Goal: Task Accomplishment & Management: Use online tool/utility

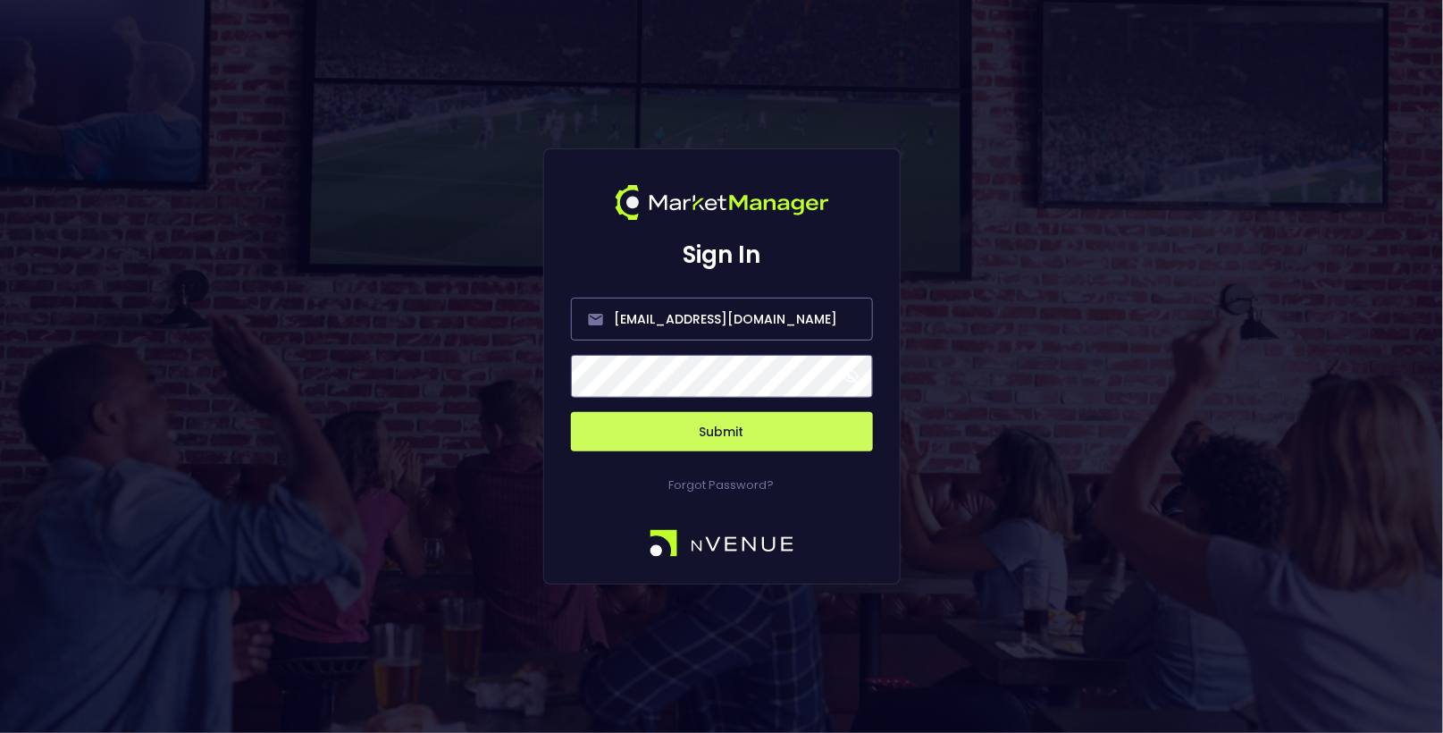
click at [735, 423] on button "Submit" at bounding box center [722, 431] width 302 height 39
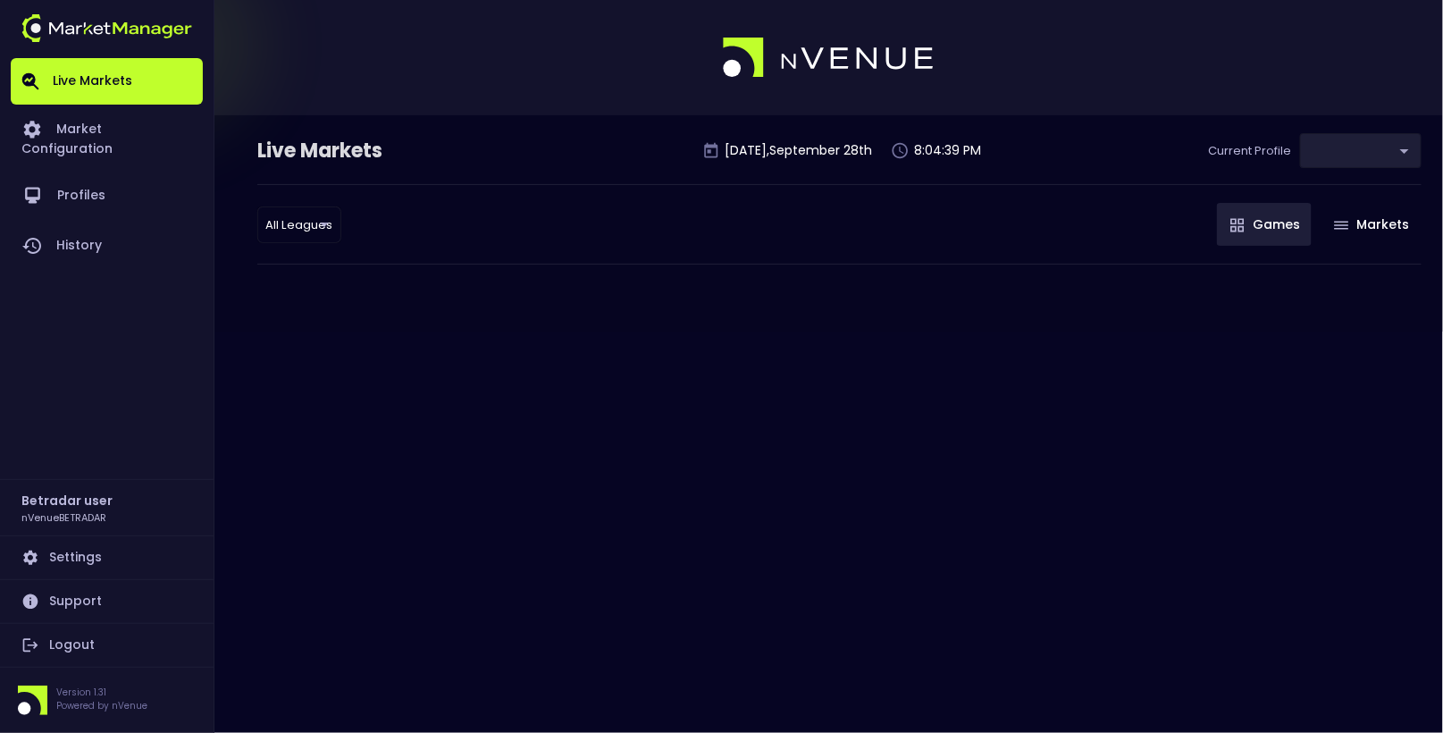
type input "2aa9daef-f03c-4b05-aaf3-b77c512ca207"
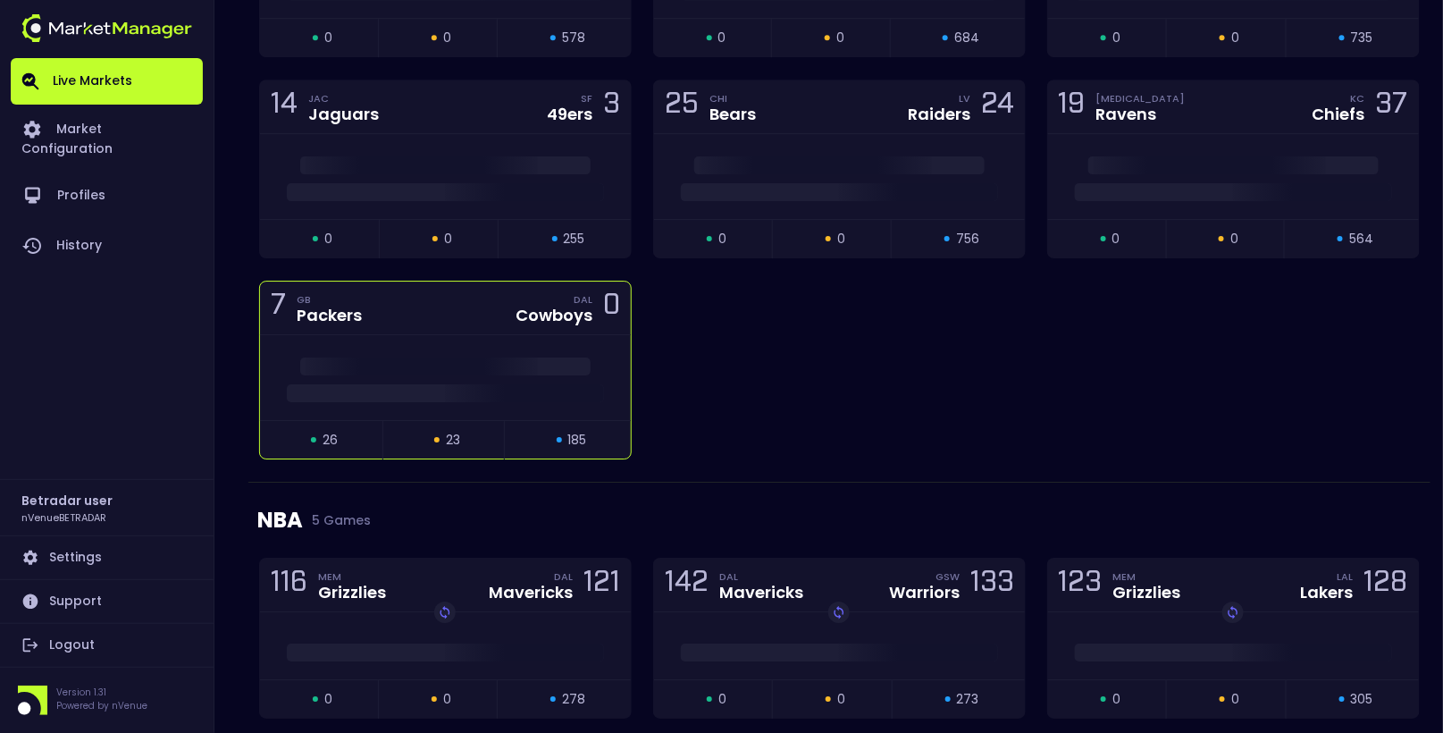
click at [534, 366] on div at bounding box center [445, 377] width 371 height 85
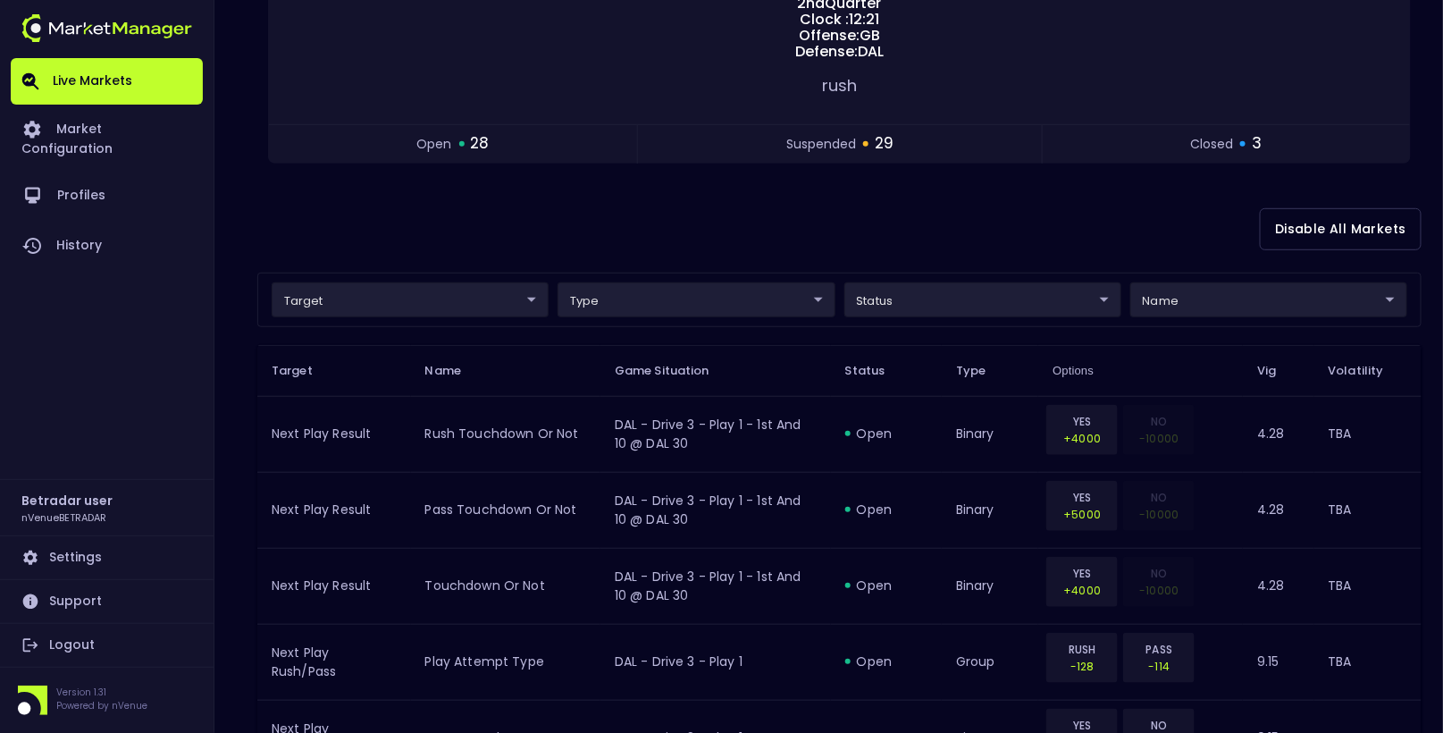
scroll to position [315, 0]
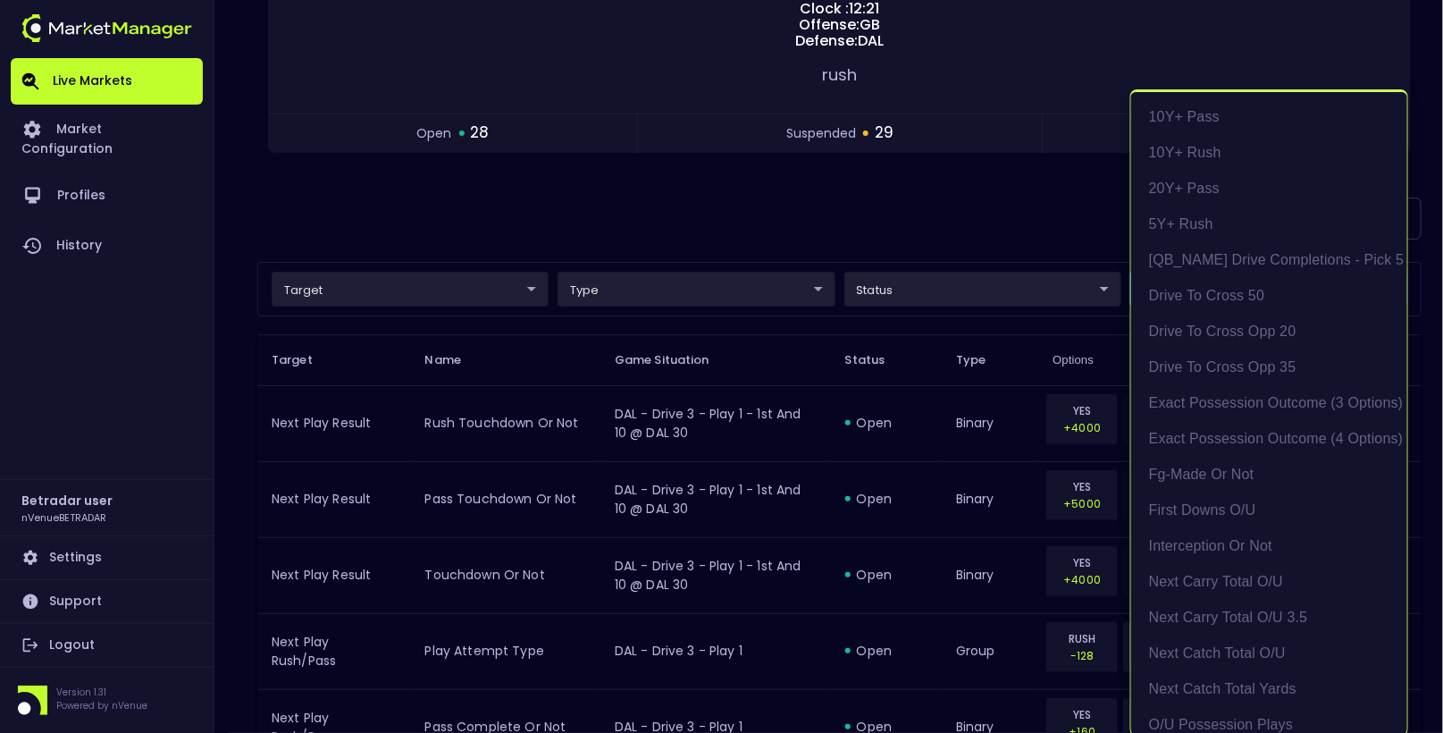
click at [1222, 440] on li "exact possession outcome (4 options)" at bounding box center [1269, 439] width 276 height 36
type input "Possession Result"
type input "group"
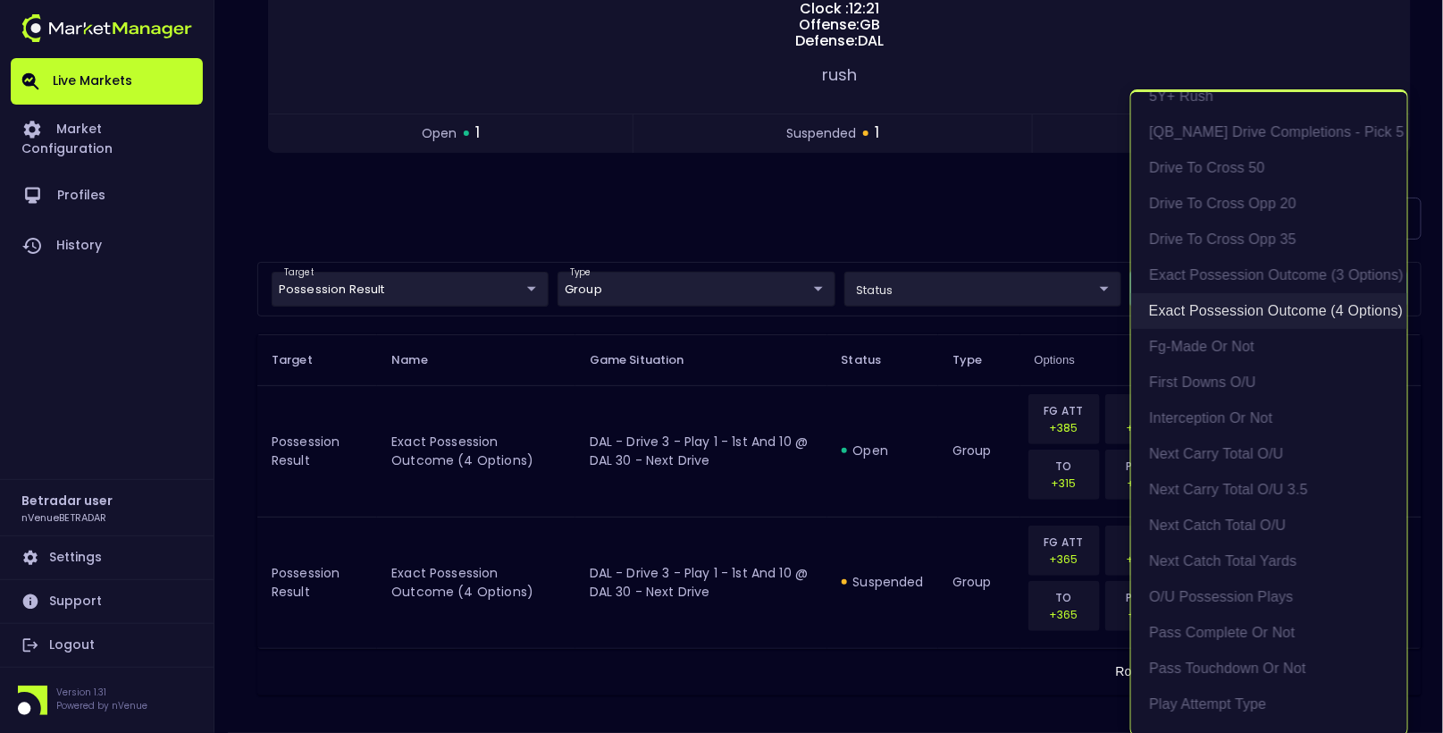
scroll to position [175, 0]
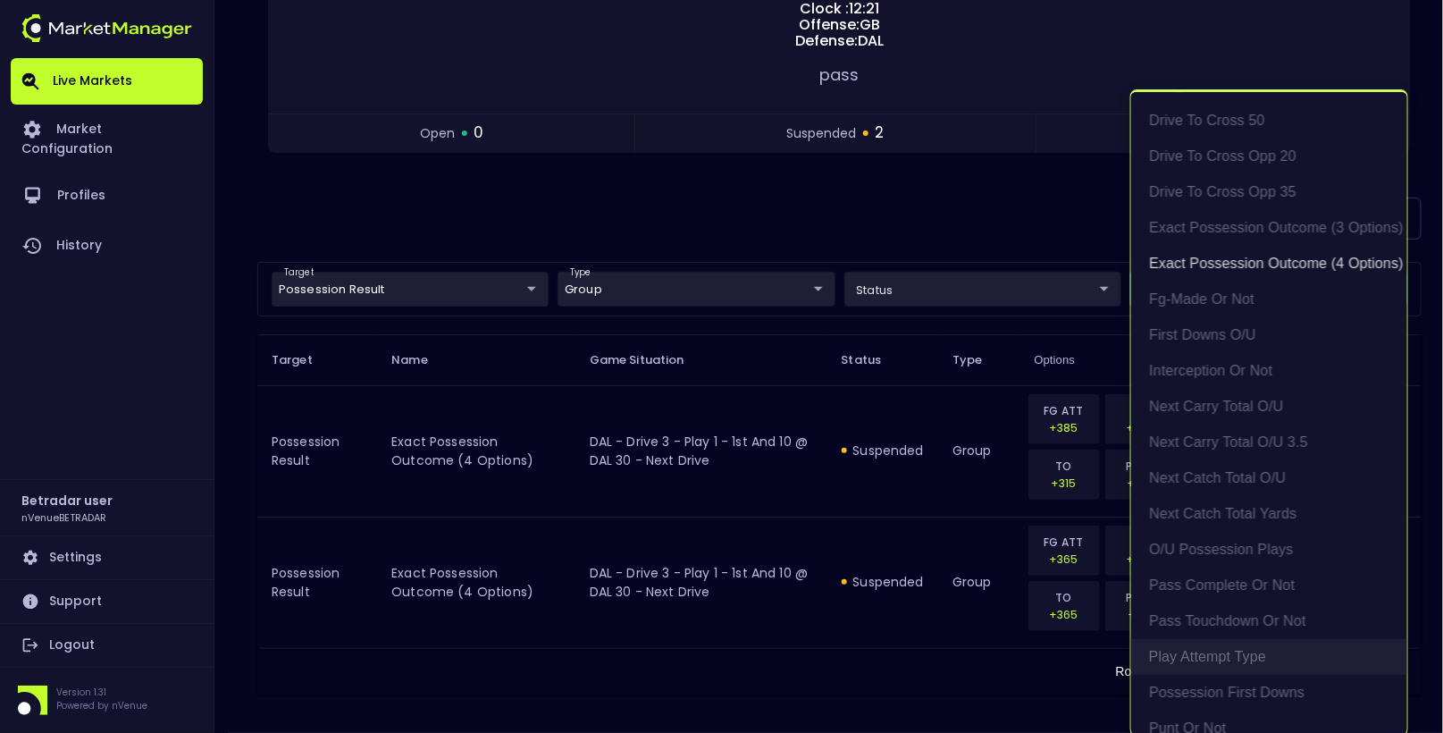
click at [1234, 639] on li "Play Attempt Type" at bounding box center [1269, 657] width 276 height 36
type input "exact possession outcome (4 options),Play Attempt Type"
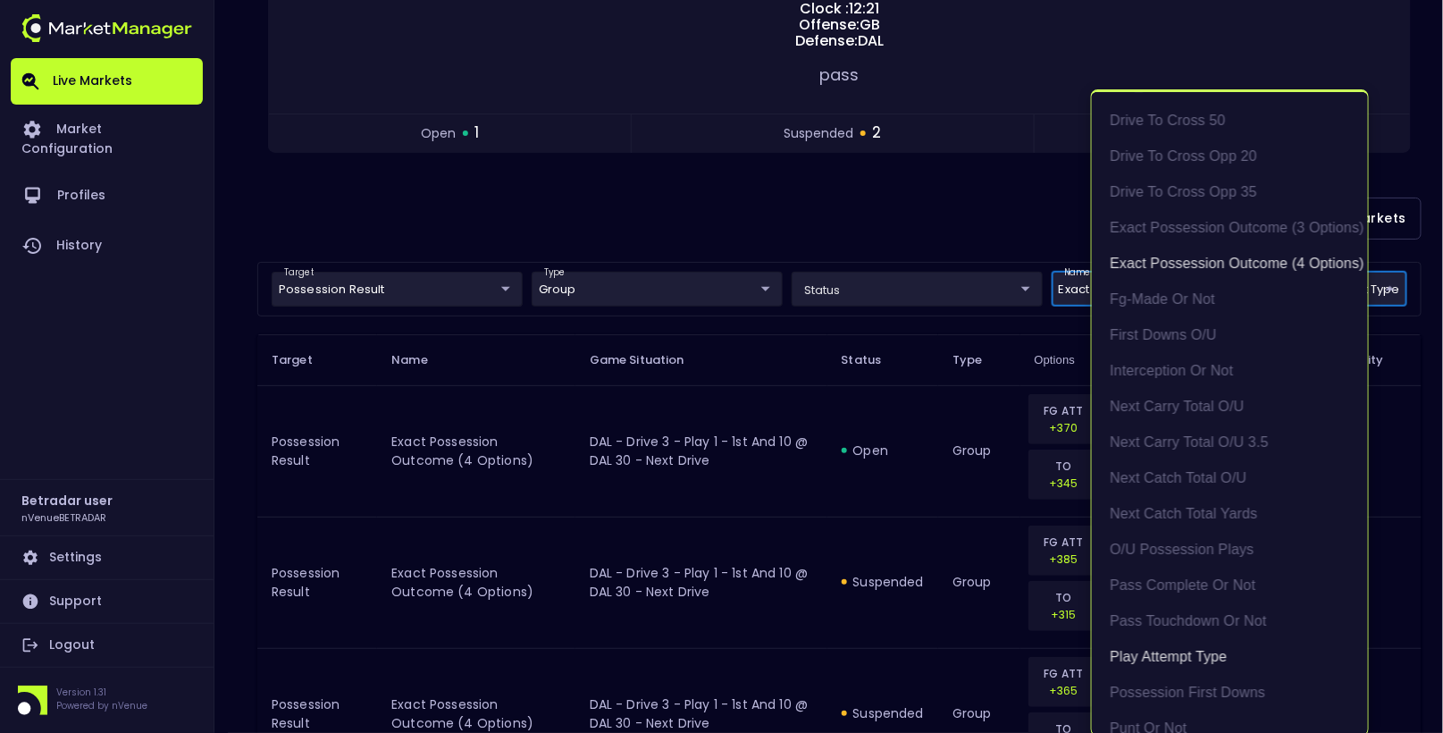
click at [586, 222] on div at bounding box center [721, 366] width 1443 height 733
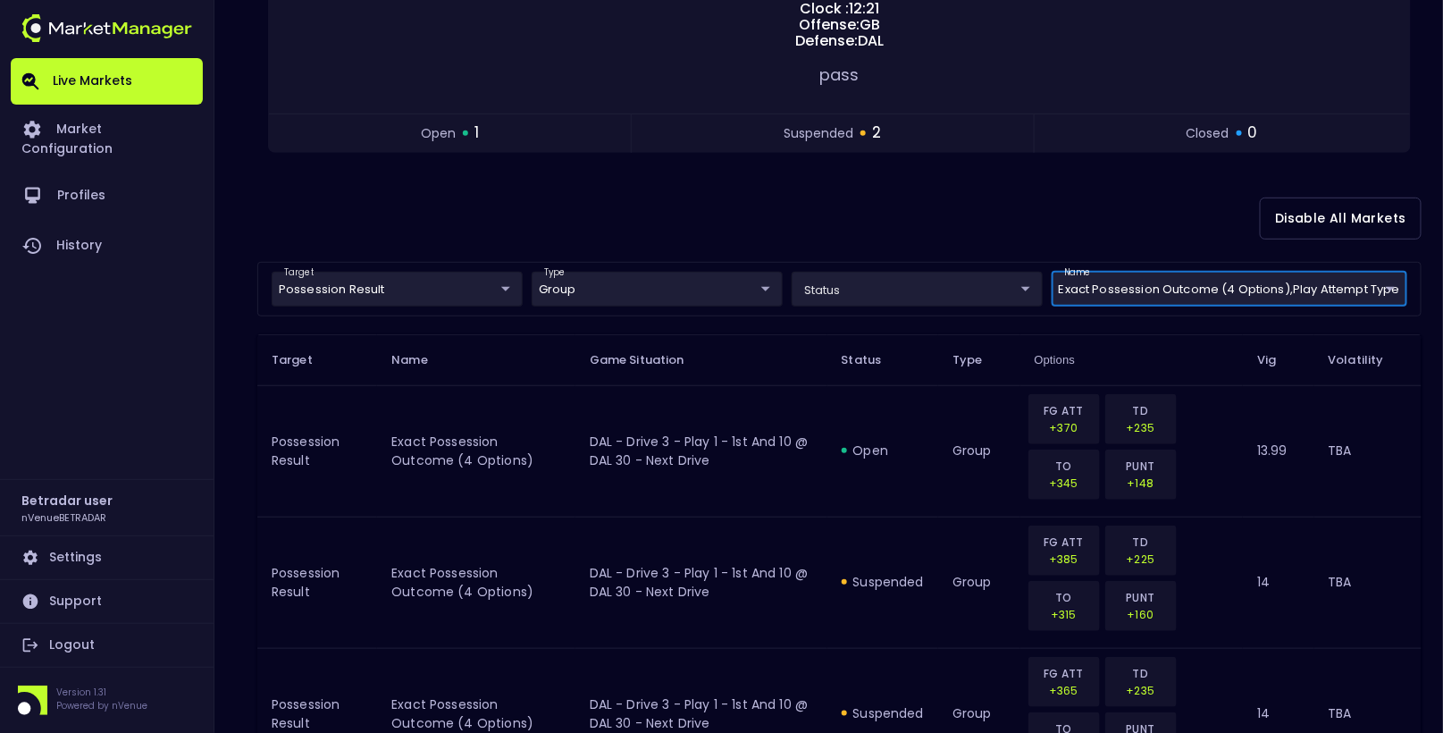
scroll to position [0, 0]
click at [369, 277] on body "Live Markets Market Configuration Profiles History Betradar user nVenueBETRADAR…" at bounding box center [721, 277] width 1443 height 1184
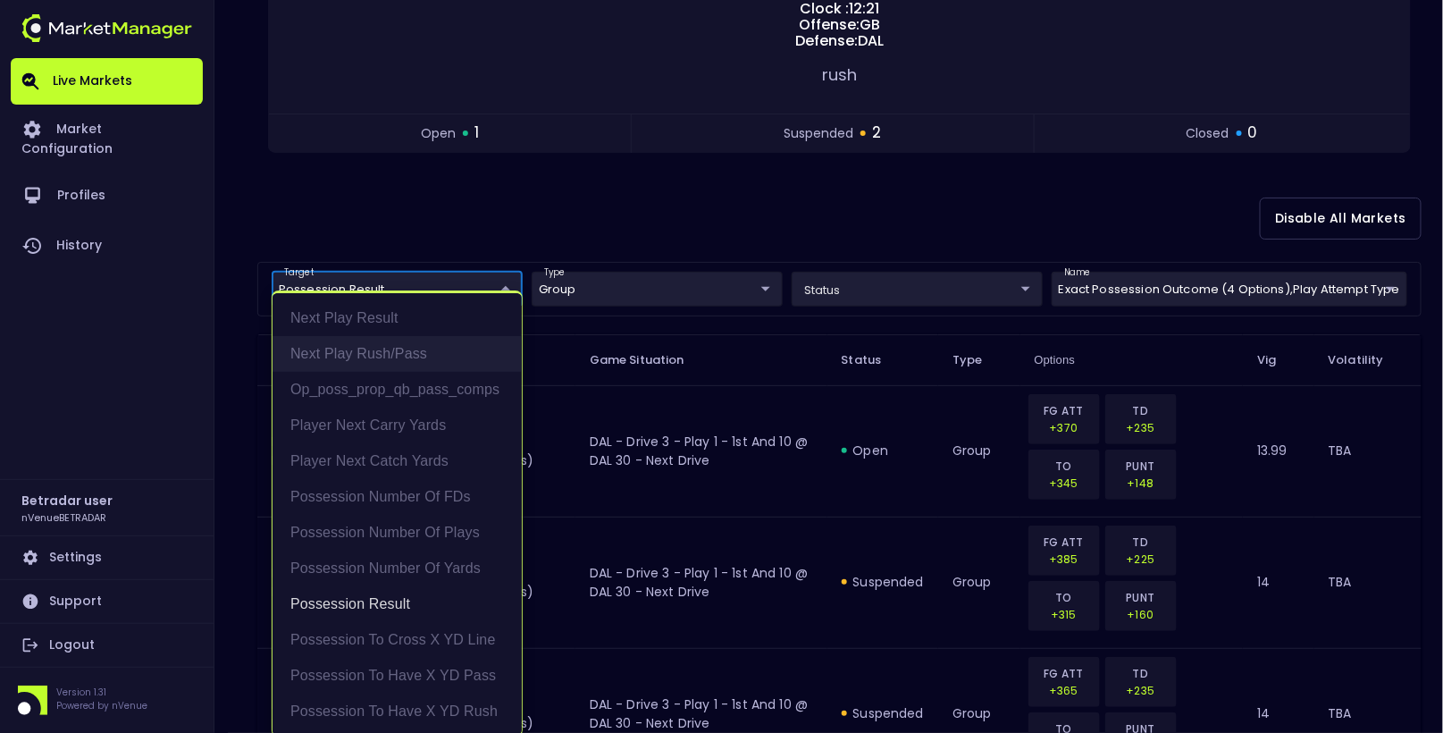
click at [405, 358] on li "Next Play Rush/Pass" at bounding box center [397, 354] width 249 height 36
type input "Possession Result,Next Play Rush/Pass"
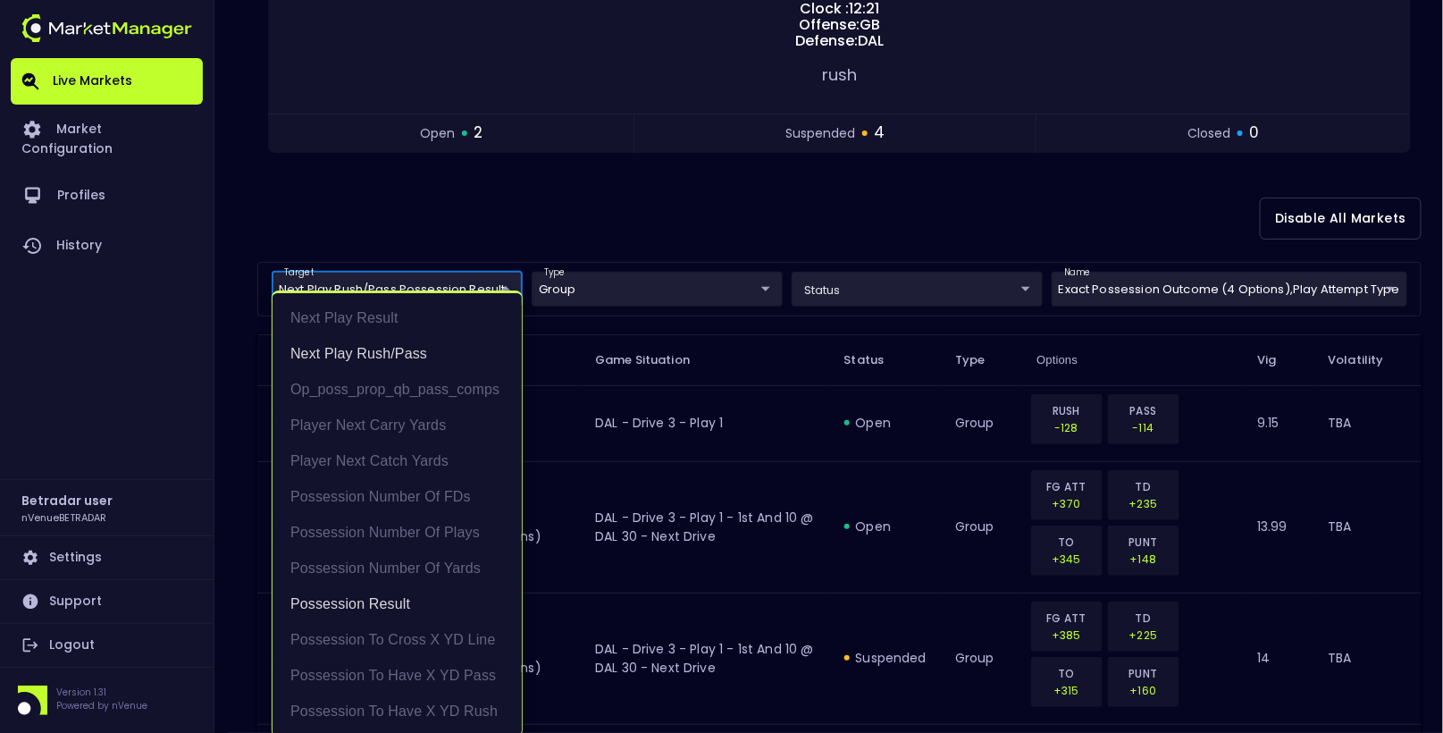
click at [641, 226] on div at bounding box center [721, 366] width 1443 height 733
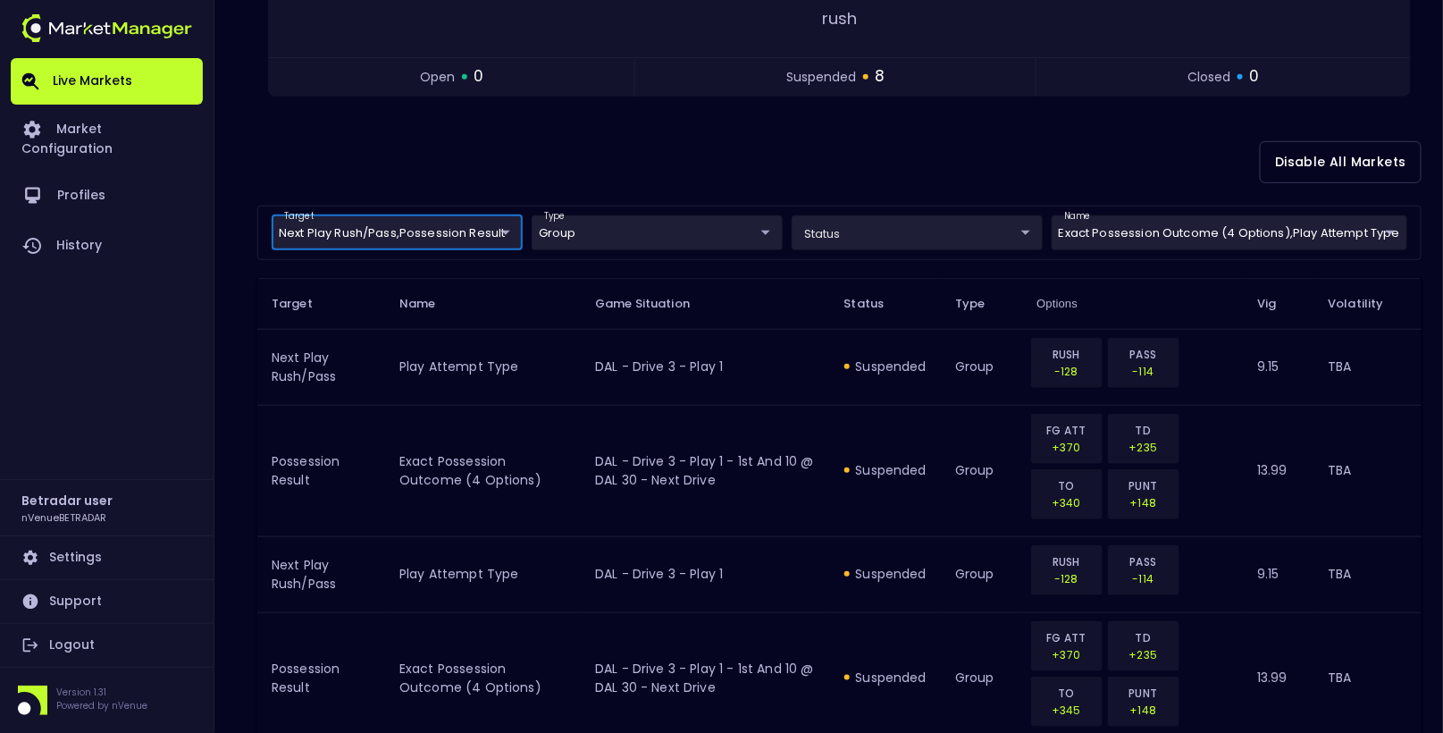
scroll to position [372, 0]
click at [910, 147] on div "Disable All Markets" at bounding box center [839, 161] width 1164 height 87
click at [851, 146] on div "Disable All Markets" at bounding box center [839, 161] width 1164 height 87
click at [699, 420] on td "DAL - Drive 4 - Play 1 - 1st and 10 @ DAL 15 - Next Drive" at bounding box center [706, 469] width 254 height 131
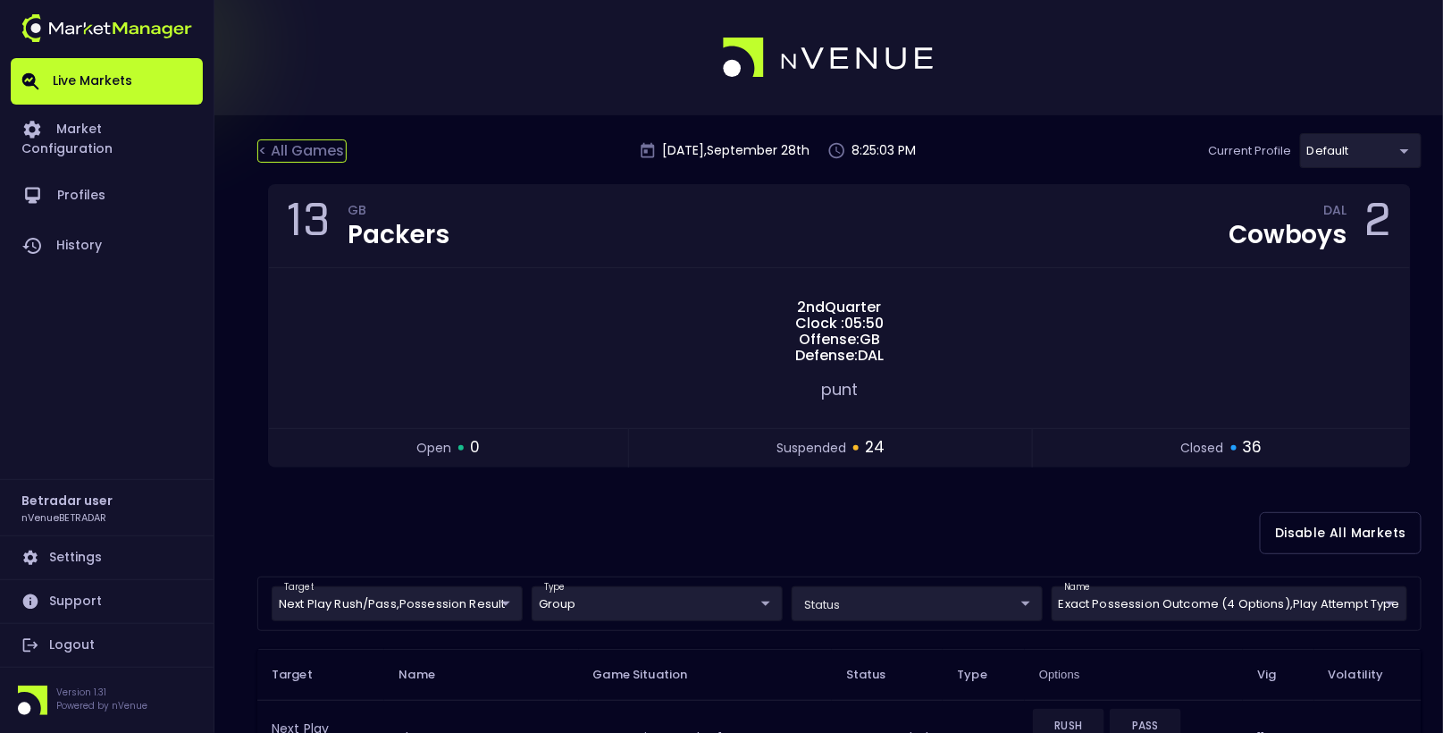
click at [289, 140] on div "< All Games" at bounding box center [301, 150] width 89 height 23
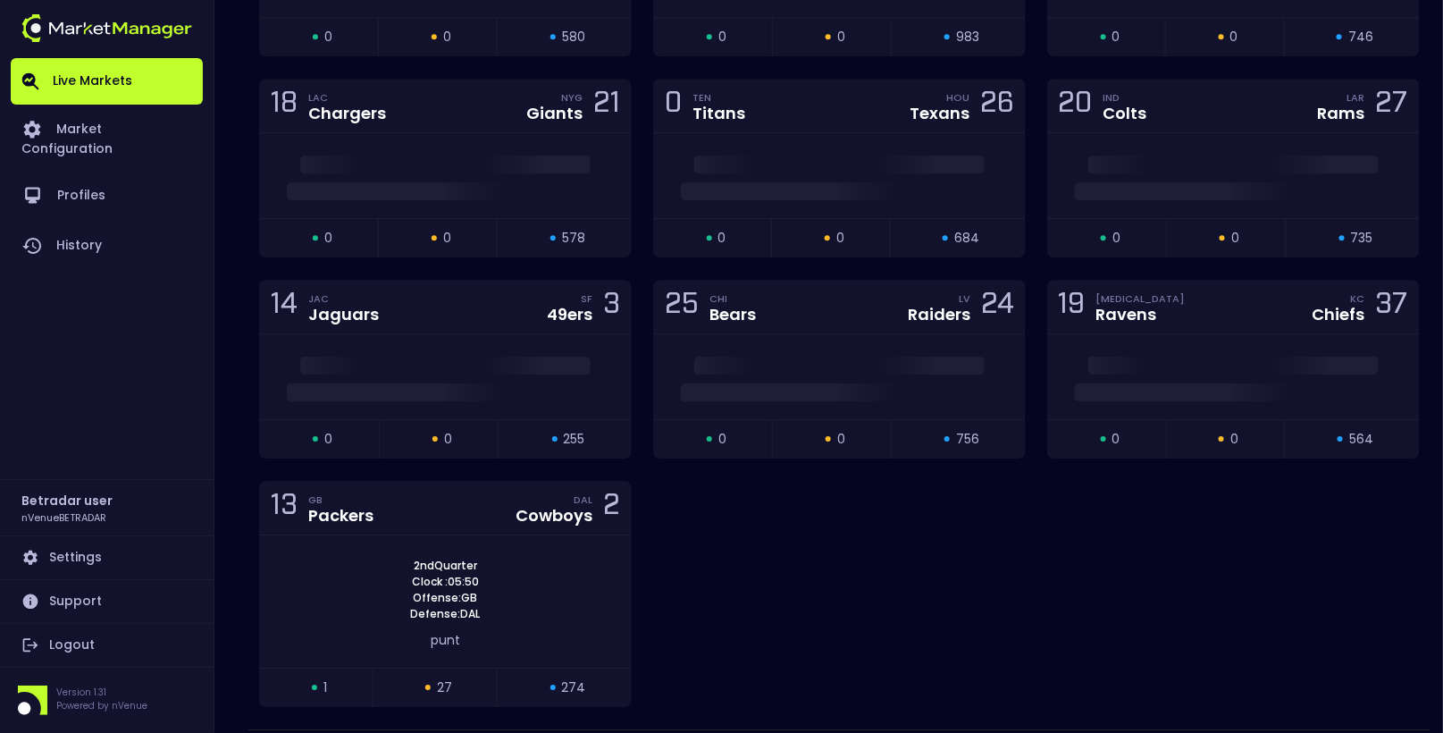
scroll to position [2416, 0]
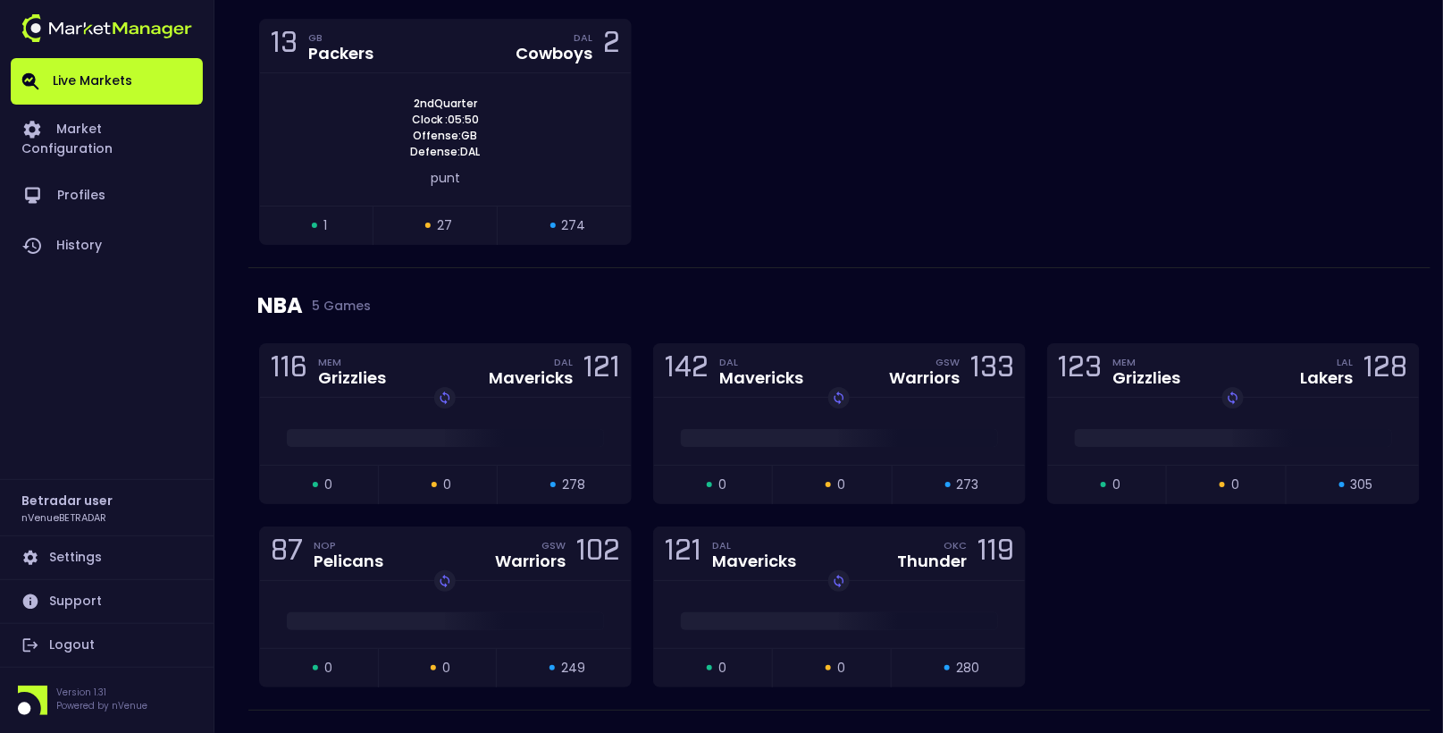
click at [289, 140] on div "2nd Quarter Clock : 05:50 Offense: GB Defense: DAL" at bounding box center [445, 128] width 371 height 64
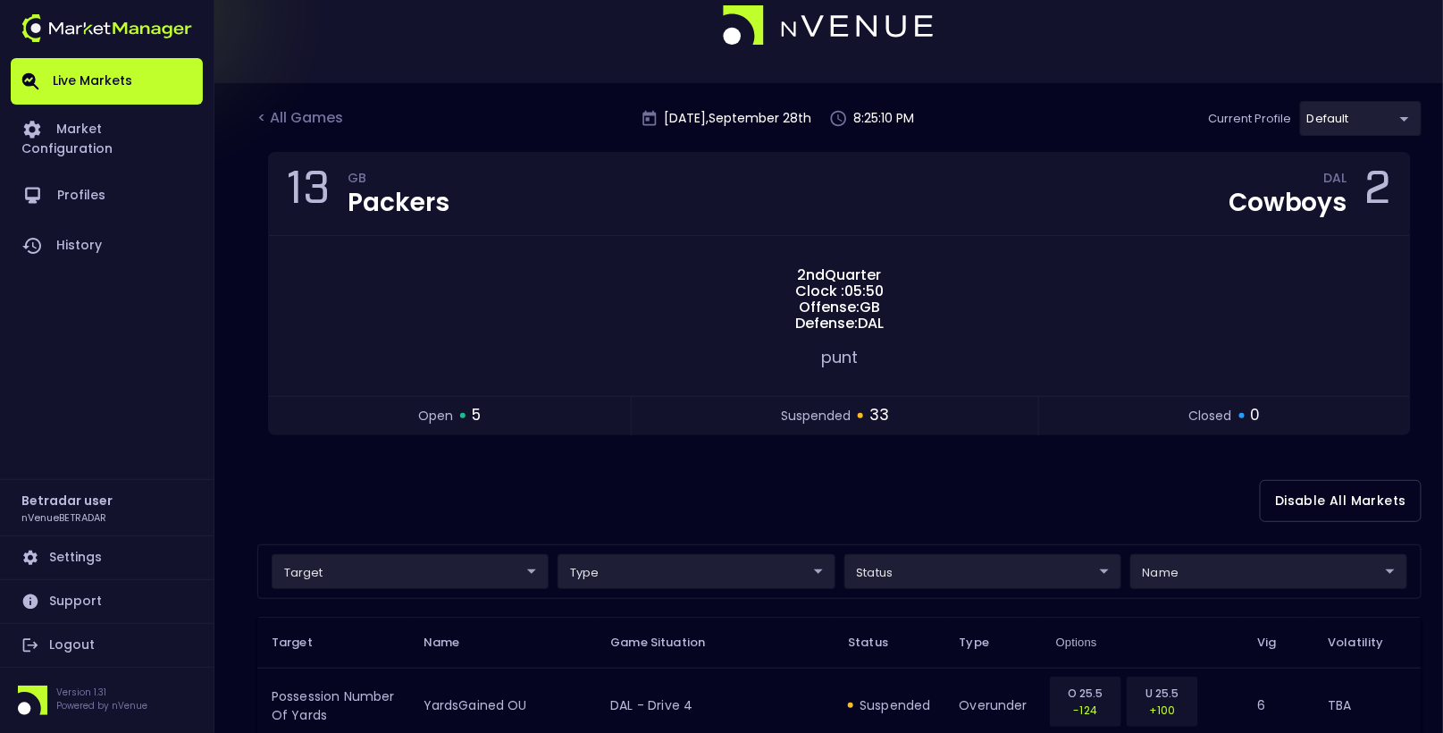
scroll to position [0, 0]
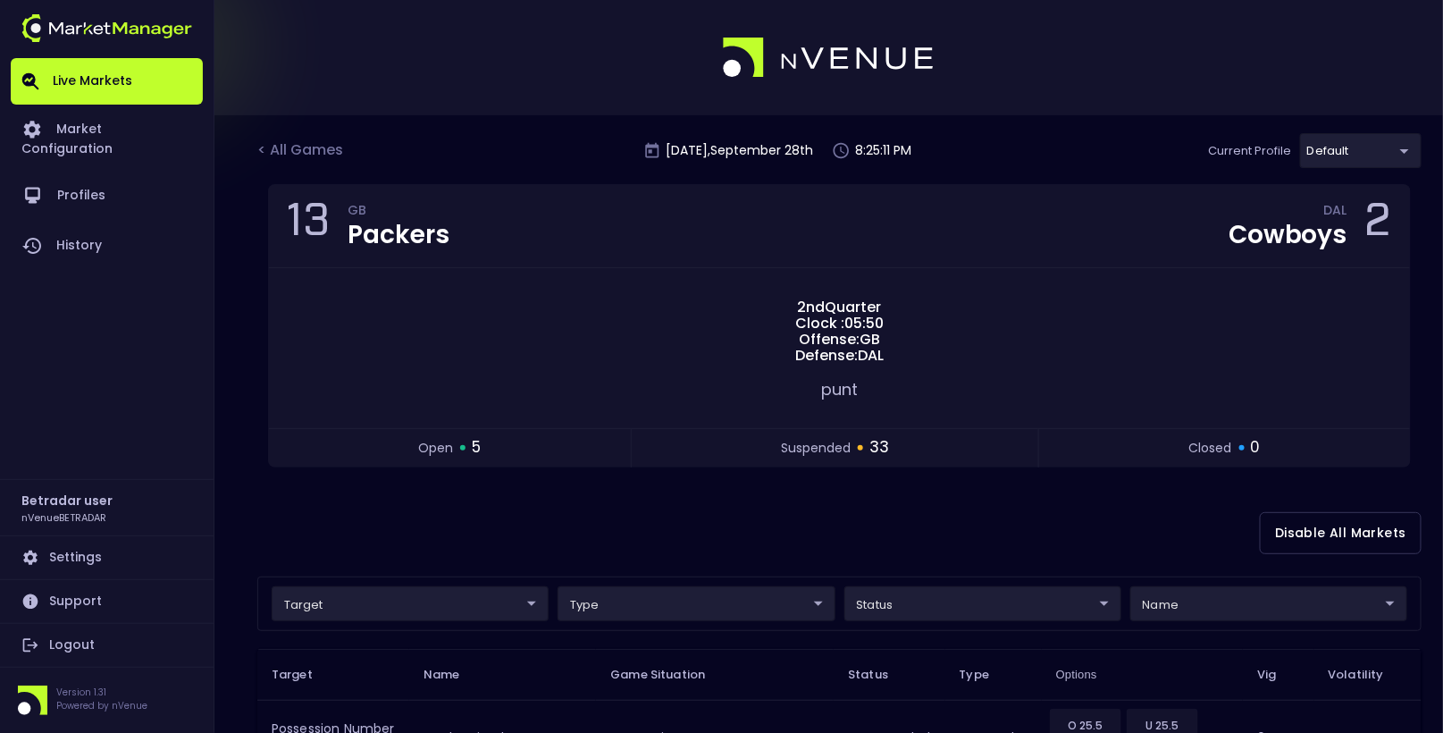
click at [960, 526] on div "Disable All Markets" at bounding box center [839, 533] width 1164 height 87
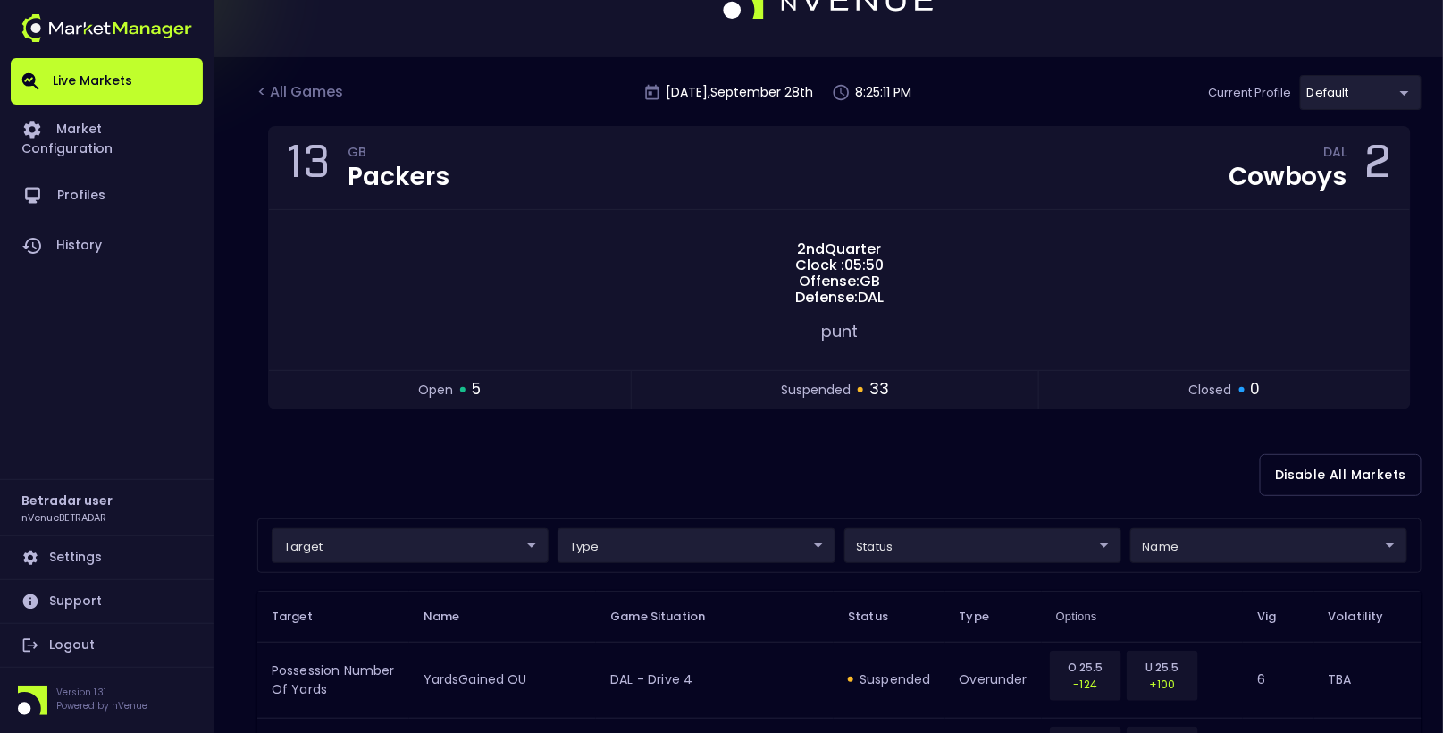
scroll to position [56, 0]
click at [922, 511] on div "Disable All Markets" at bounding box center [839, 476] width 1164 height 87
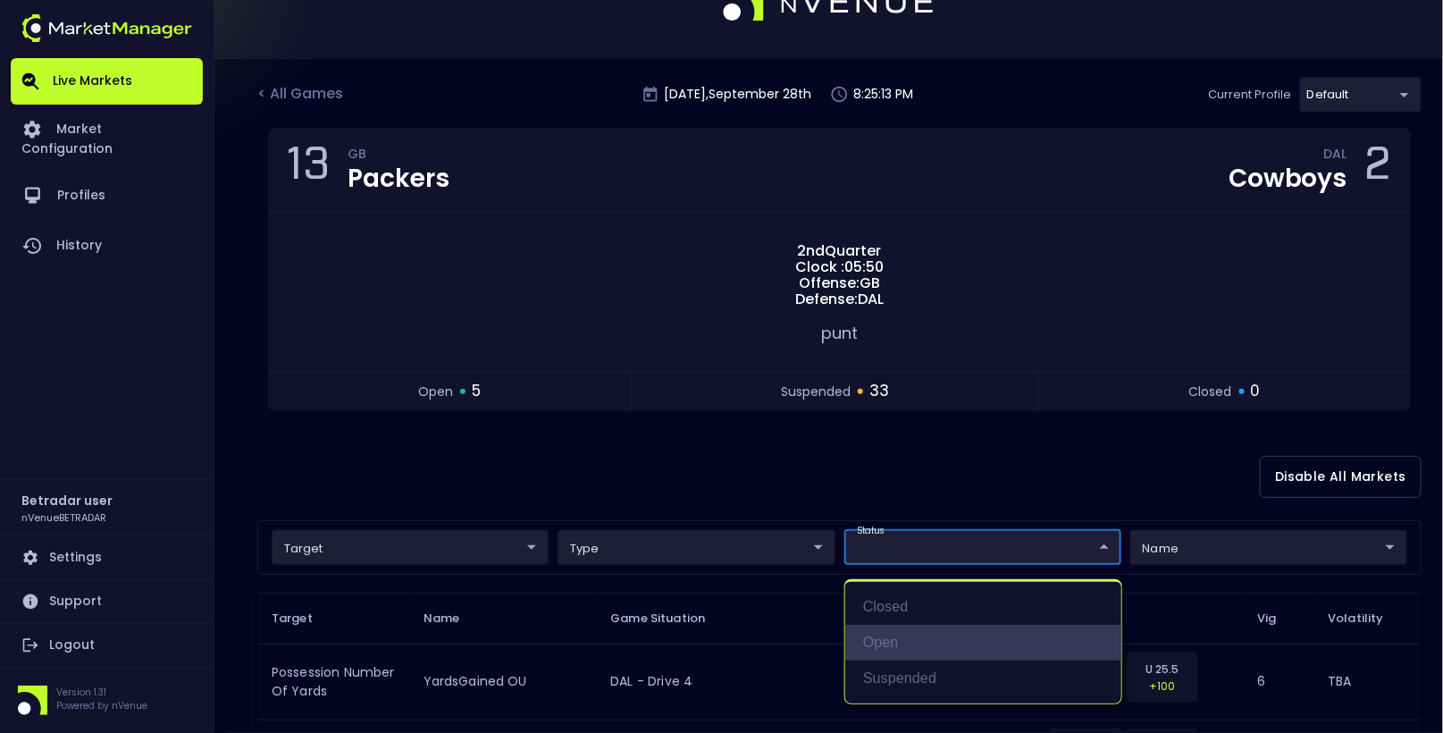
click at [890, 626] on li "open" at bounding box center [983, 643] width 276 height 36
type input "open"
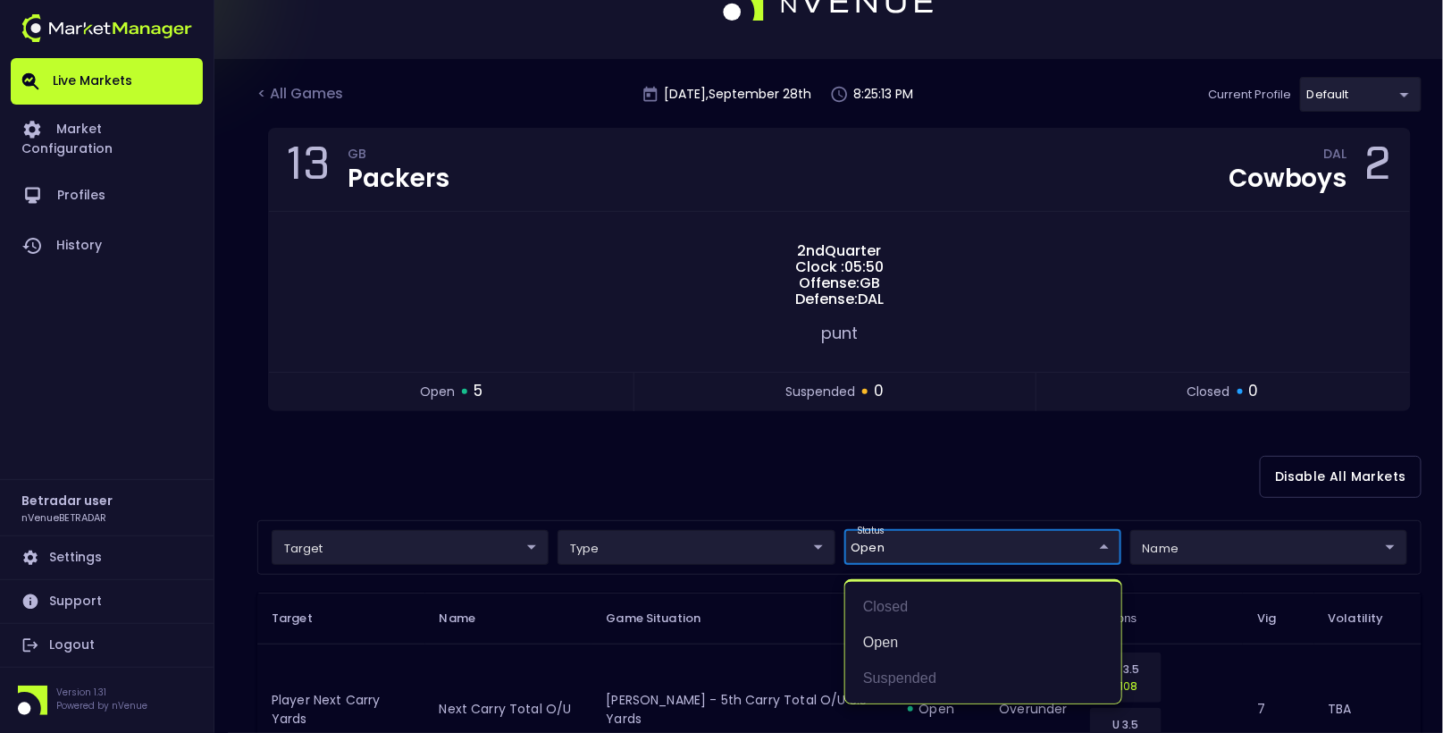
click at [878, 461] on div at bounding box center [721, 366] width 1443 height 733
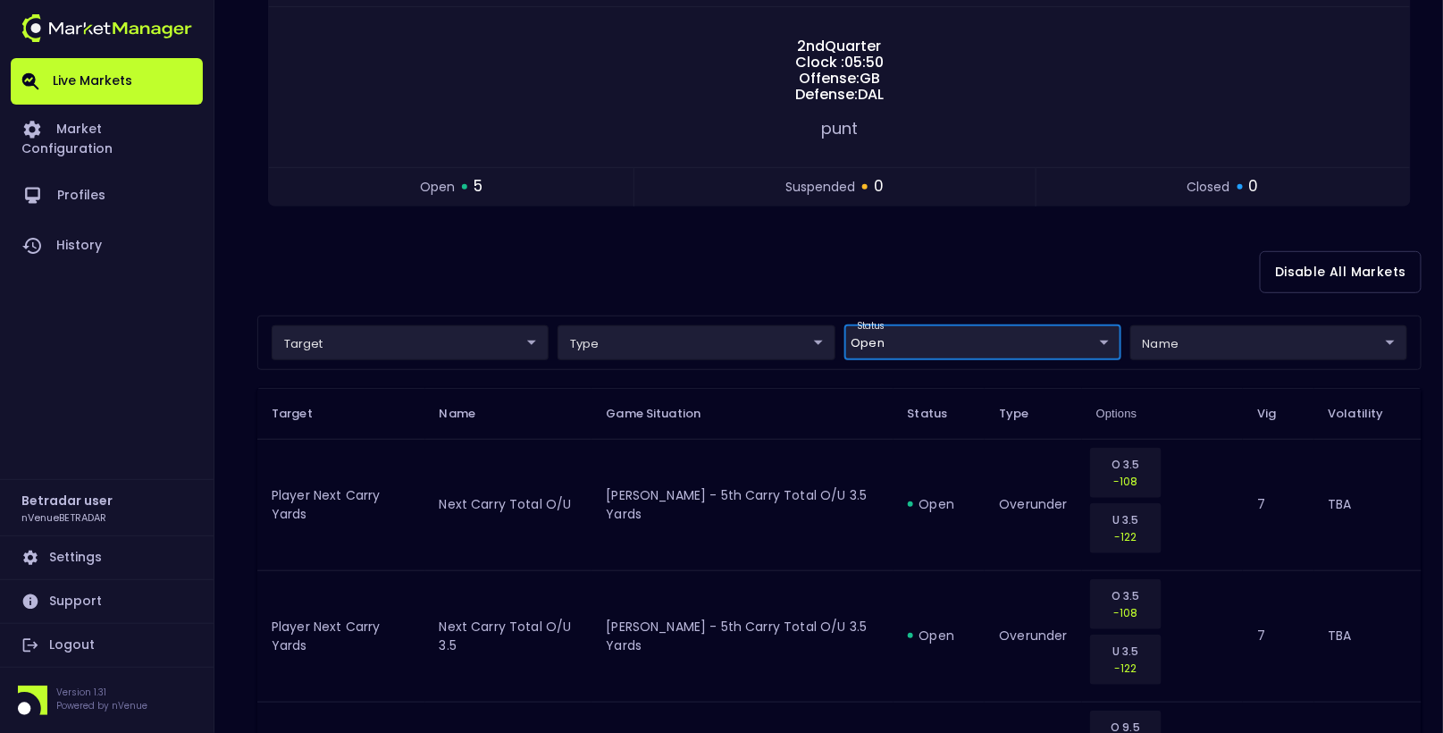
scroll to position [259, 0]
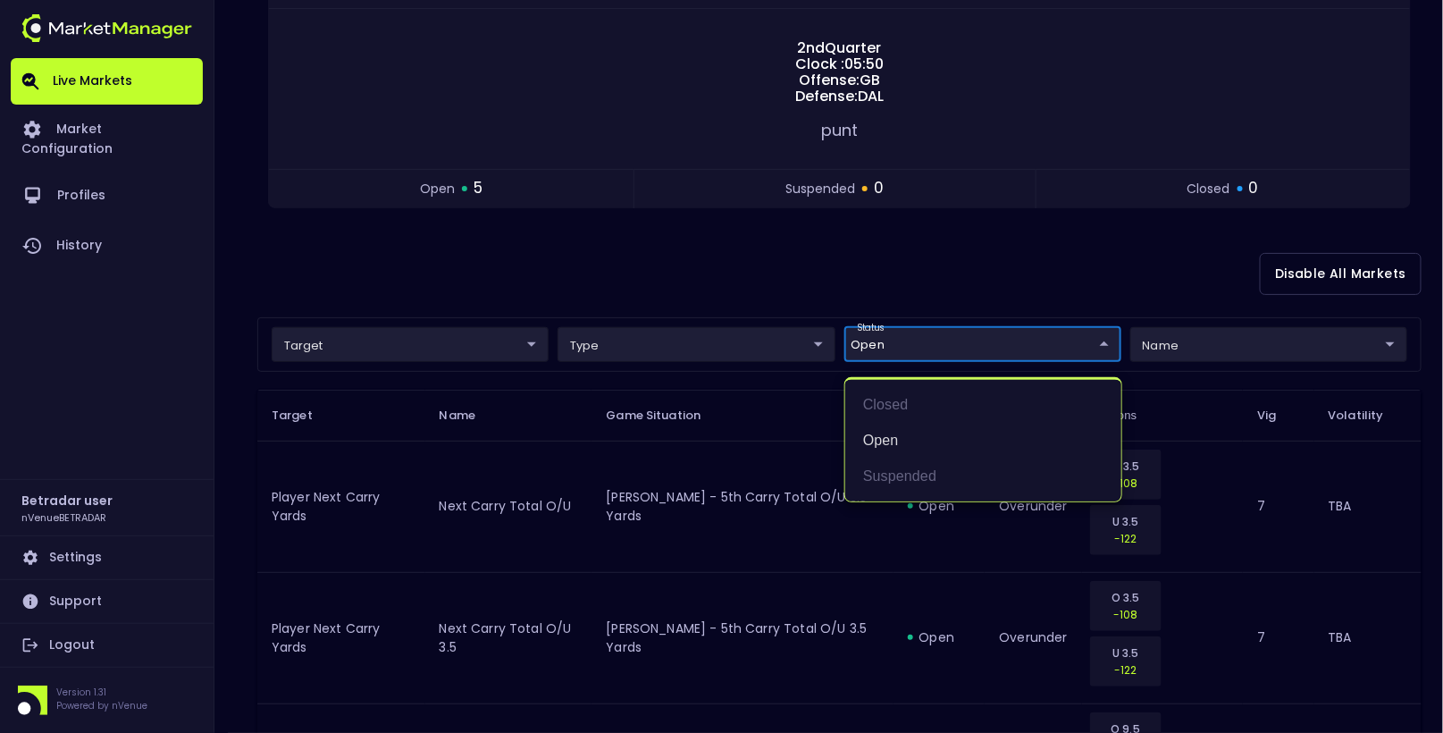
click at [951, 356] on body "Live Markets Market Configuration Profiles History Betradar user nVenueBETRADAR…" at bounding box center [721, 464] width 1443 height 1447
click at [893, 432] on li "open" at bounding box center [983, 441] width 276 height 36
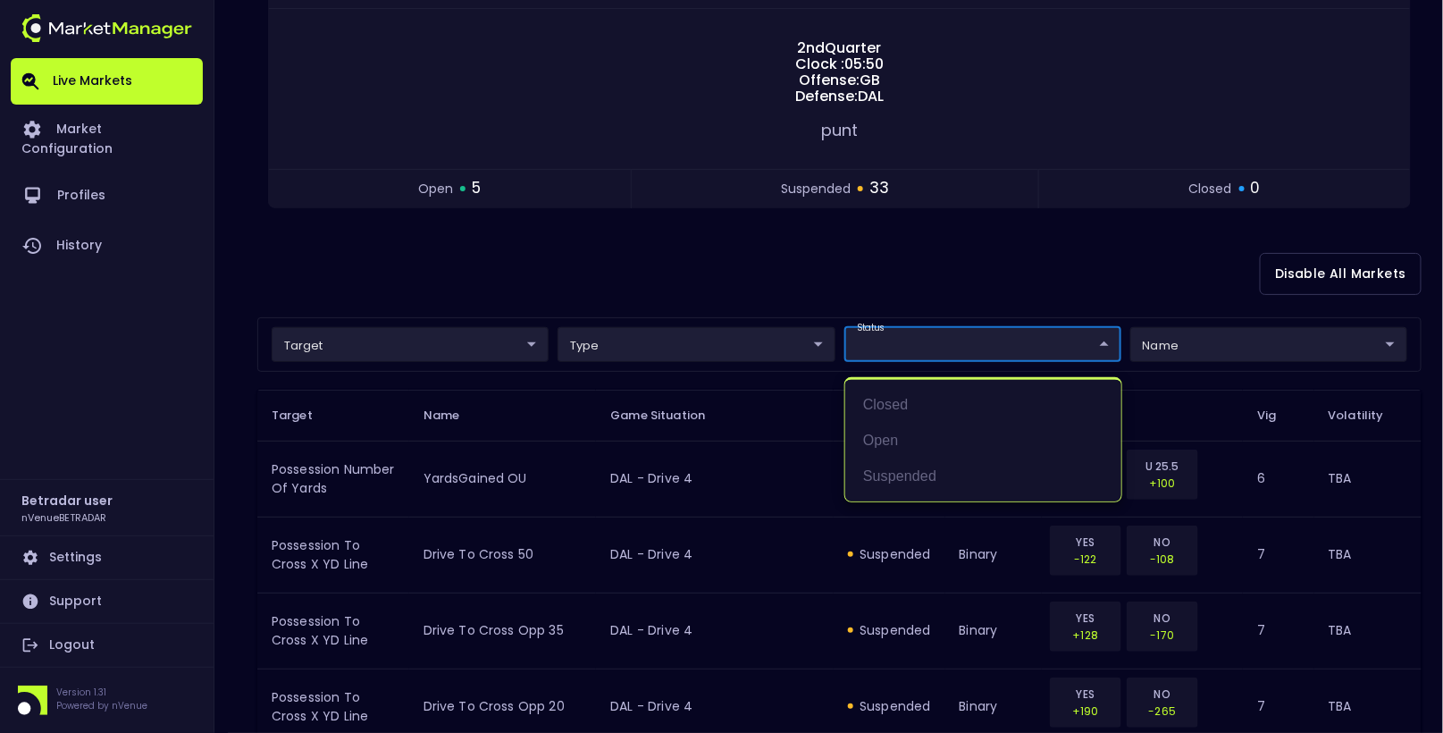
click at [988, 253] on div at bounding box center [721, 366] width 1443 height 733
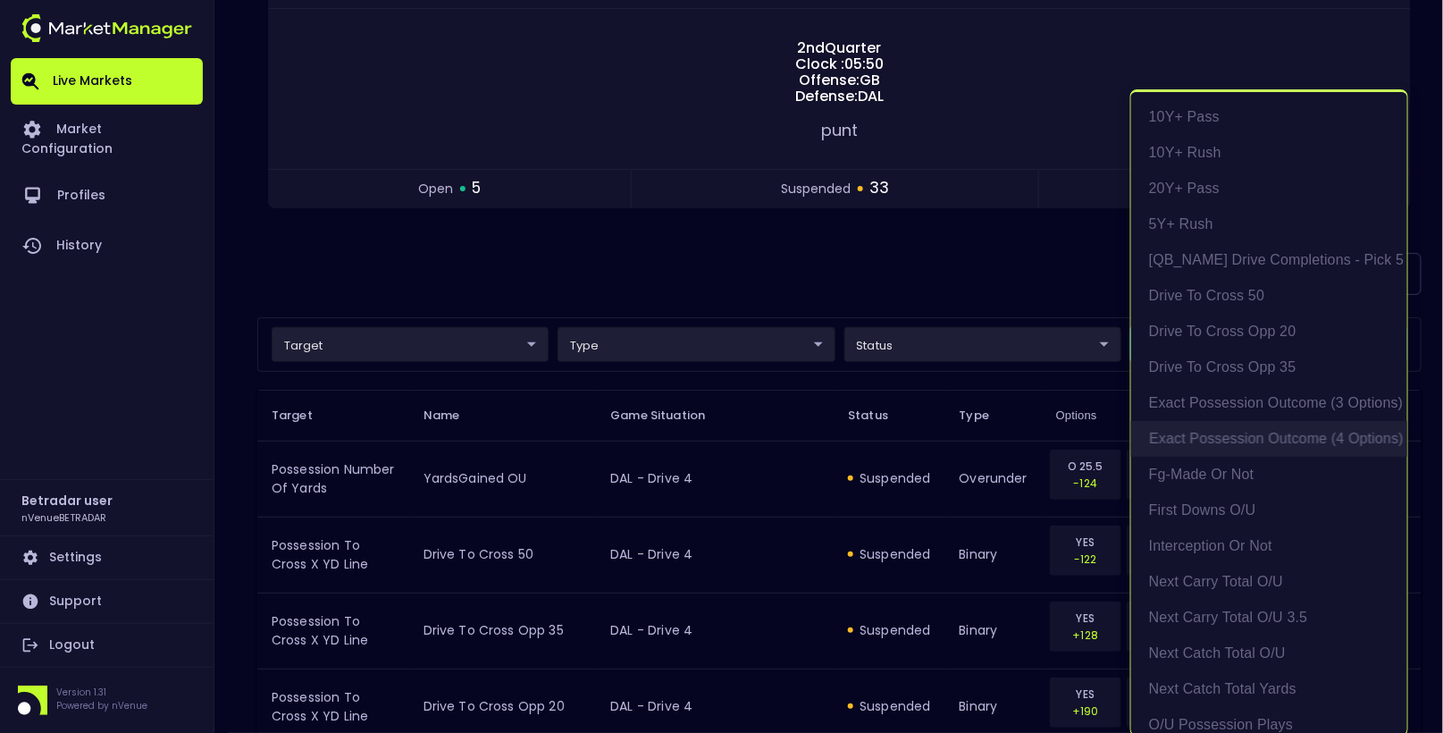
click at [1213, 439] on li "exact possession outcome (4 options)" at bounding box center [1269, 439] width 276 height 36
type input "Possession Result"
type input "group"
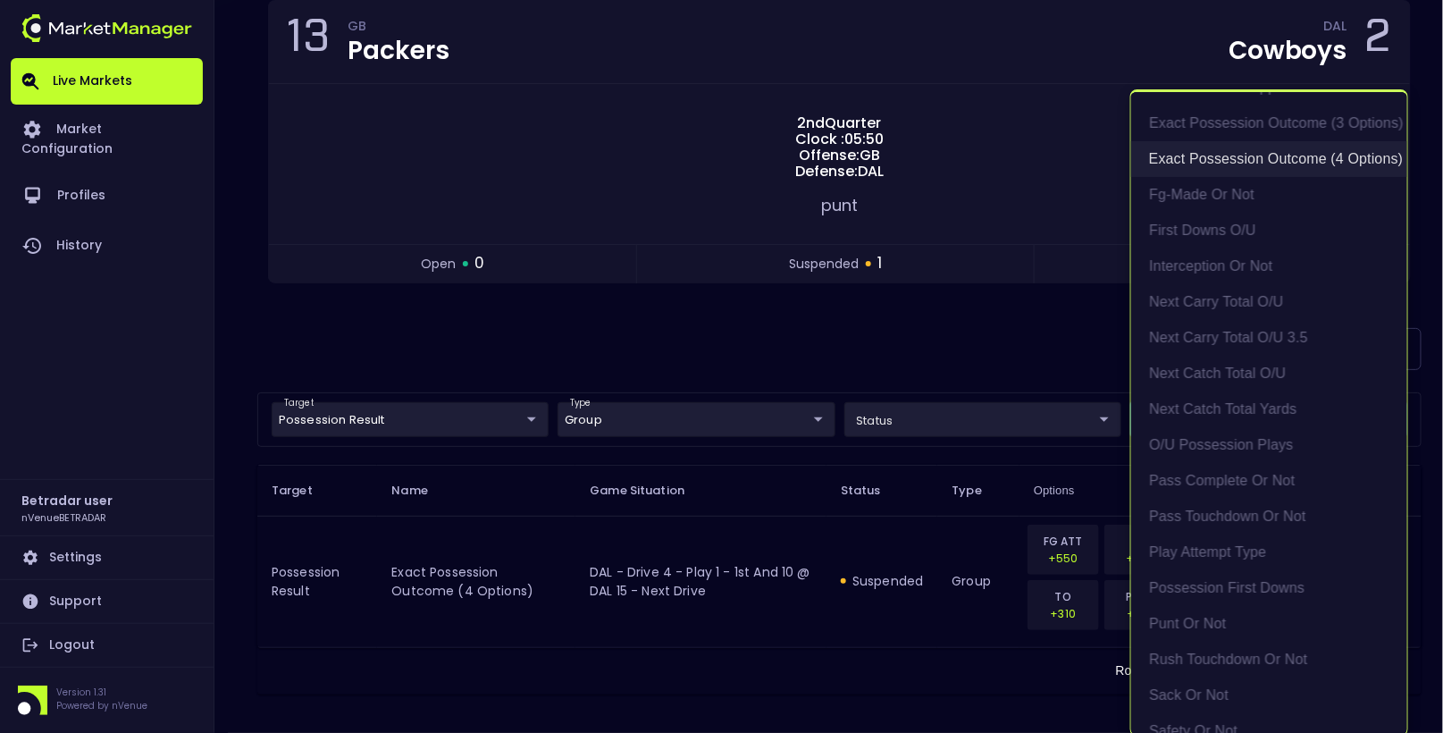
scroll to position [298, 0]
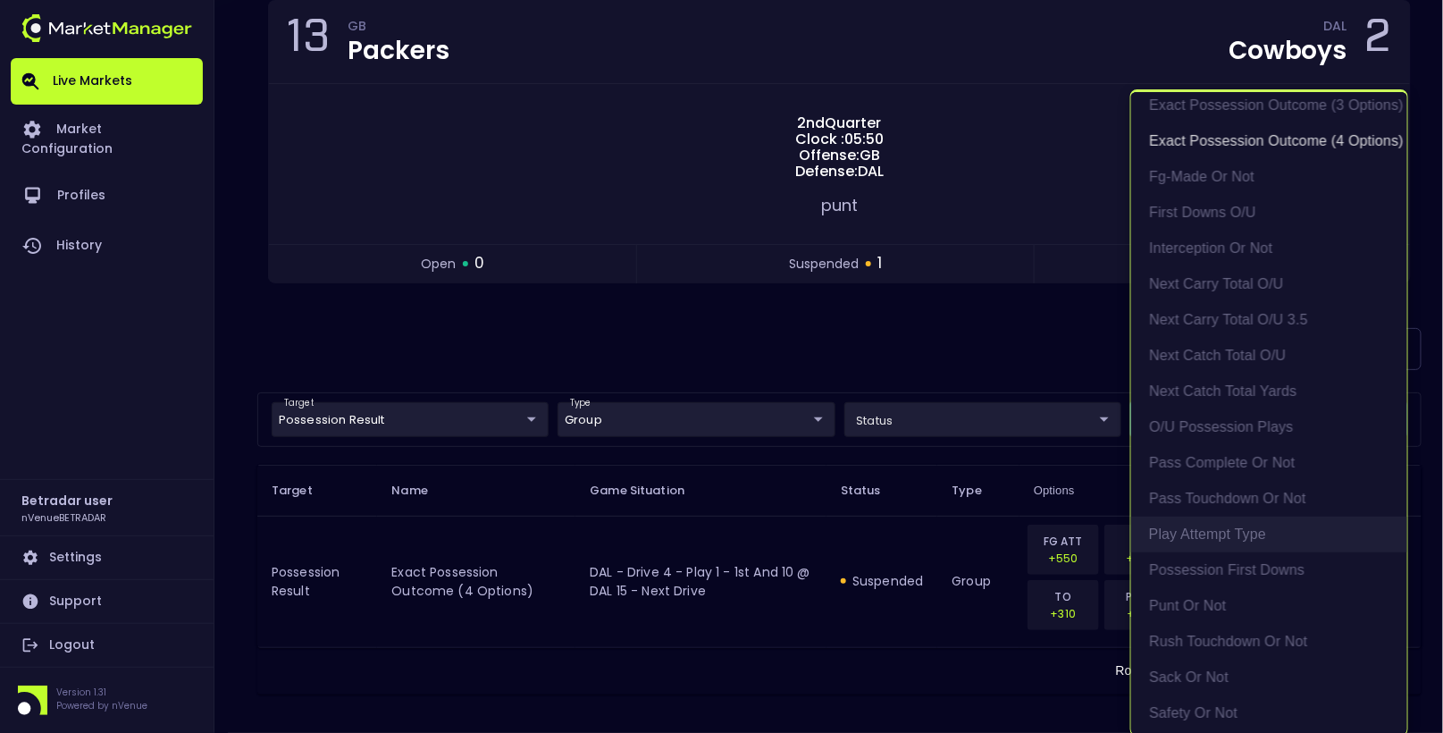
click at [1228, 534] on li "Play Attempt Type" at bounding box center [1269, 534] width 276 height 36
type input "exact possession outcome (4 options),Play Attempt Type"
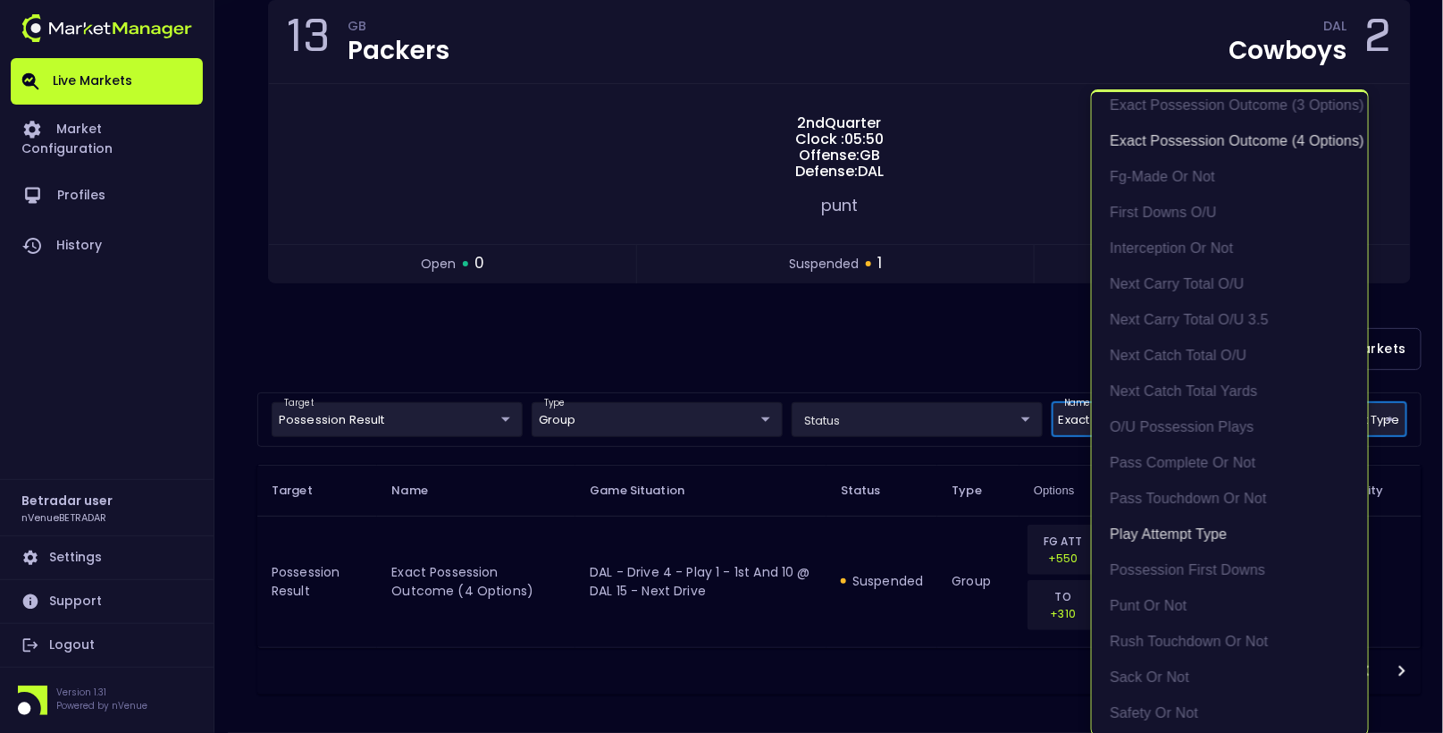
click at [704, 321] on div at bounding box center [721, 366] width 1443 height 733
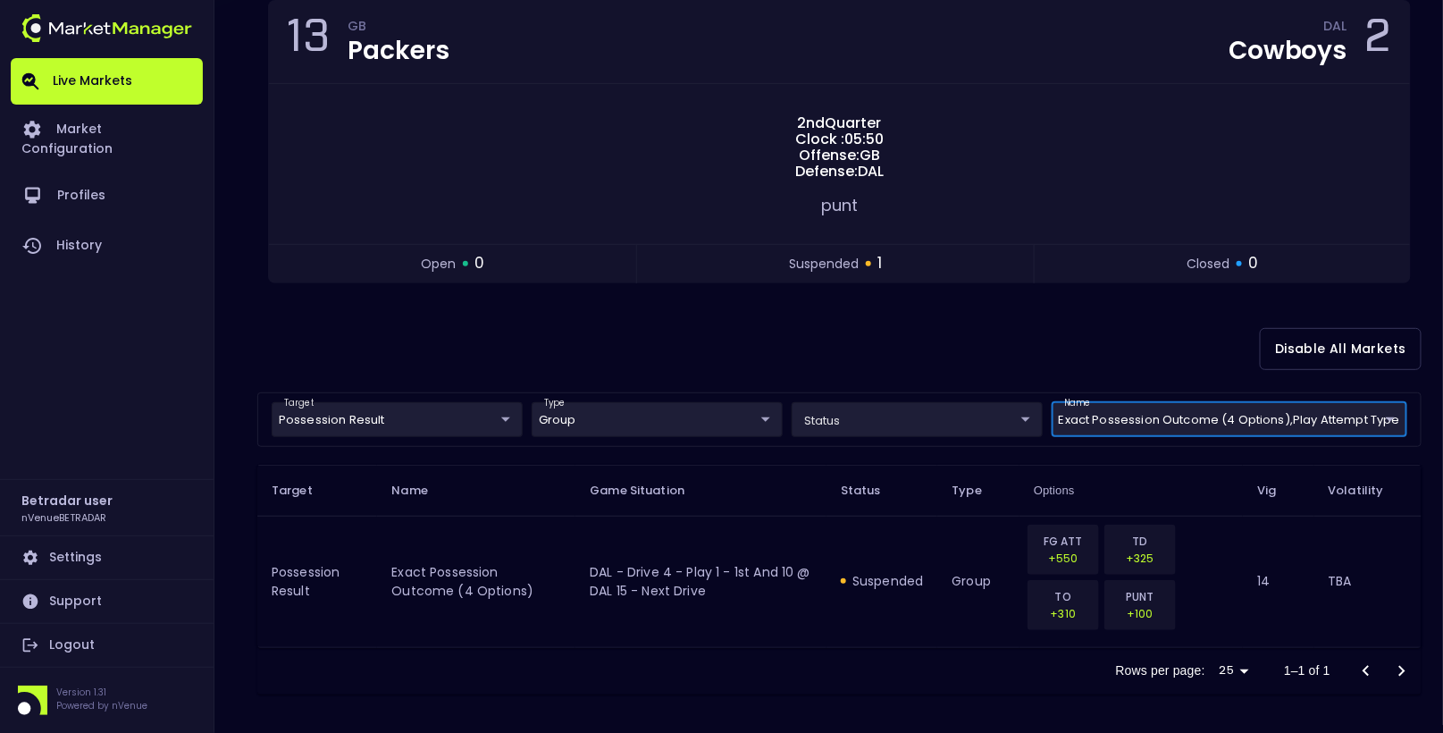
scroll to position [0, 0]
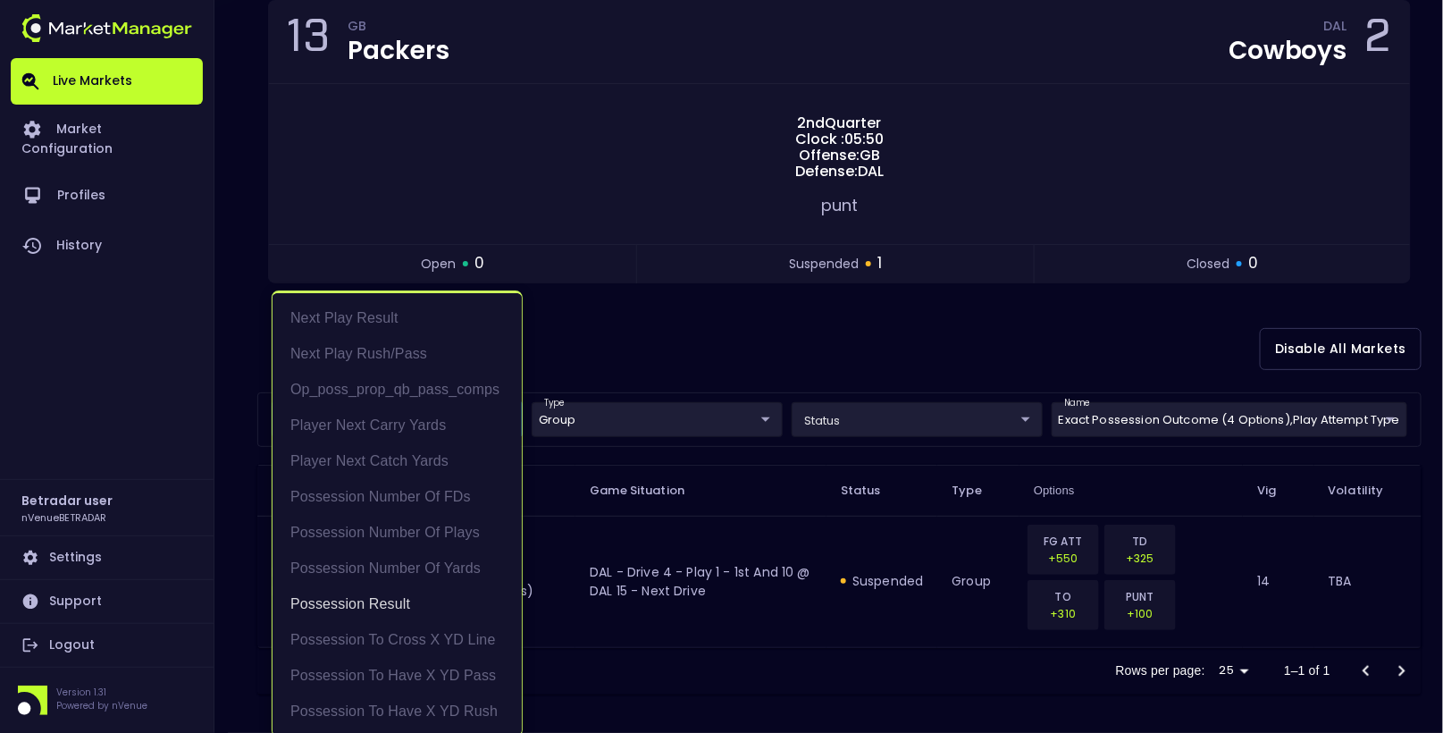
click at [377, 407] on body "Live Markets Market Configuration Profiles History Betradar user nVenueBETRADAR…" at bounding box center [721, 276] width 1443 height 921
click at [391, 353] on li "Next Play Rush/Pass" at bounding box center [397, 354] width 249 height 36
type input "Possession Result,Next Play Rush/Pass"
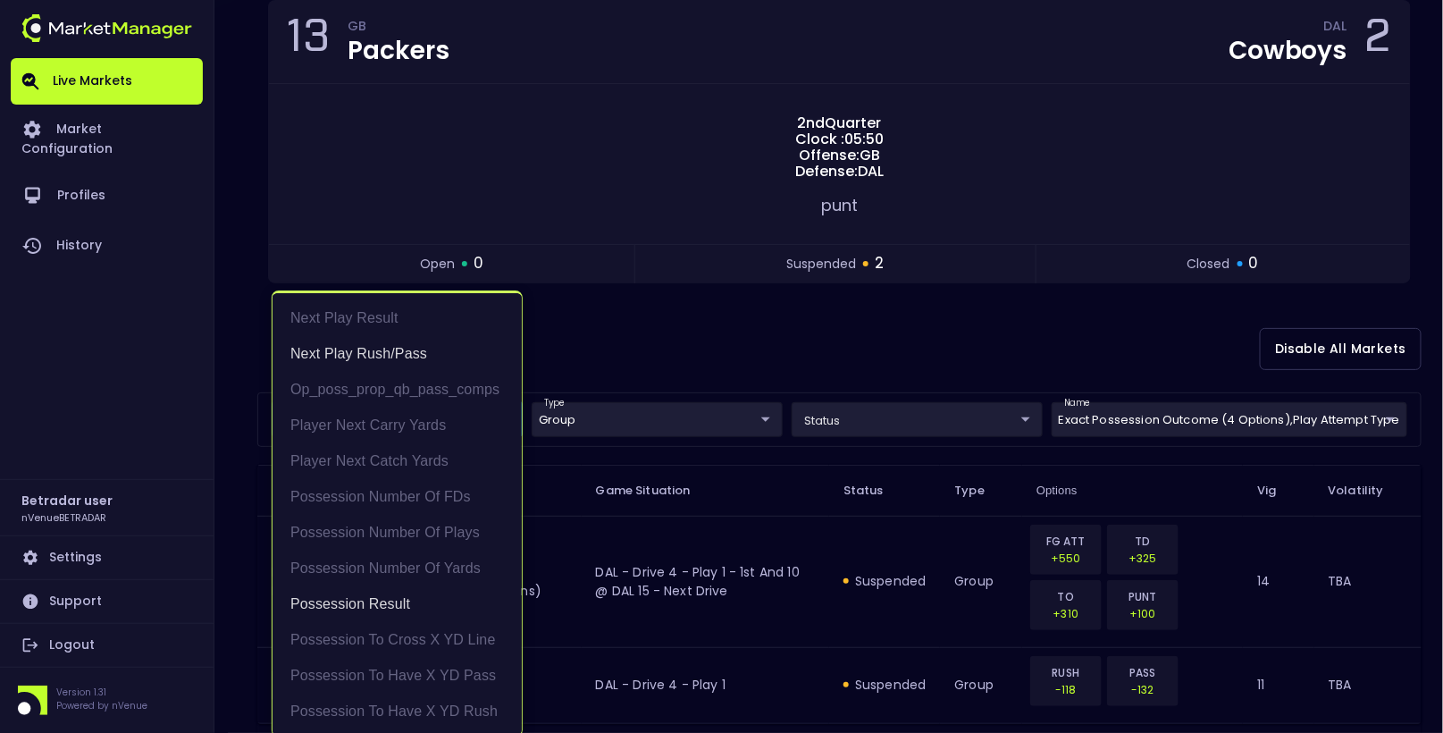
click at [708, 331] on div at bounding box center [721, 366] width 1443 height 733
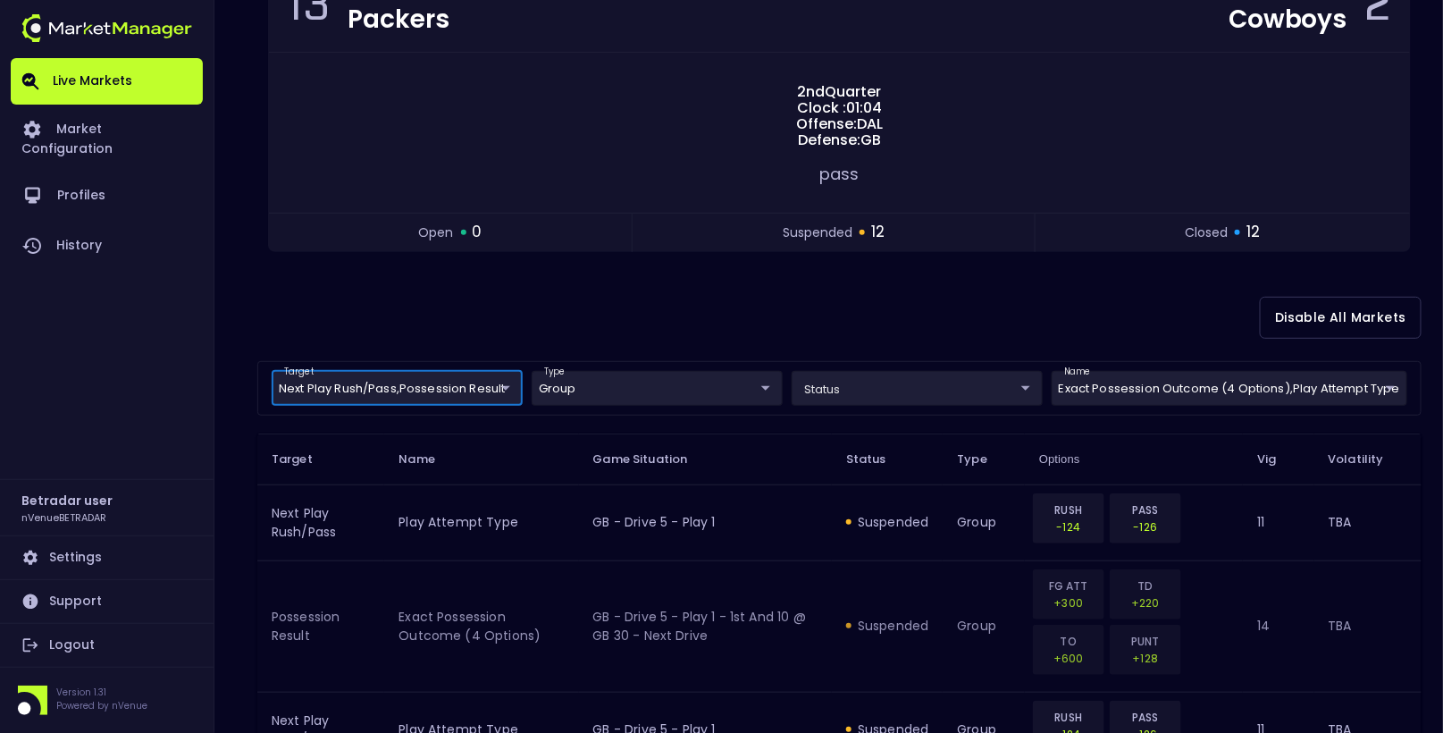
scroll to position [214, 0]
click at [837, 337] on div "Disable All Markets" at bounding box center [839, 318] width 1164 height 87
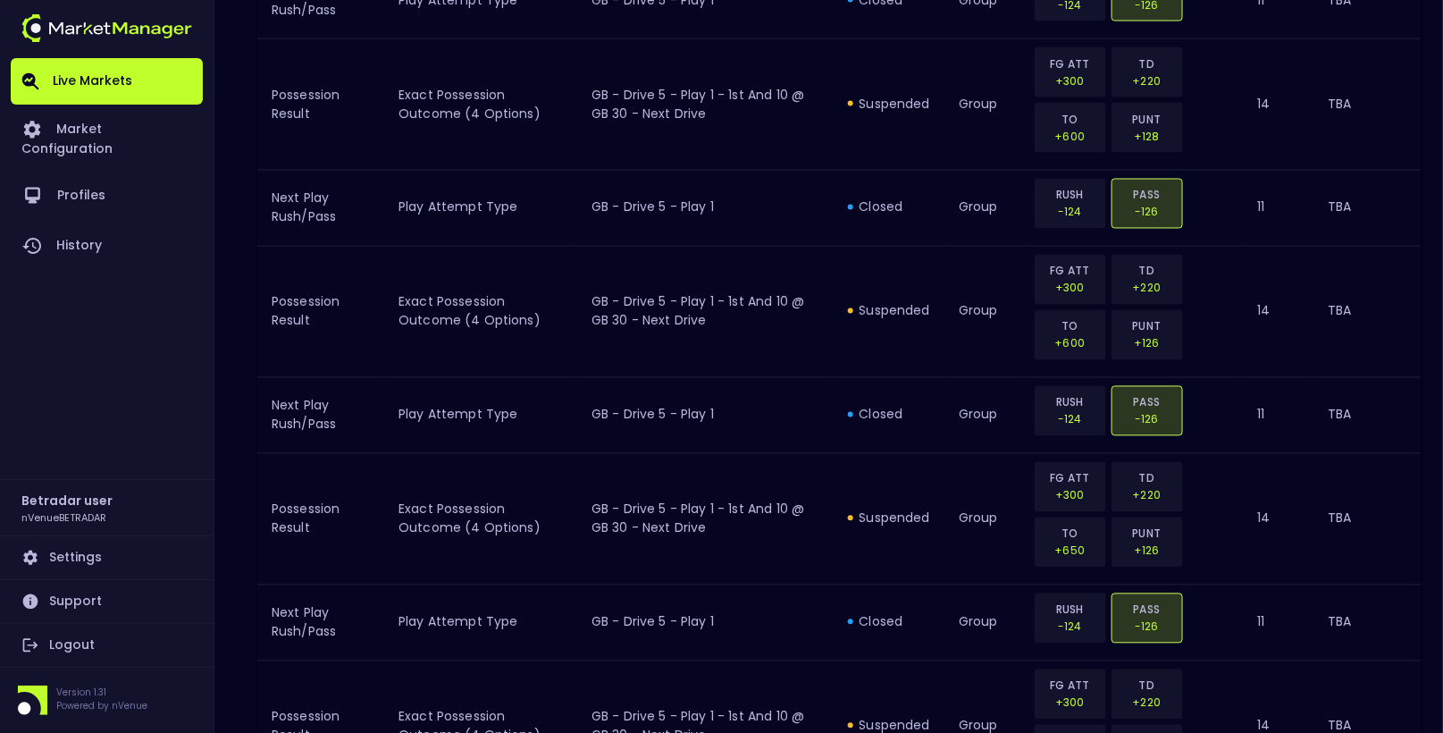
scroll to position [393, 0]
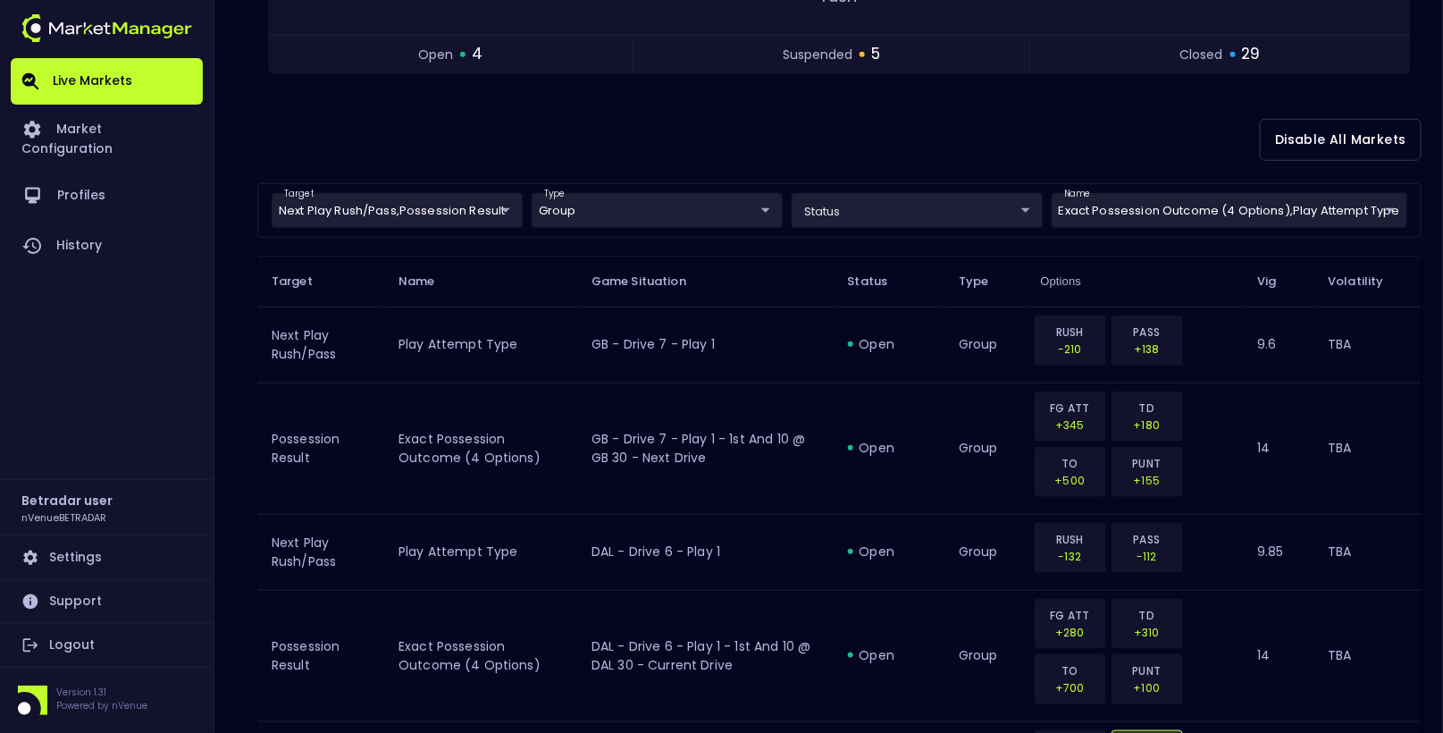
click at [771, 145] on div "Disable All Markets" at bounding box center [839, 139] width 1164 height 87
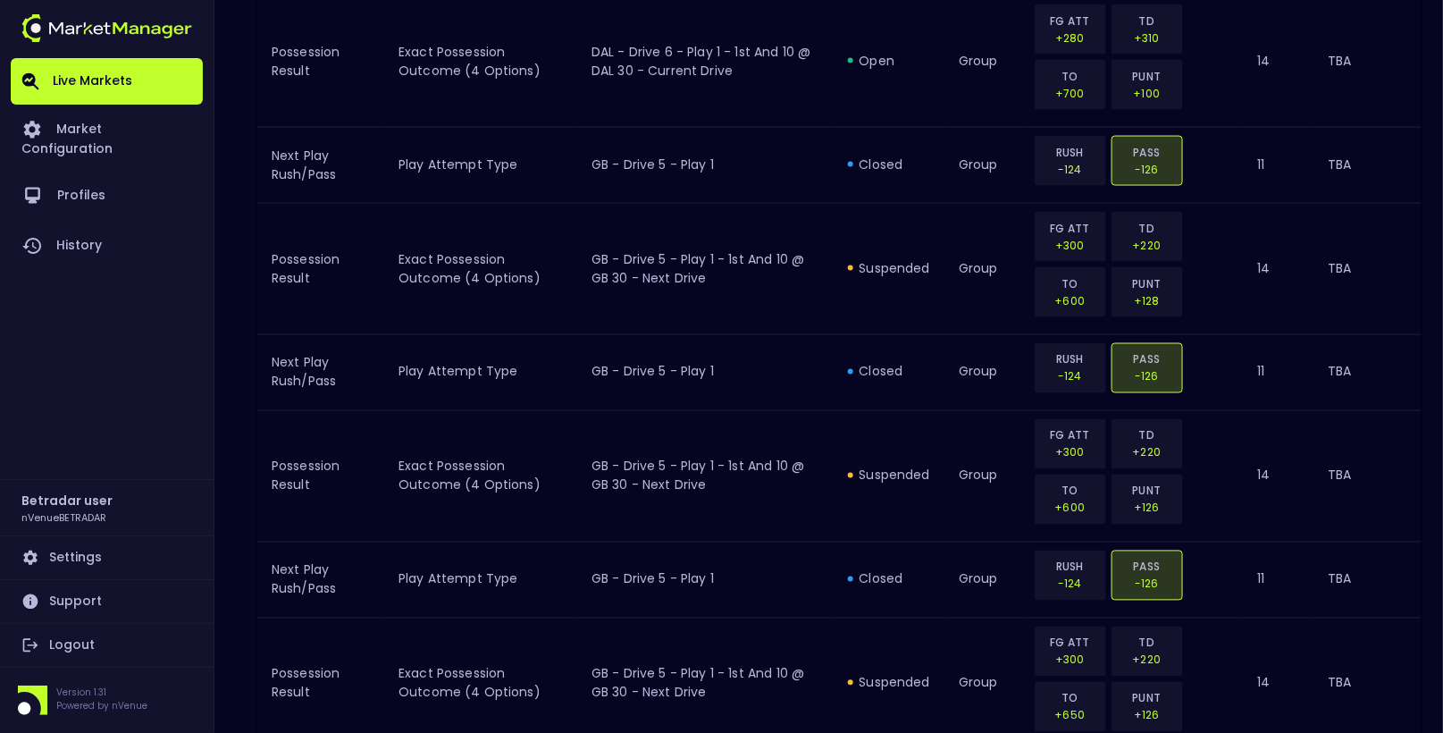
scroll to position [1000, 0]
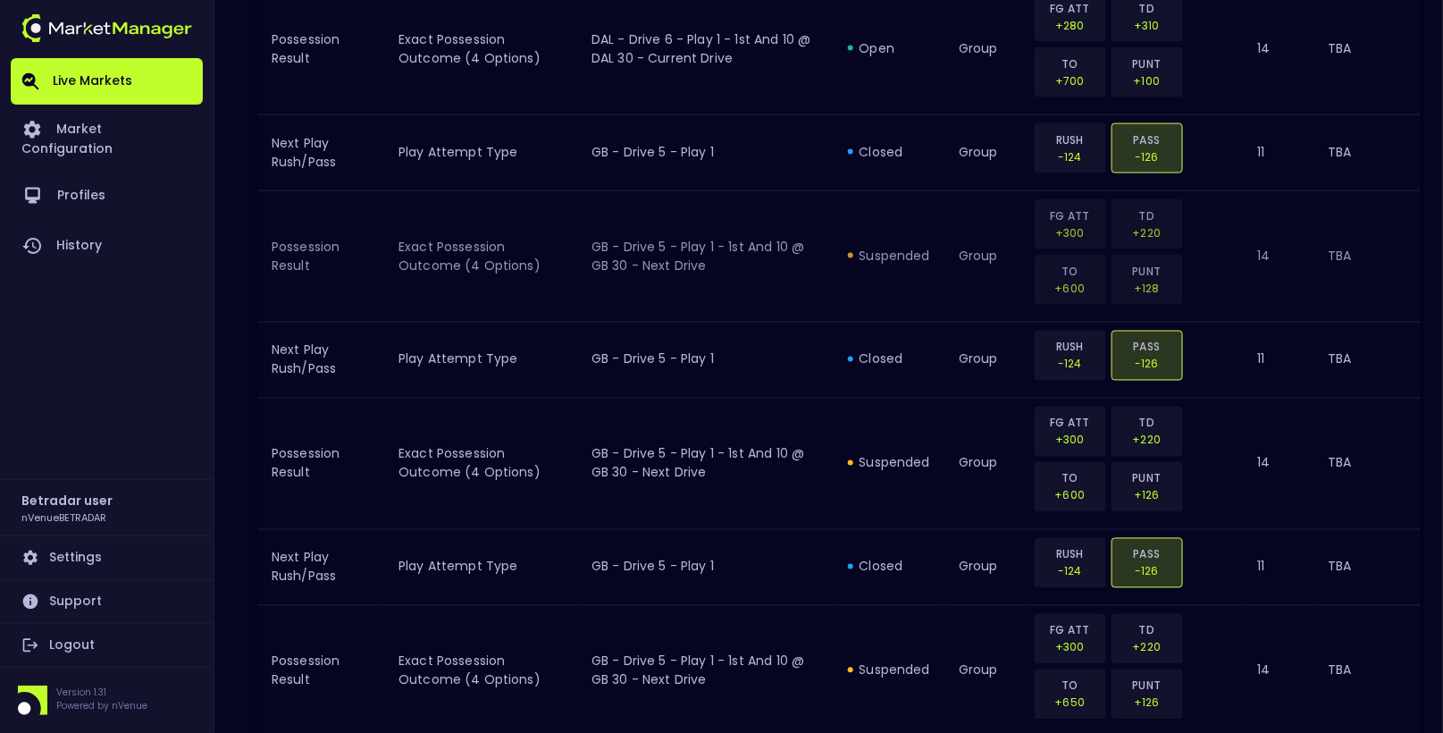
click at [889, 287] on td "suspended" at bounding box center [889, 255] width 111 height 131
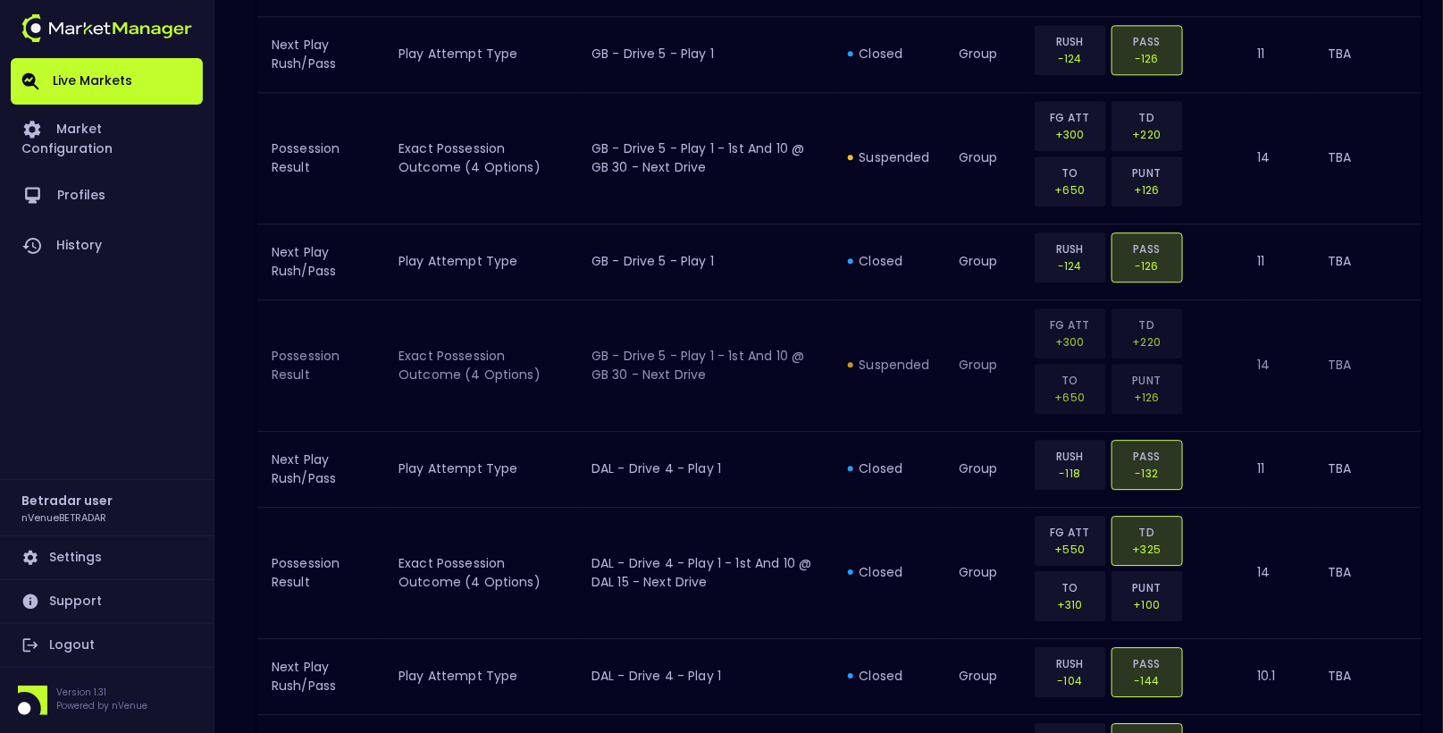
scroll to position [1706, 0]
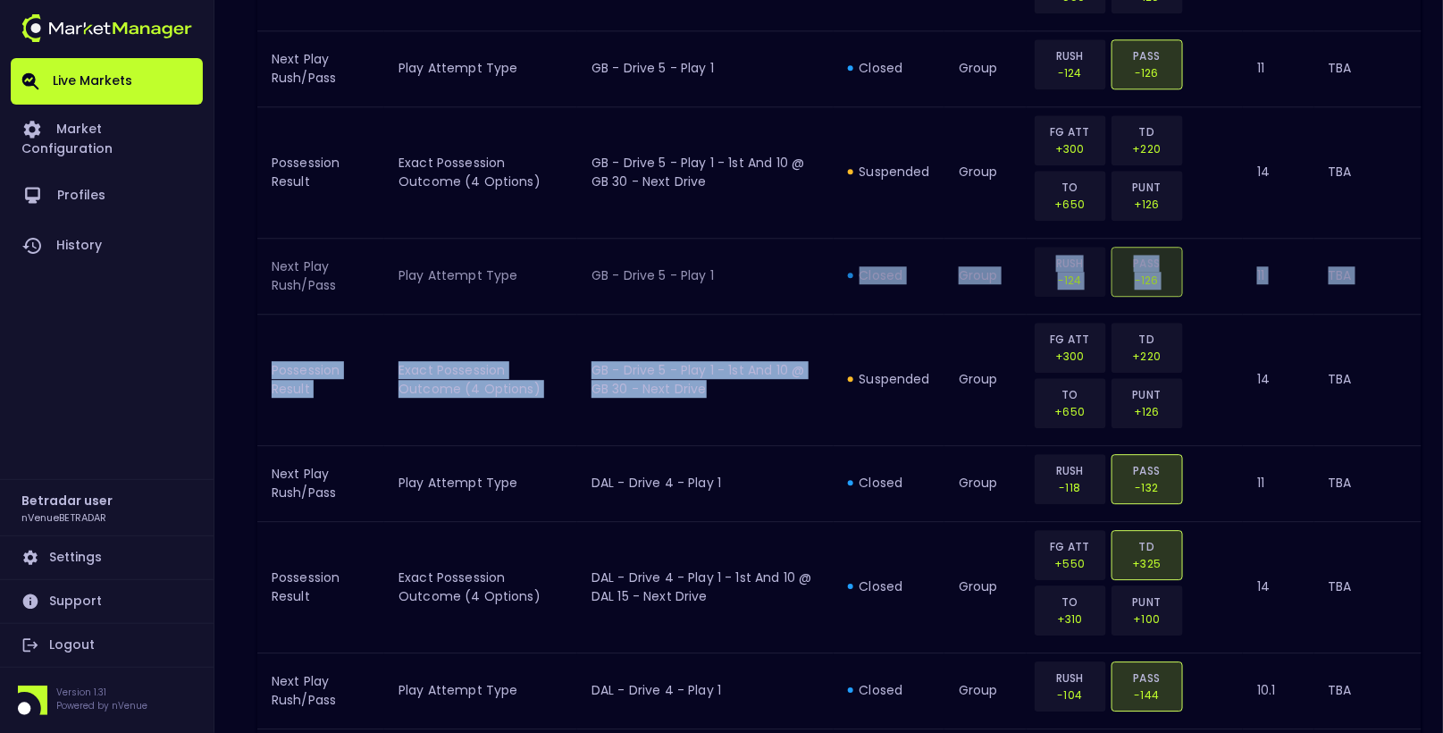
drag, startPoint x: 728, startPoint y: 404, endPoint x: 861, endPoint y: 236, distance: 214.3
click at [842, 256] on tbody "Next Play Rush/Pass Play Attempt Type GB - Drive 7 - Play 1 open group RUSH -21…" at bounding box center [839, 275] width 1164 height 2563
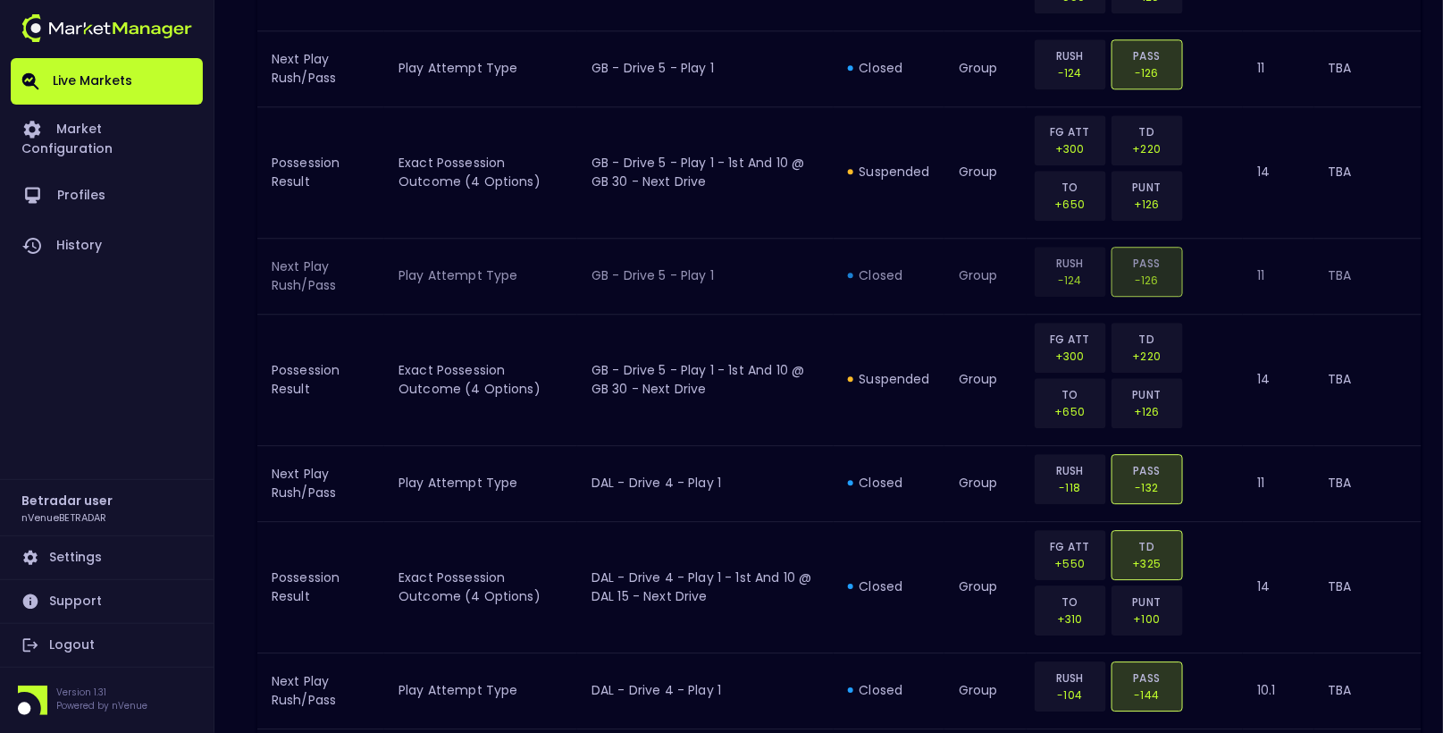
click at [730, 296] on td "GB - Drive 5 - Play 1" at bounding box center [705, 276] width 256 height 76
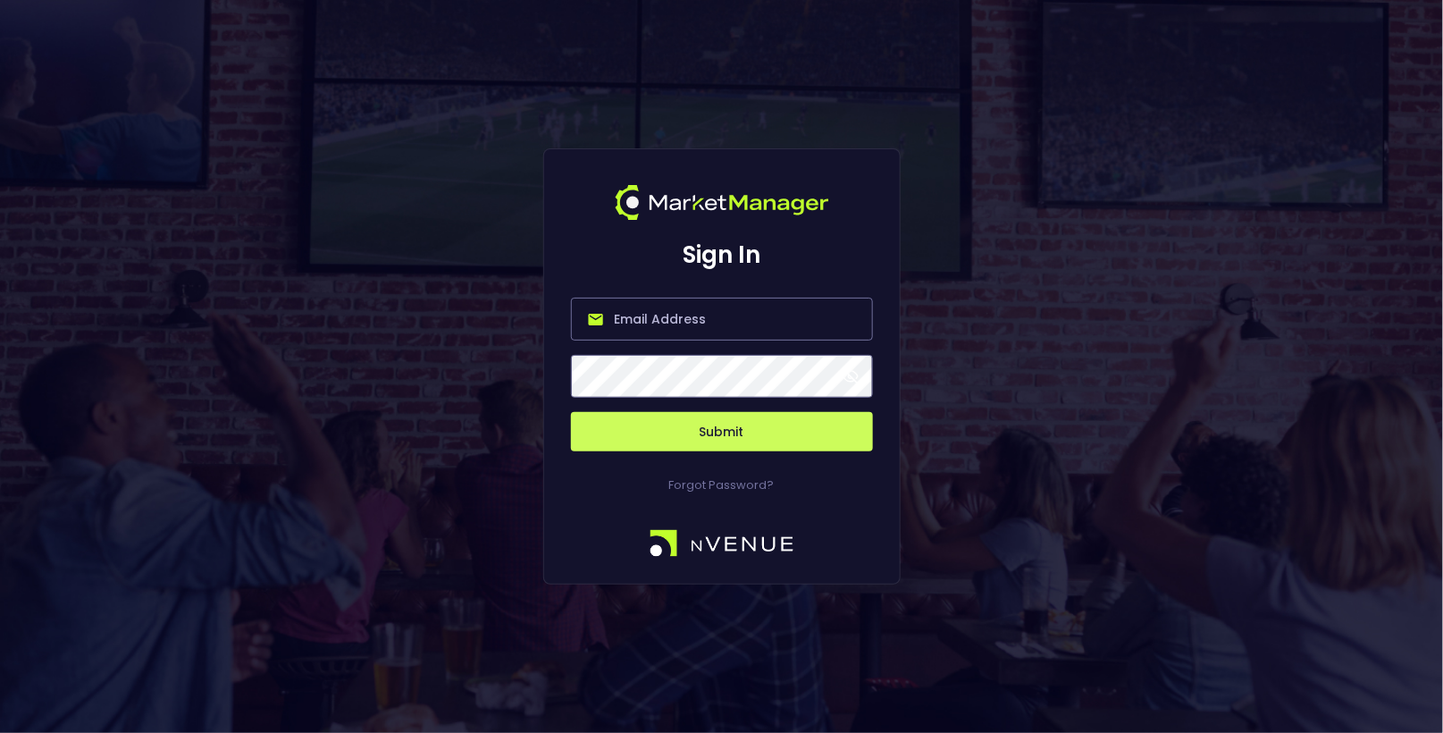
type input "[EMAIL_ADDRESS][DOMAIN_NAME]"
click at [717, 421] on button "Submit" at bounding box center [722, 431] width 302 height 39
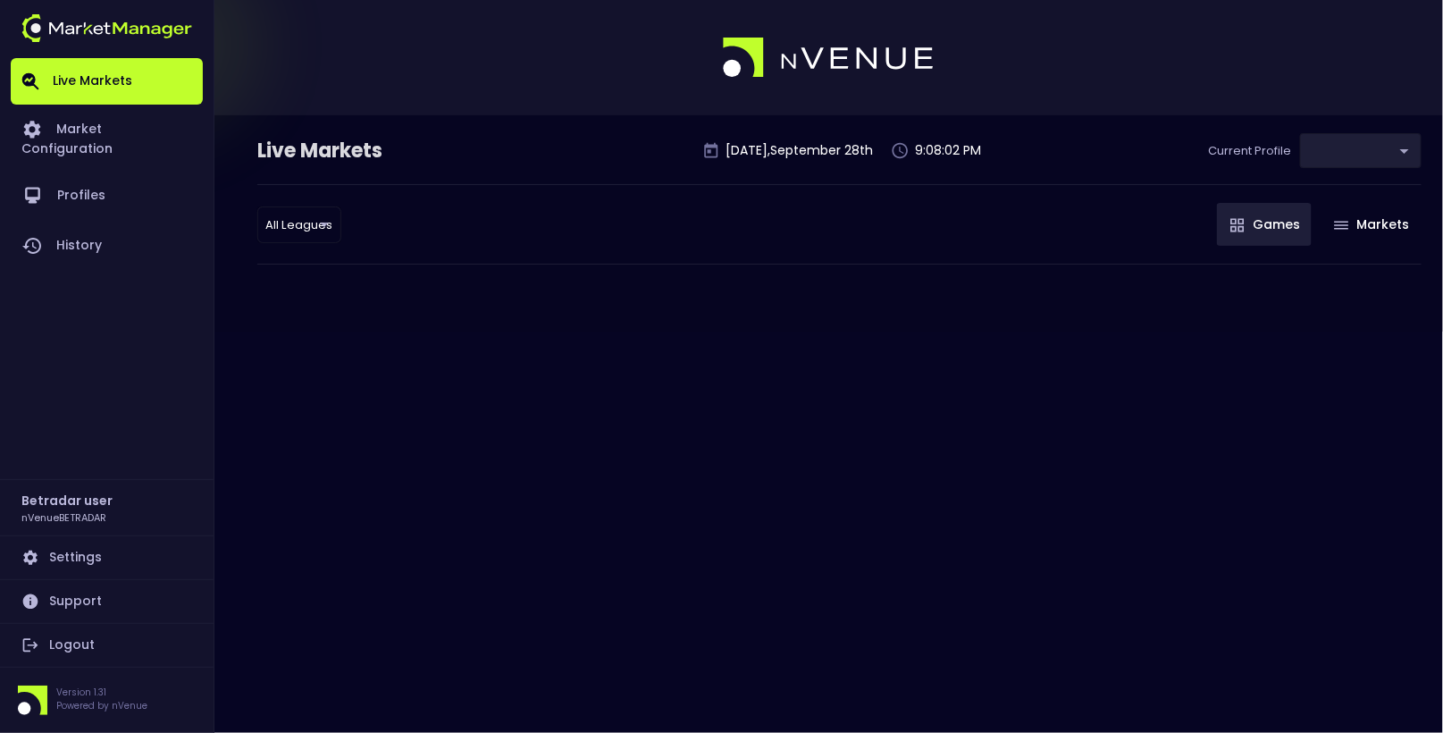
type input "2aa9daef-f03c-4b05-aaf3-b77c512ca207"
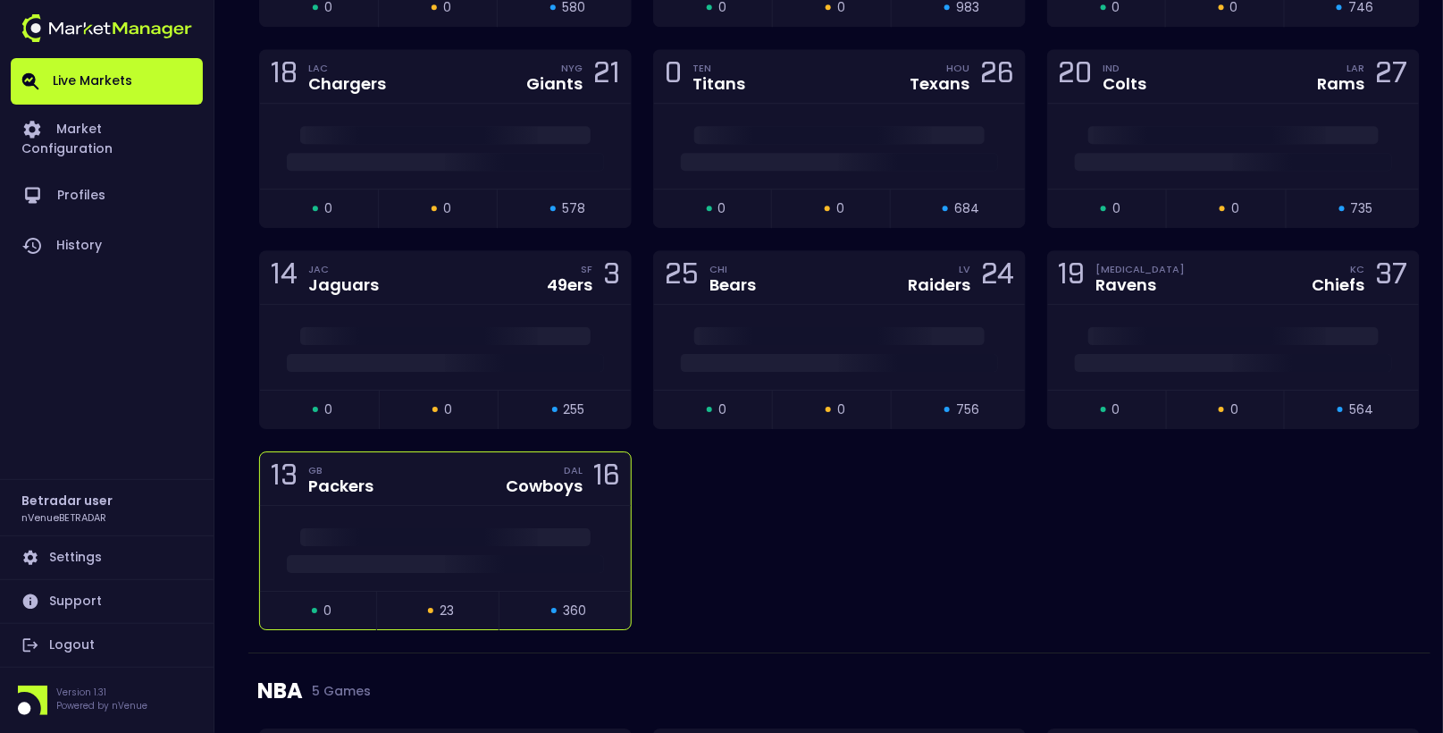
click at [457, 460] on div "13 GB Packers DAL Cowboys 16" at bounding box center [445, 479] width 371 height 54
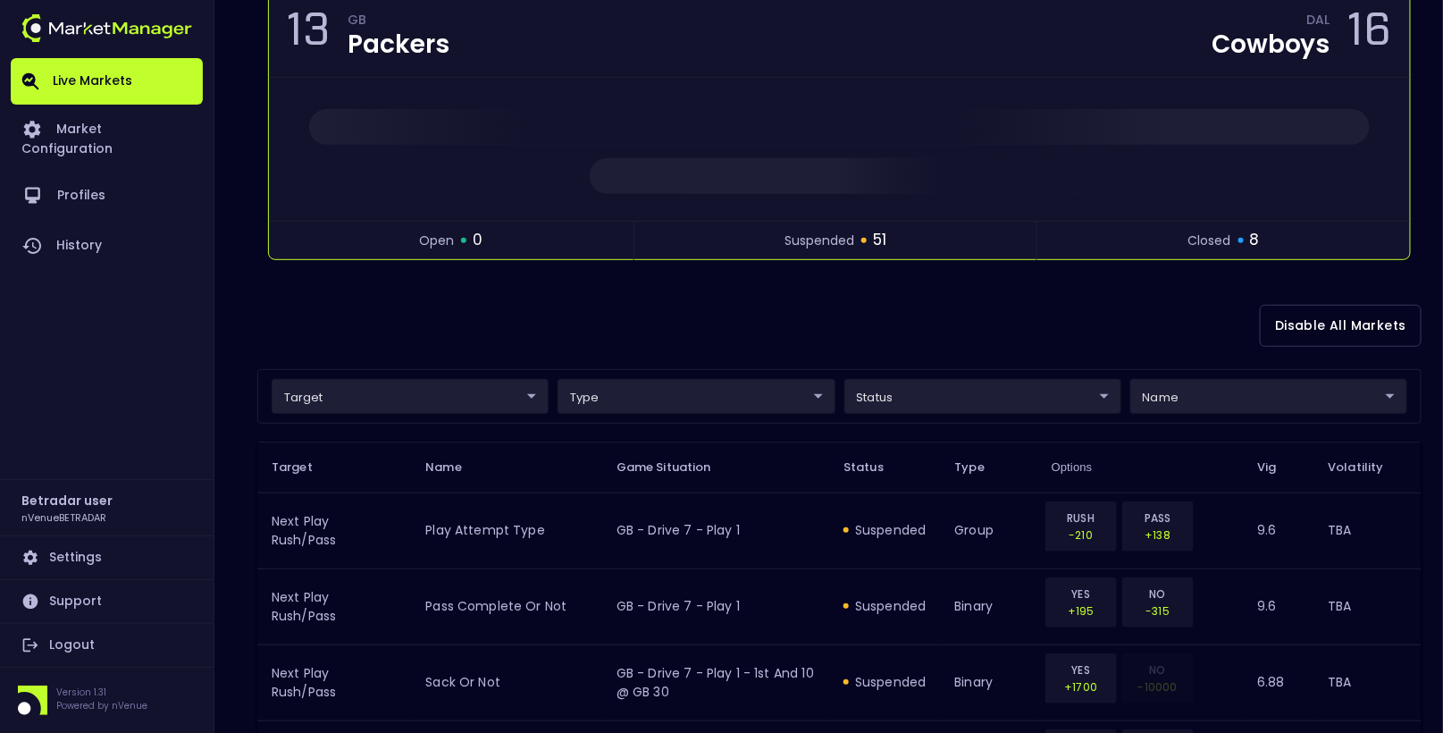
scroll to position [199, 0]
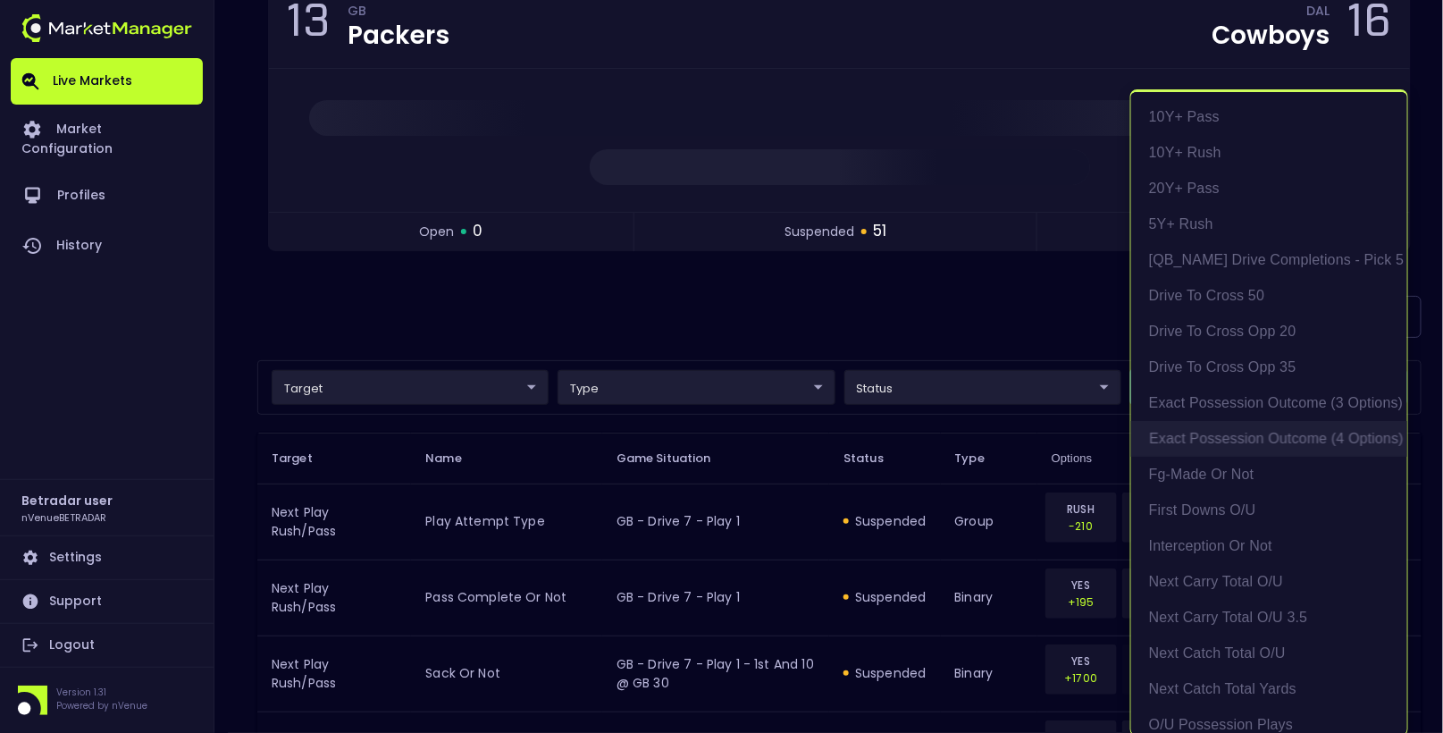
click at [1237, 437] on li "exact possession outcome (4 options)" at bounding box center [1269, 439] width 276 height 36
type input "Possession Result"
type input "group"
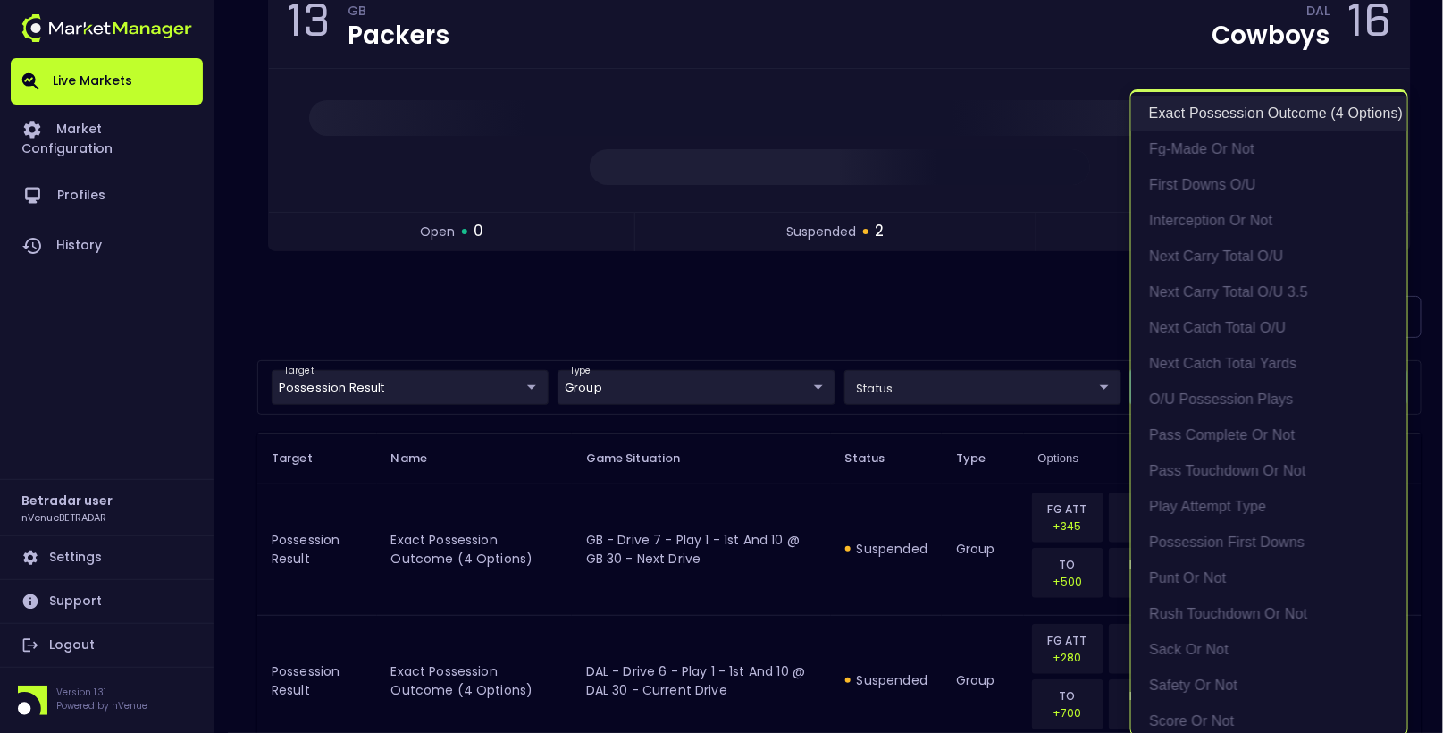
scroll to position [334, 0]
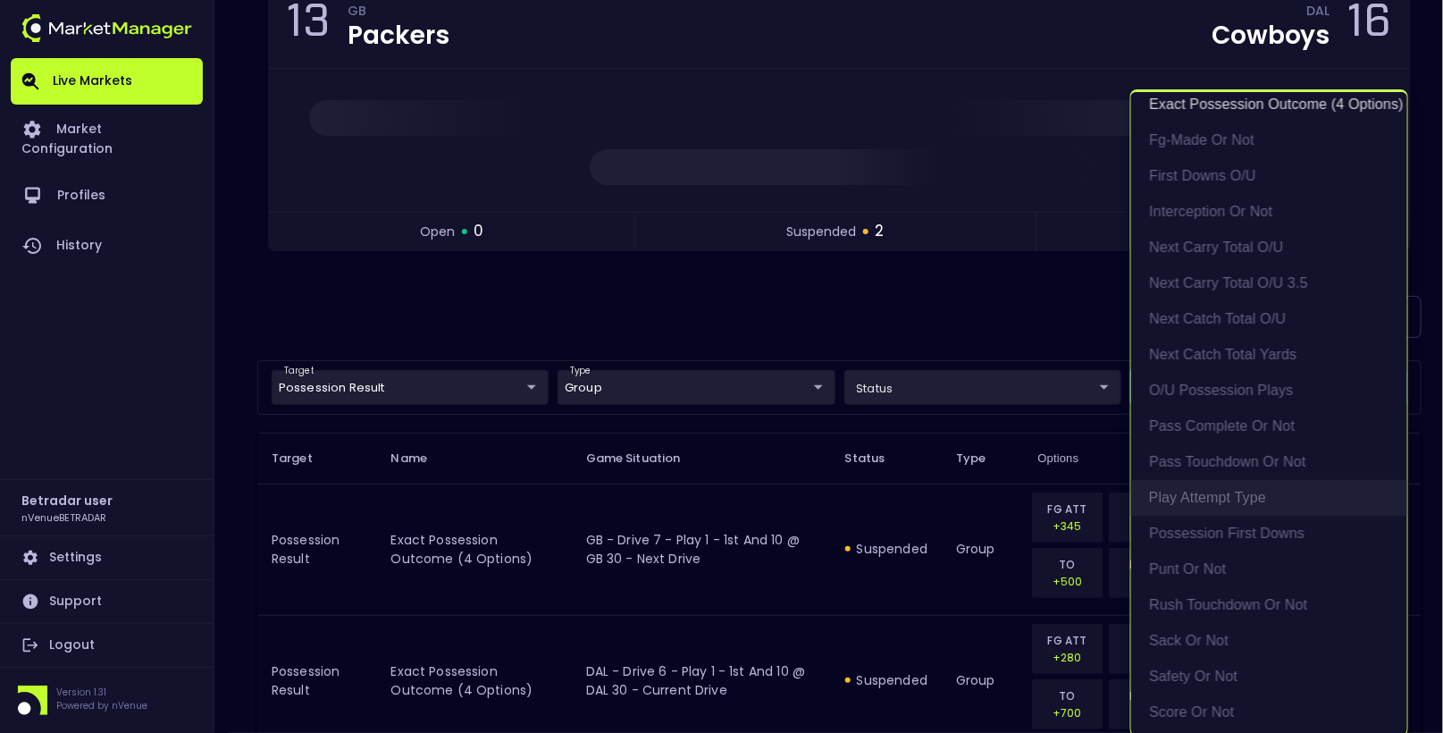
click at [1234, 499] on li "Play Attempt Type" at bounding box center [1269, 498] width 276 height 36
type input "exact possession outcome (4 options),Play Attempt Type"
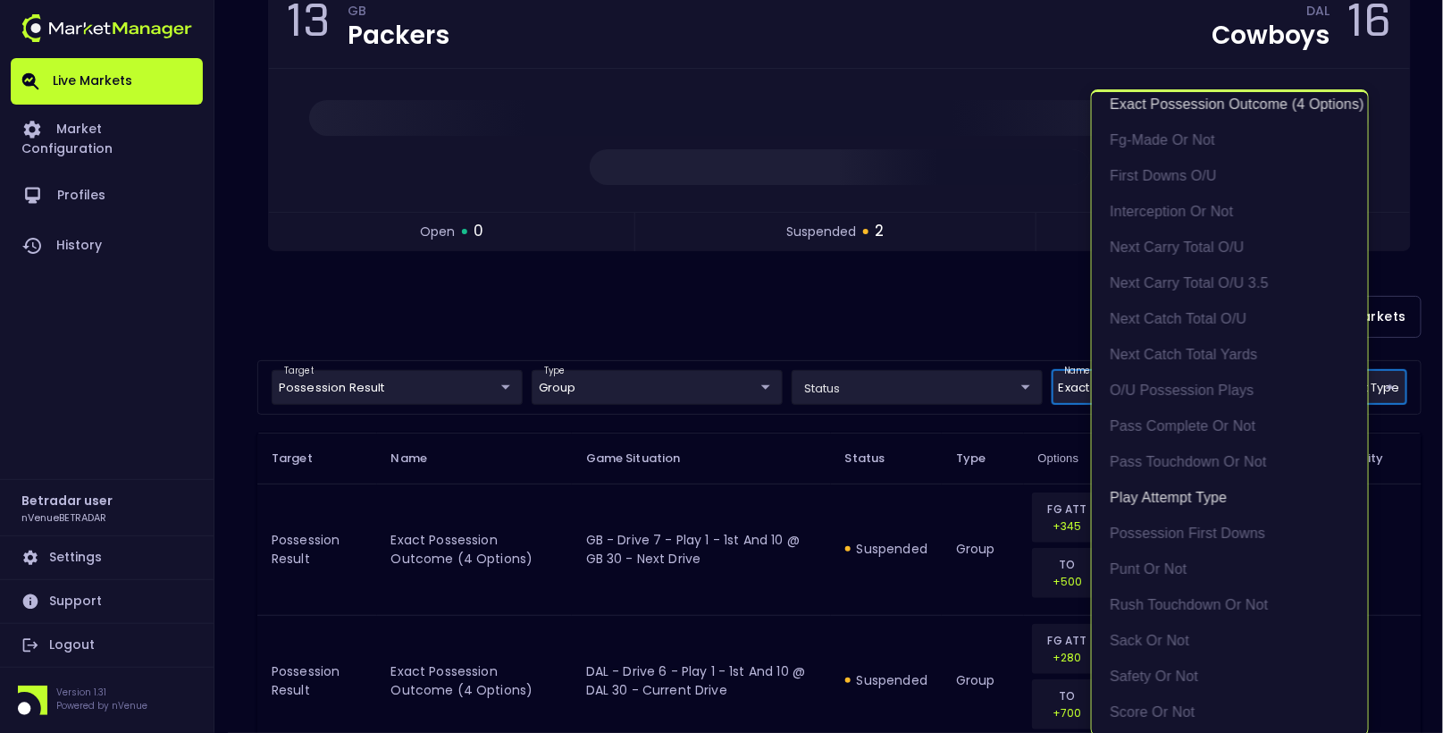
click at [525, 284] on div at bounding box center [721, 366] width 1443 height 733
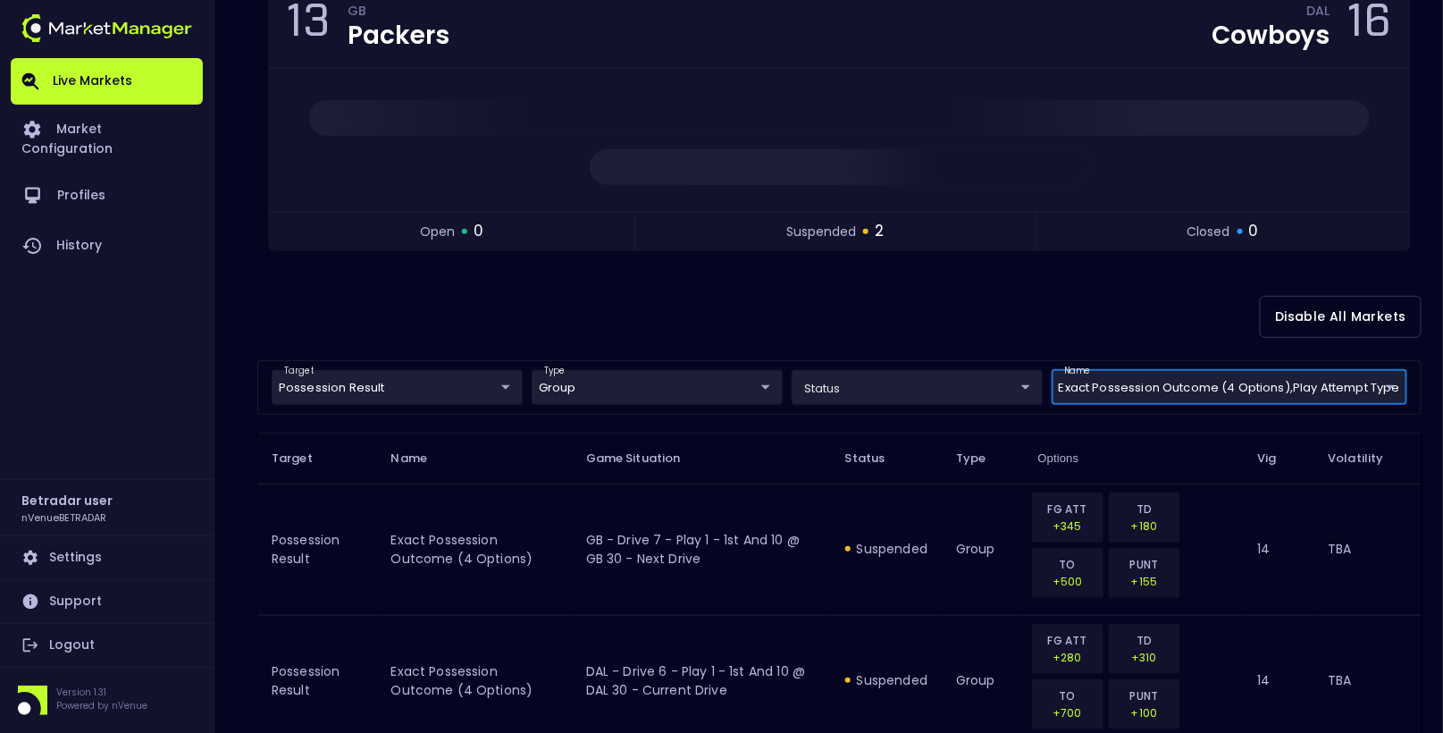
scroll to position [0, 0]
click at [422, 381] on body "Live Markets Market Configuration Profiles History Betradar user nVenueBETRADAR…" at bounding box center [721, 319] width 1443 height 1036
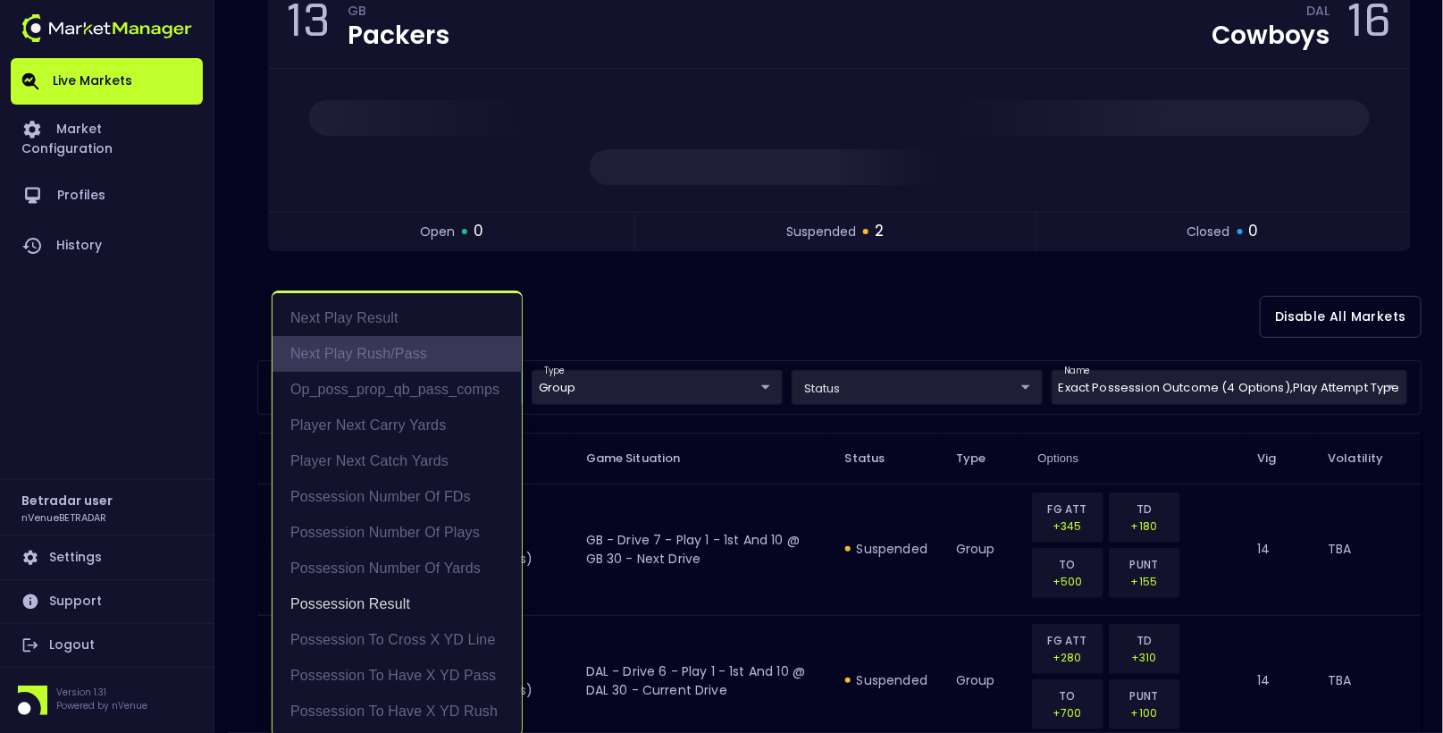
click at [410, 345] on li "Next Play Rush/Pass" at bounding box center [397, 354] width 249 height 36
type input "Possession Result,Next Play Rush/Pass"
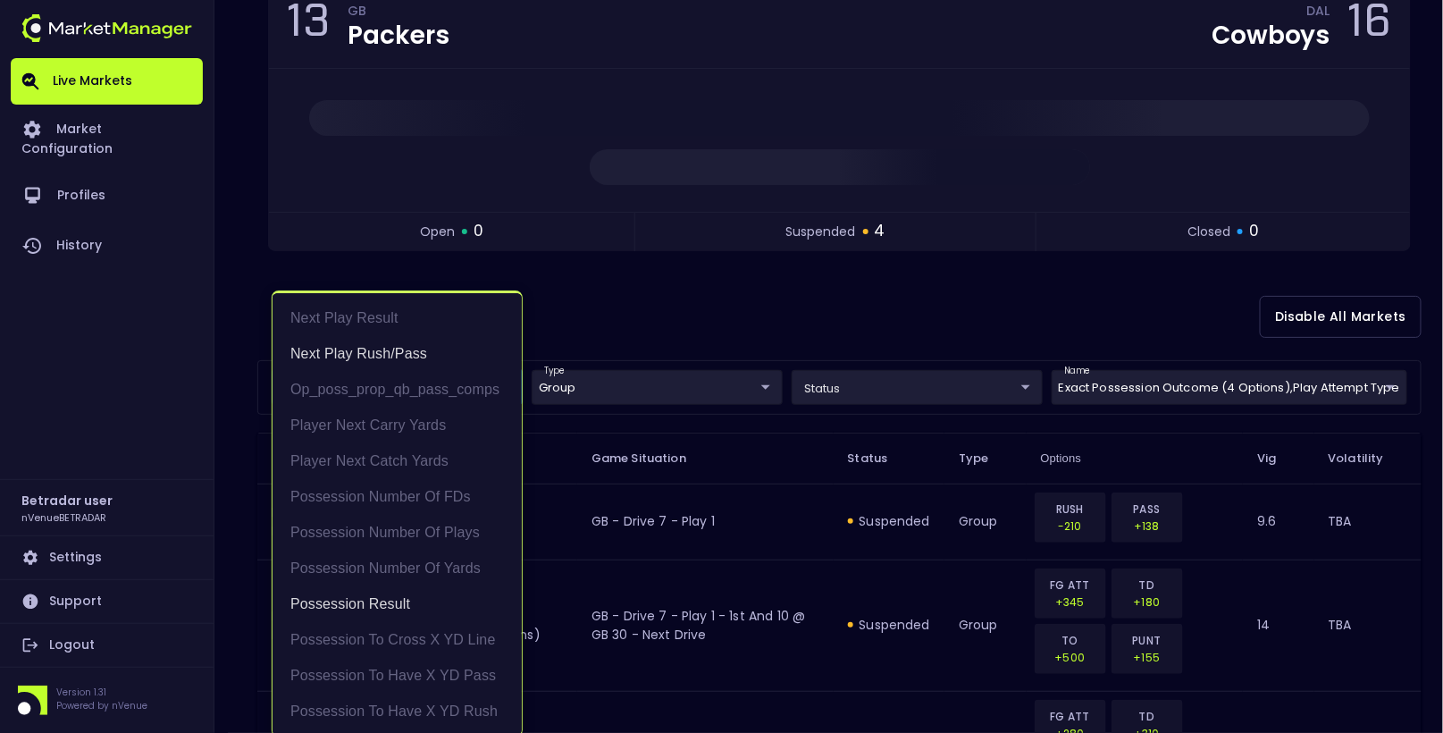
click at [652, 311] on div at bounding box center [721, 366] width 1443 height 733
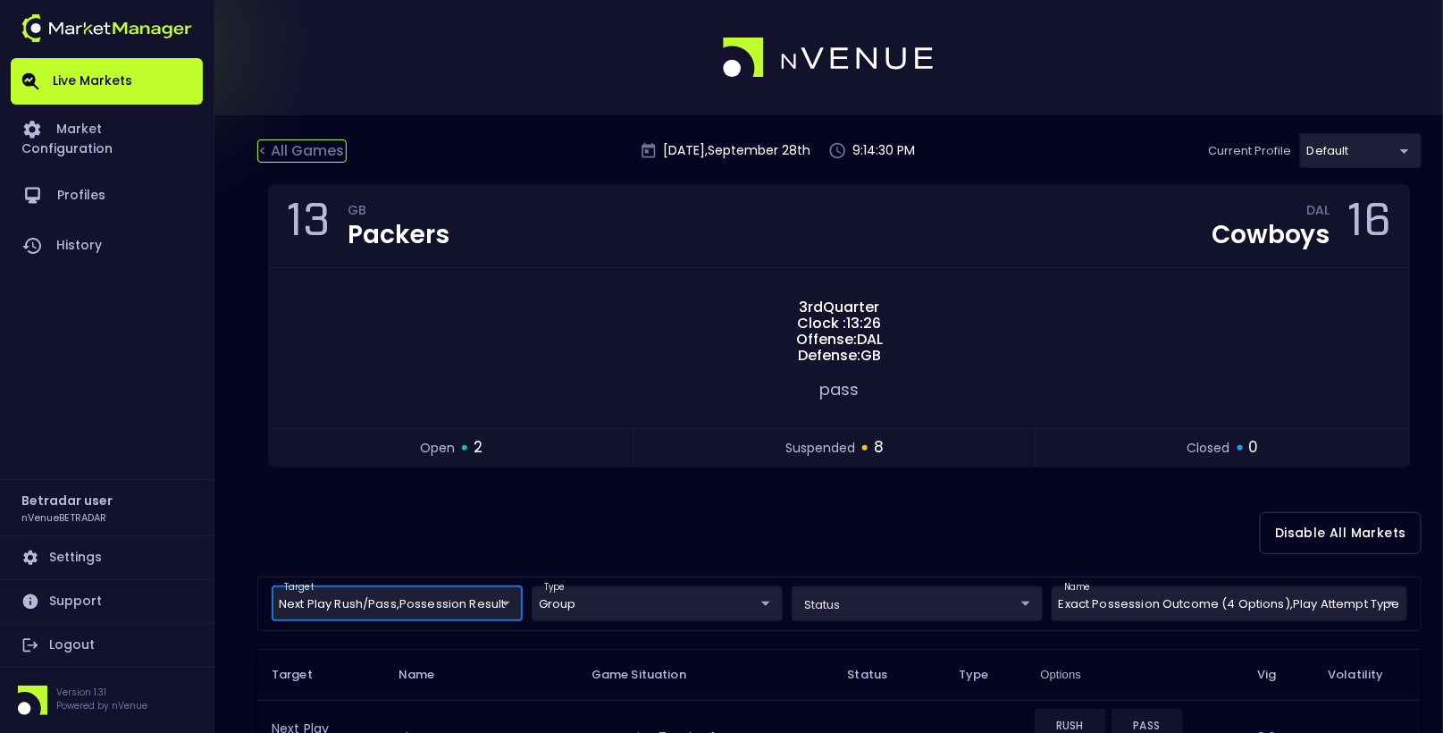
click at [294, 155] on div "< All Games" at bounding box center [301, 150] width 89 height 23
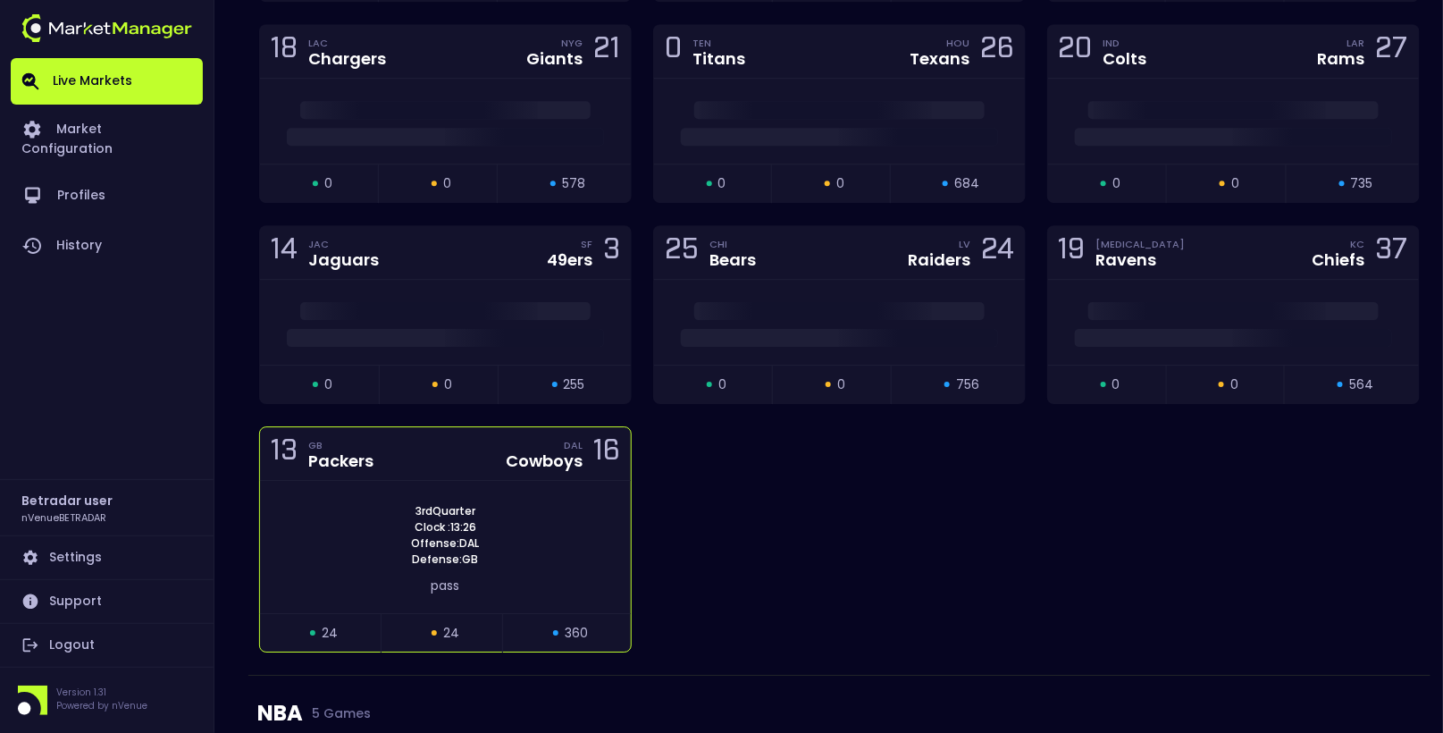
click at [533, 529] on div "3rd Quarter Clock : 13:26 Offense: DAL Defense: GB" at bounding box center [445, 535] width 371 height 64
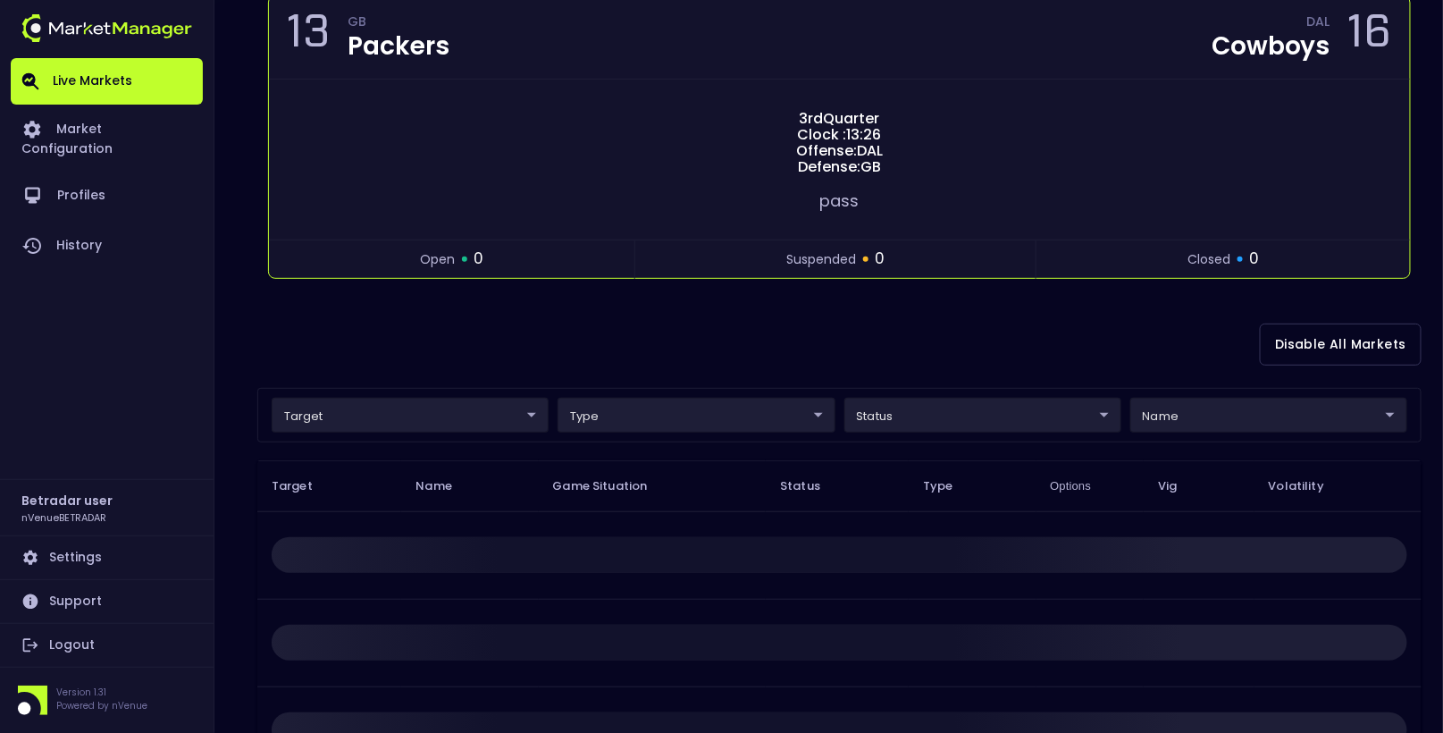
scroll to position [199, 0]
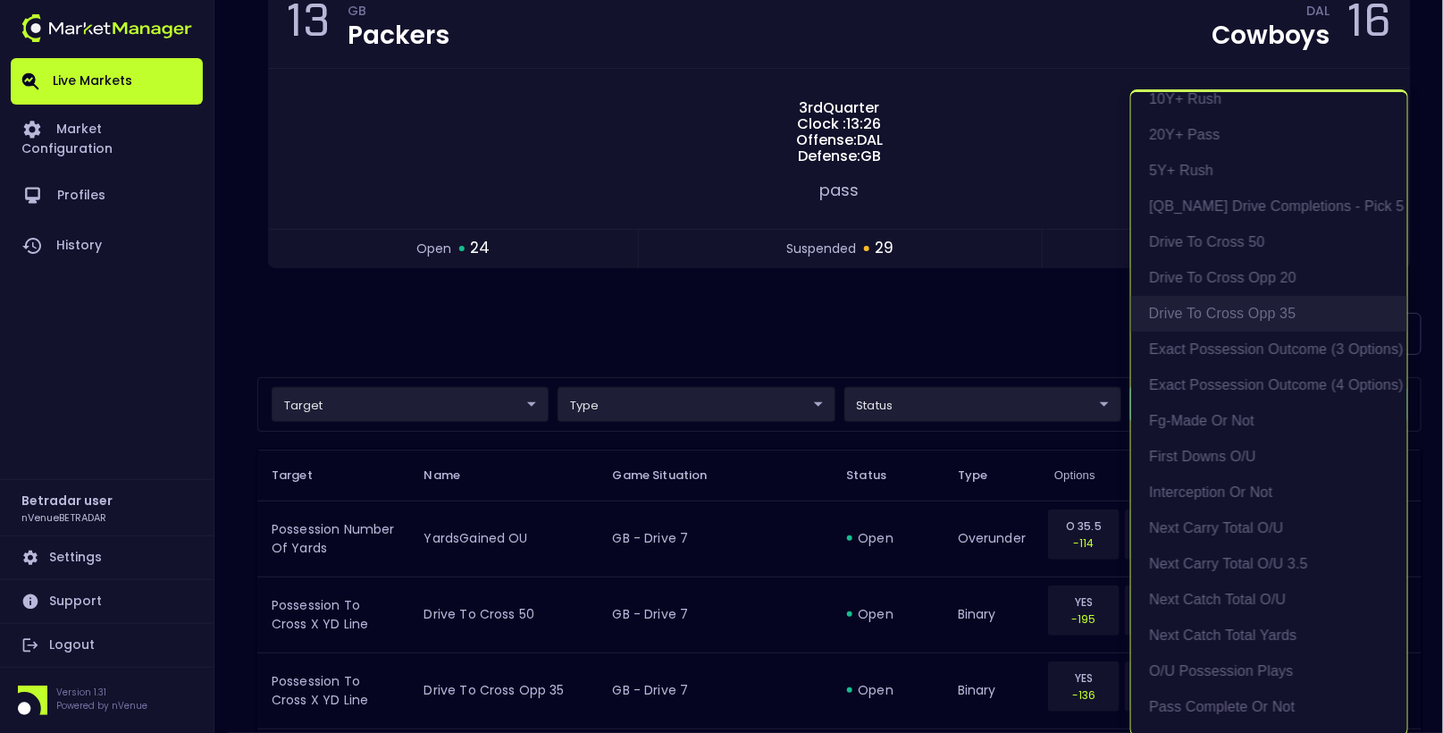
scroll to position [69, 0]
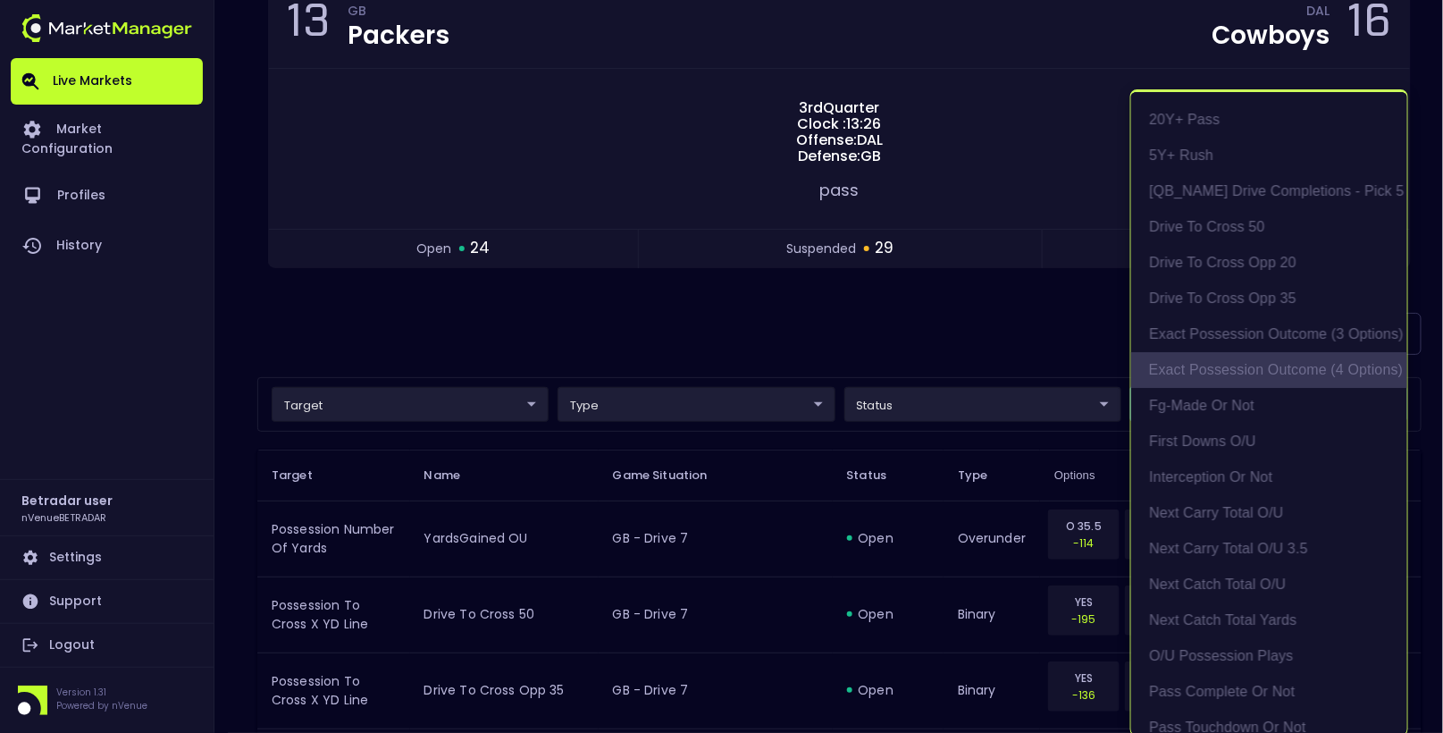
click at [1214, 373] on li "exact possession outcome (4 options)" at bounding box center [1269, 370] width 276 height 36
type input "Possession Result"
type input "group"
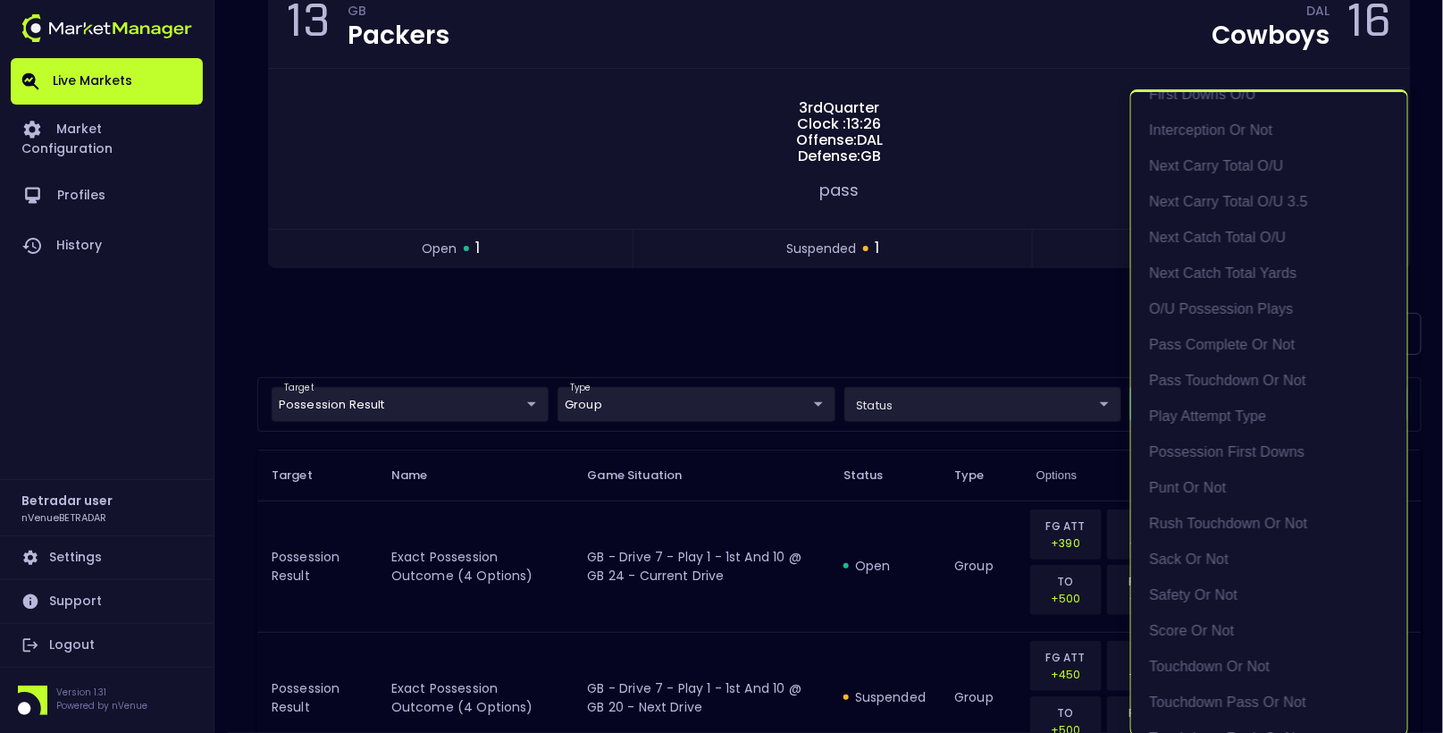
scroll to position [415, 0]
click at [1250, 418] on li "Play Attempt Type" at bounding box center [1269, 417] width 276 height 36
type input "exact possession outcome (4 options),Play Attempt Type"
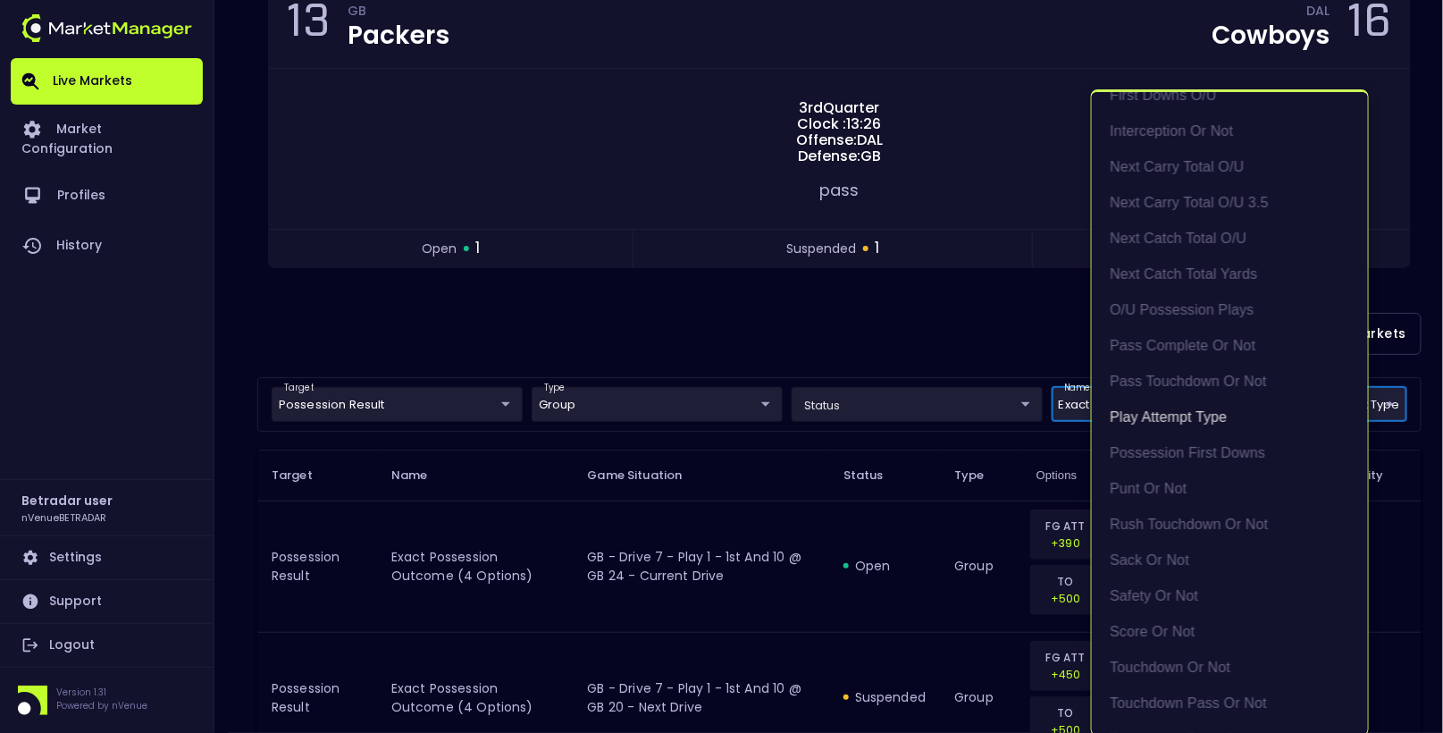
click at [676, 346] on div at bounding box center [721, 366] width 1443 height 733
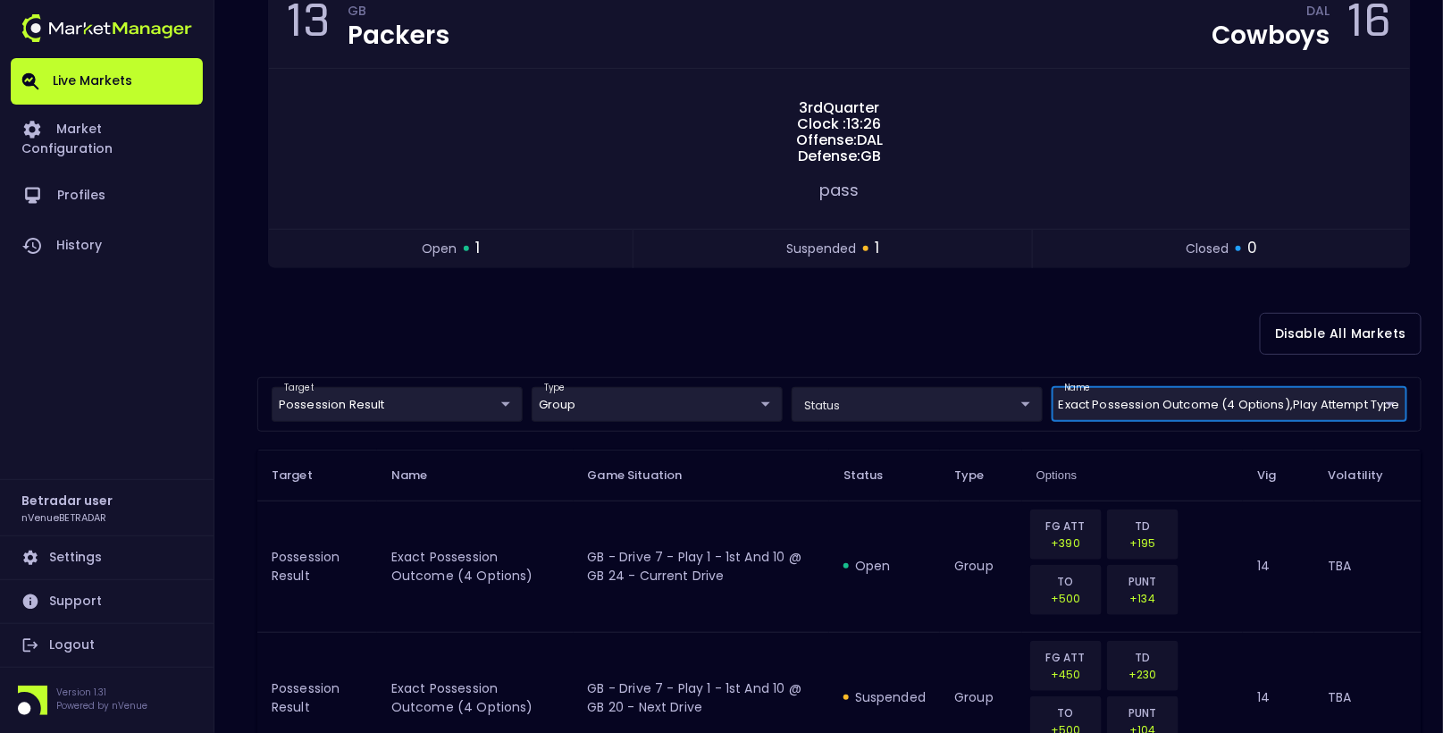
scroll to position [0, 0]
click at [451, 402] on body "Live Markets Market Configuration Profiles History Betradar user nVenueBETRADAR…" at bounding box center [721, 327] width 1443 height 1053
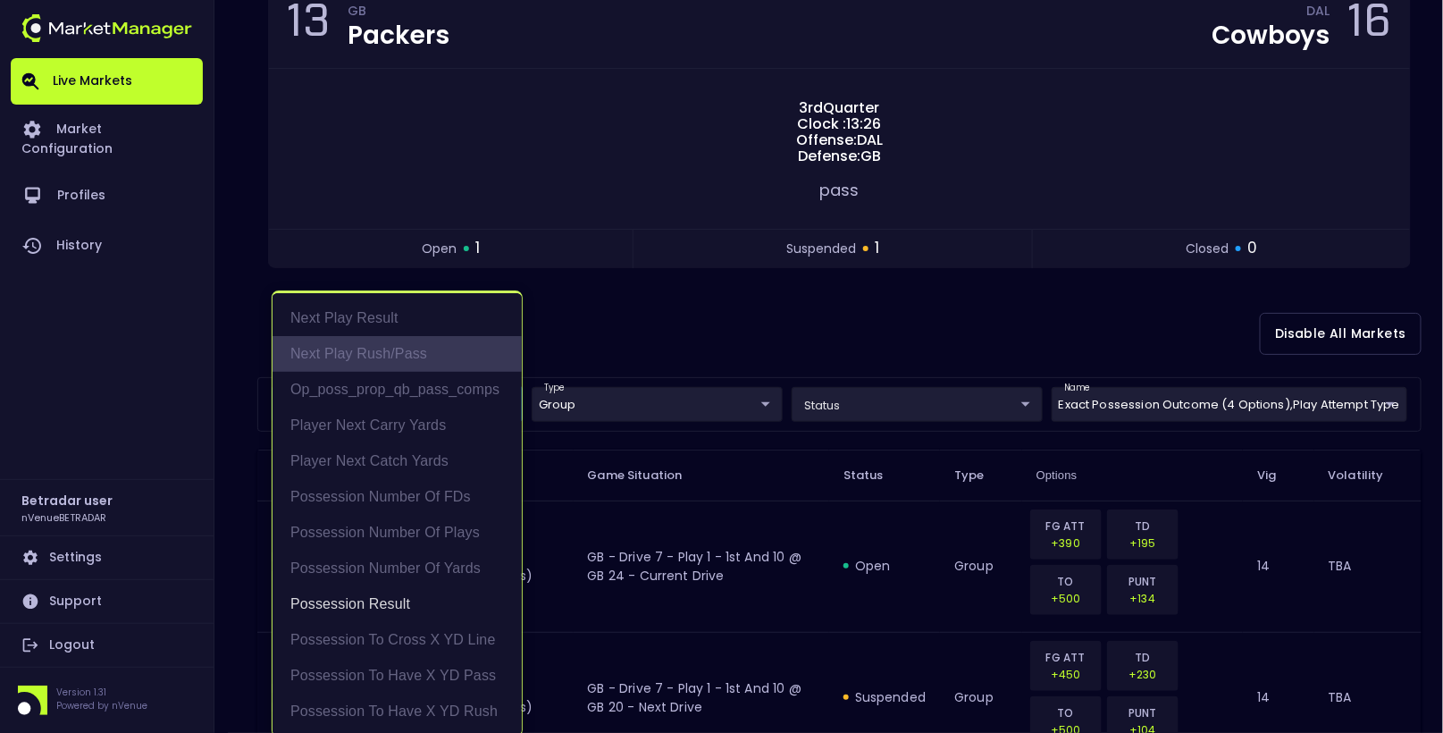
click at [432, 344] on li "Next Play Rush/Pass" at bounding box center [397, 354] width 249 height 36
type input "Possession Result,Next Play Rush/Pass"
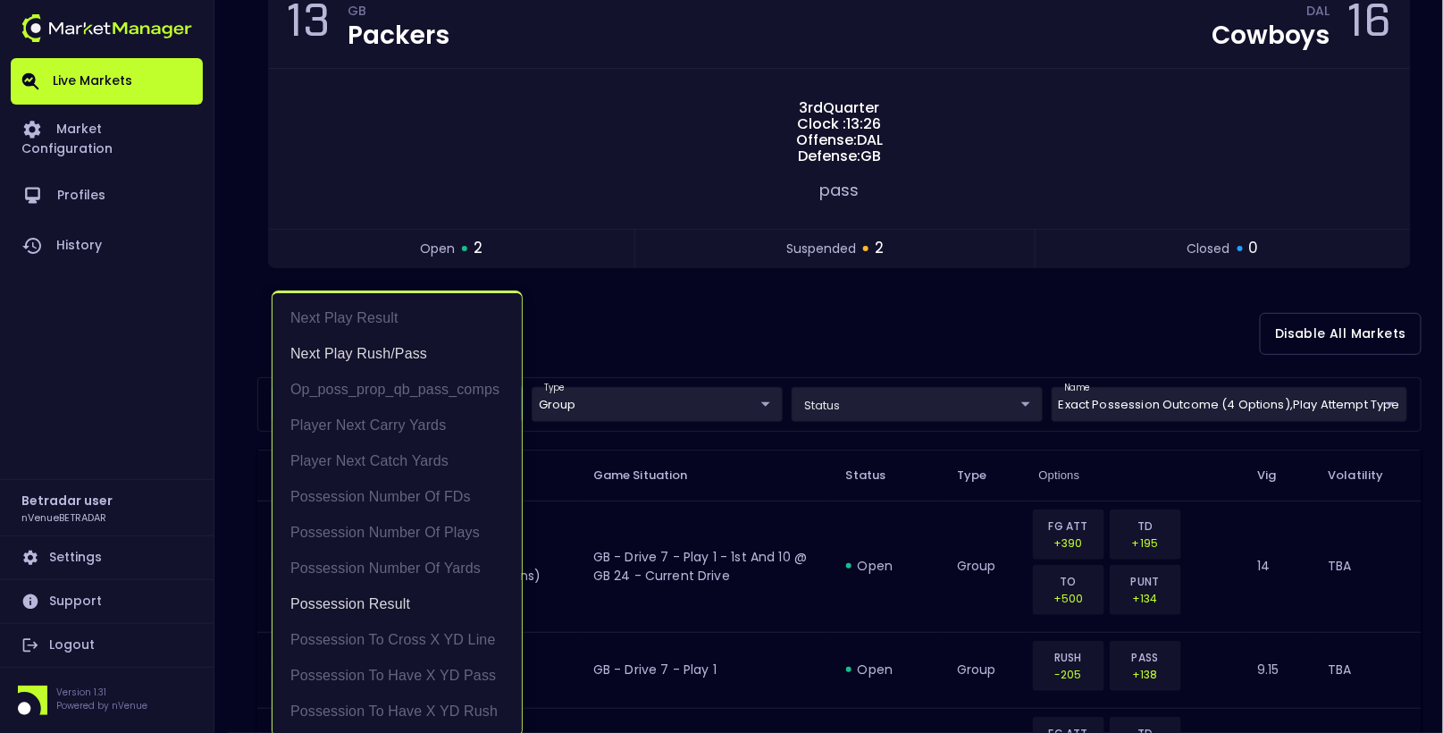
scroll to position [3, 0]
click at [655, 283] on div at bounding box center [721, 366] width 1443 height 733
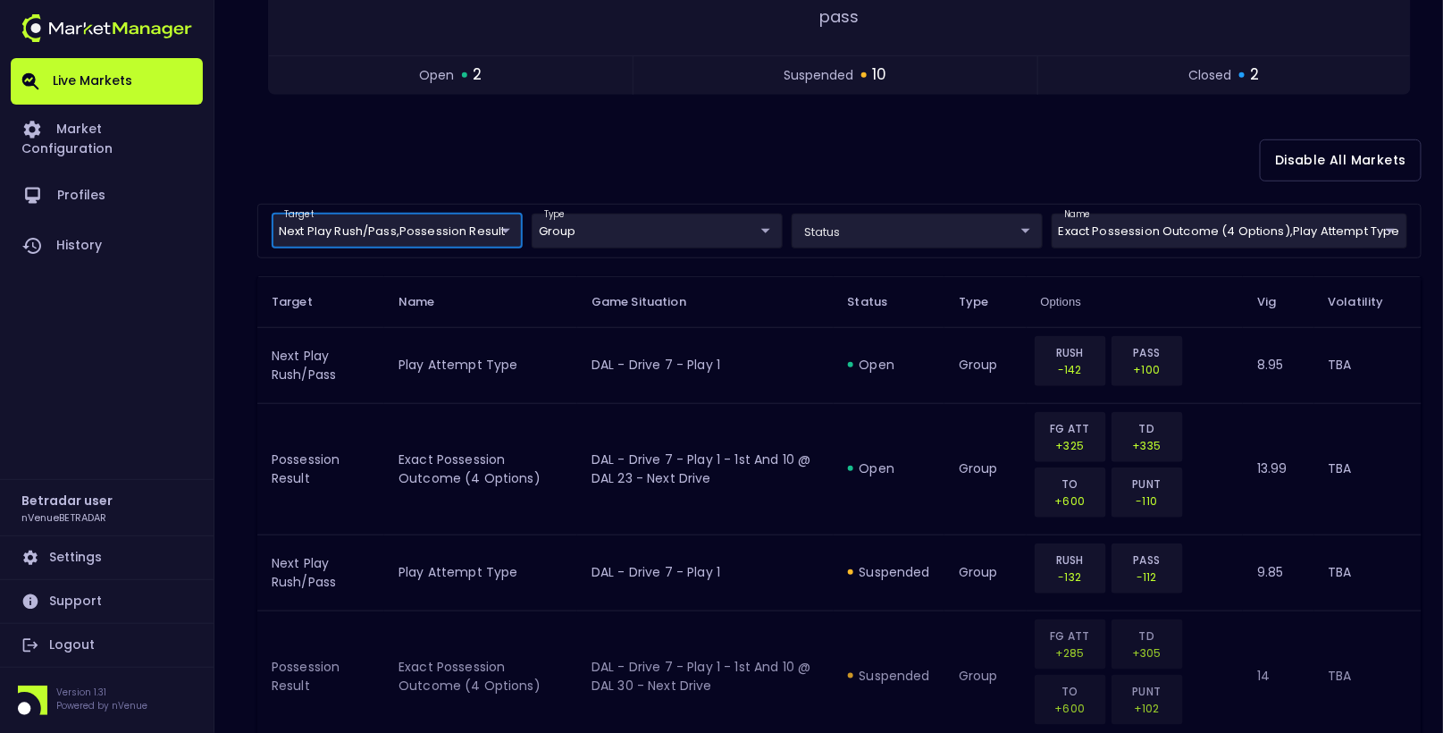
scroll to position [358, 0]
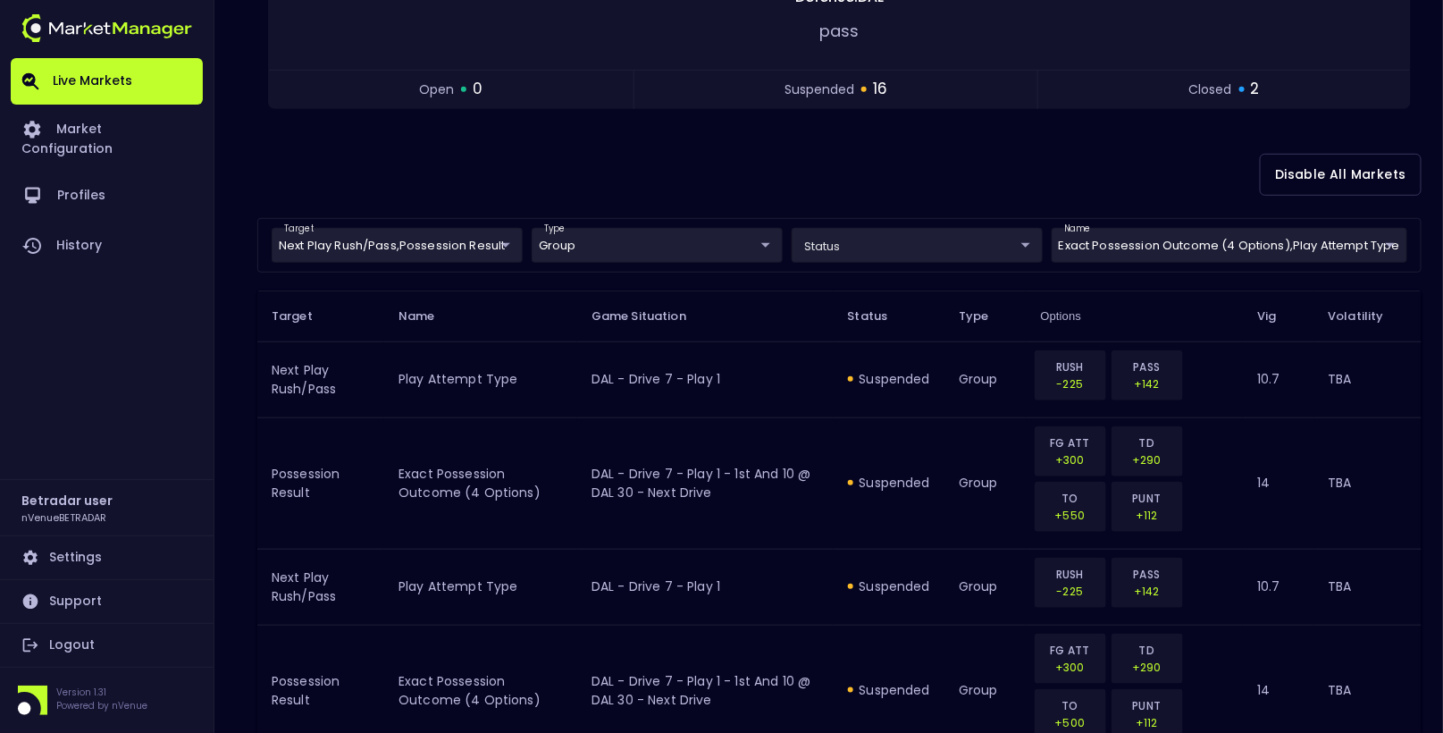
click at [893, 141] on div "Disable All Markets" at bounding box center [839, 174] width 1164 height 87
click at [751, 163] on div "Disable All Markets" at bounding box center [839, 174] width 1164 height 87
click at [771, 146] on div "Disable All Markets" at bounding box center [839, 174] width 1164 height 87
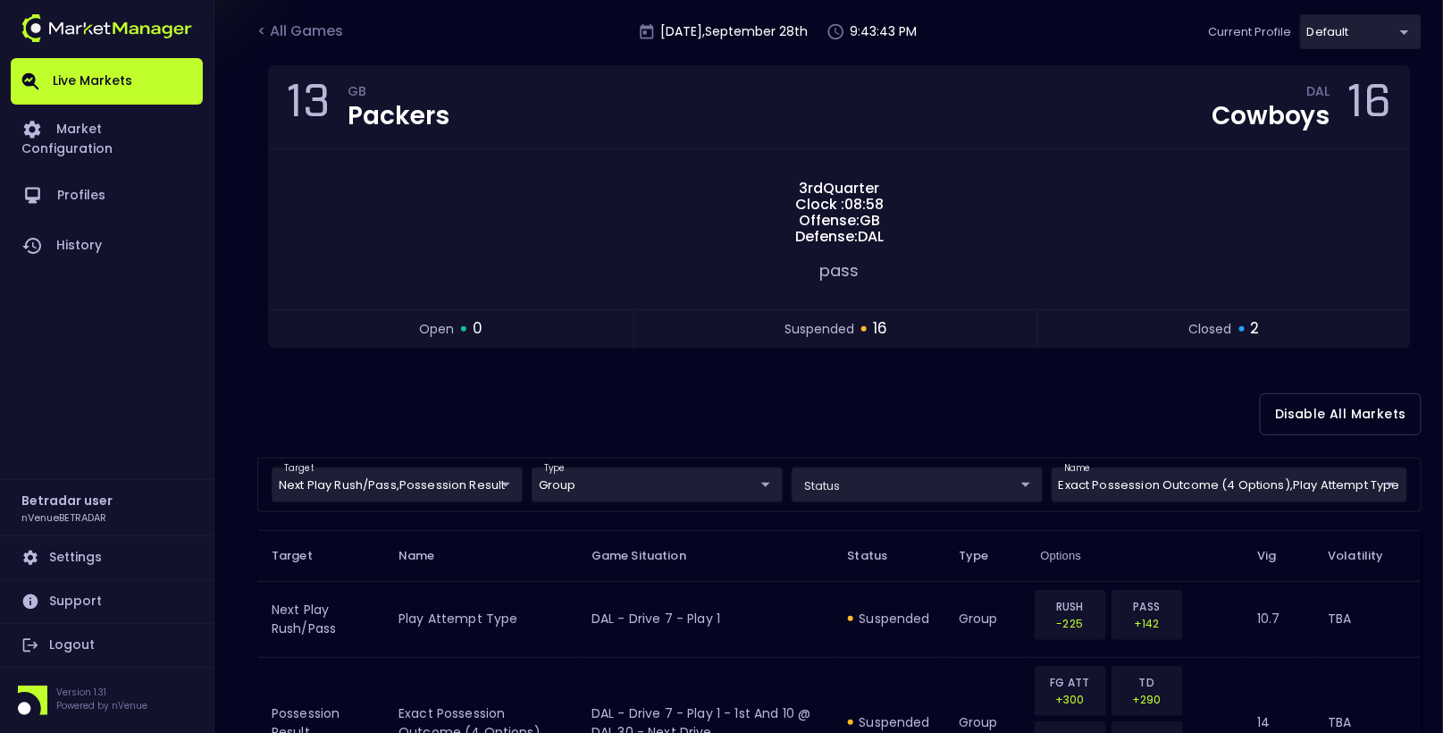
scroll to position [0, 0]
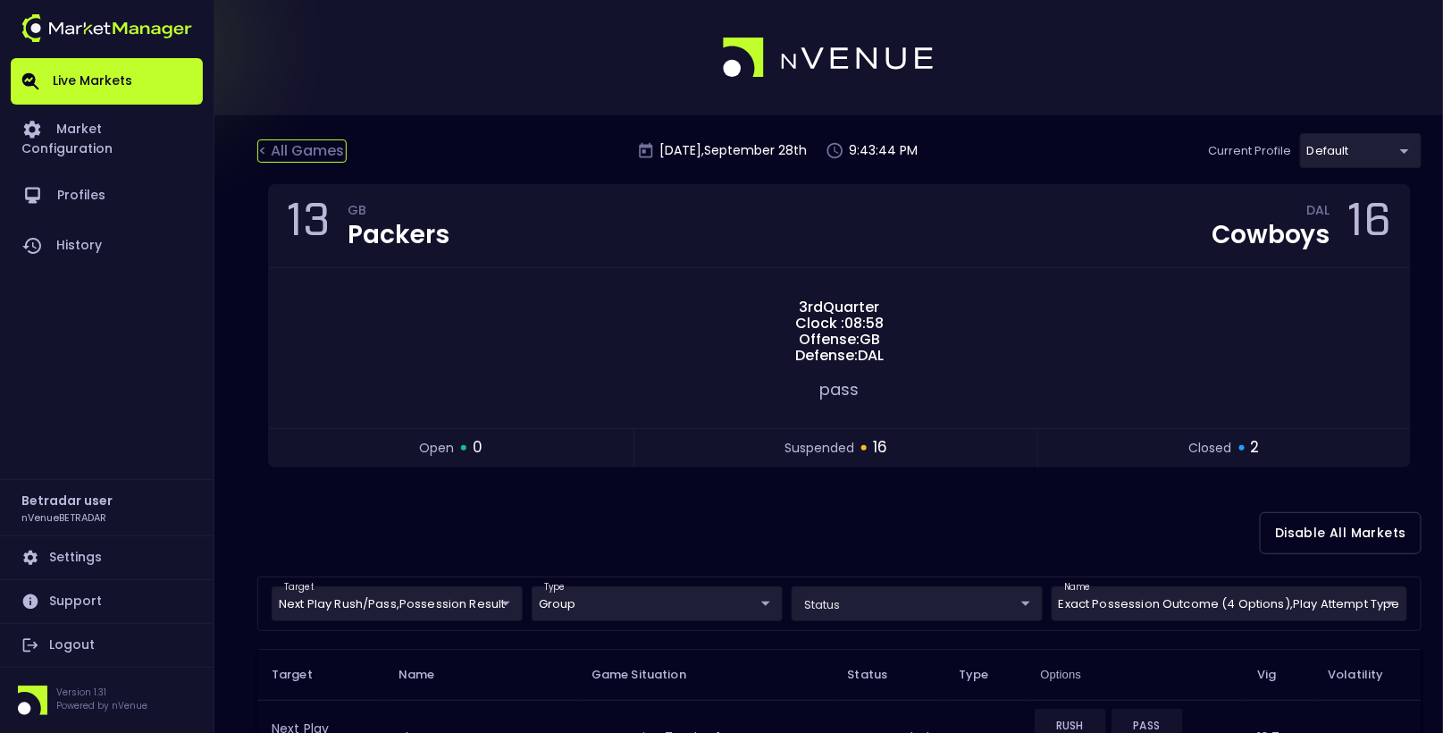
click at [293, 154] on div "< All Games" at bounding box center [301, 150] width 89 height 23
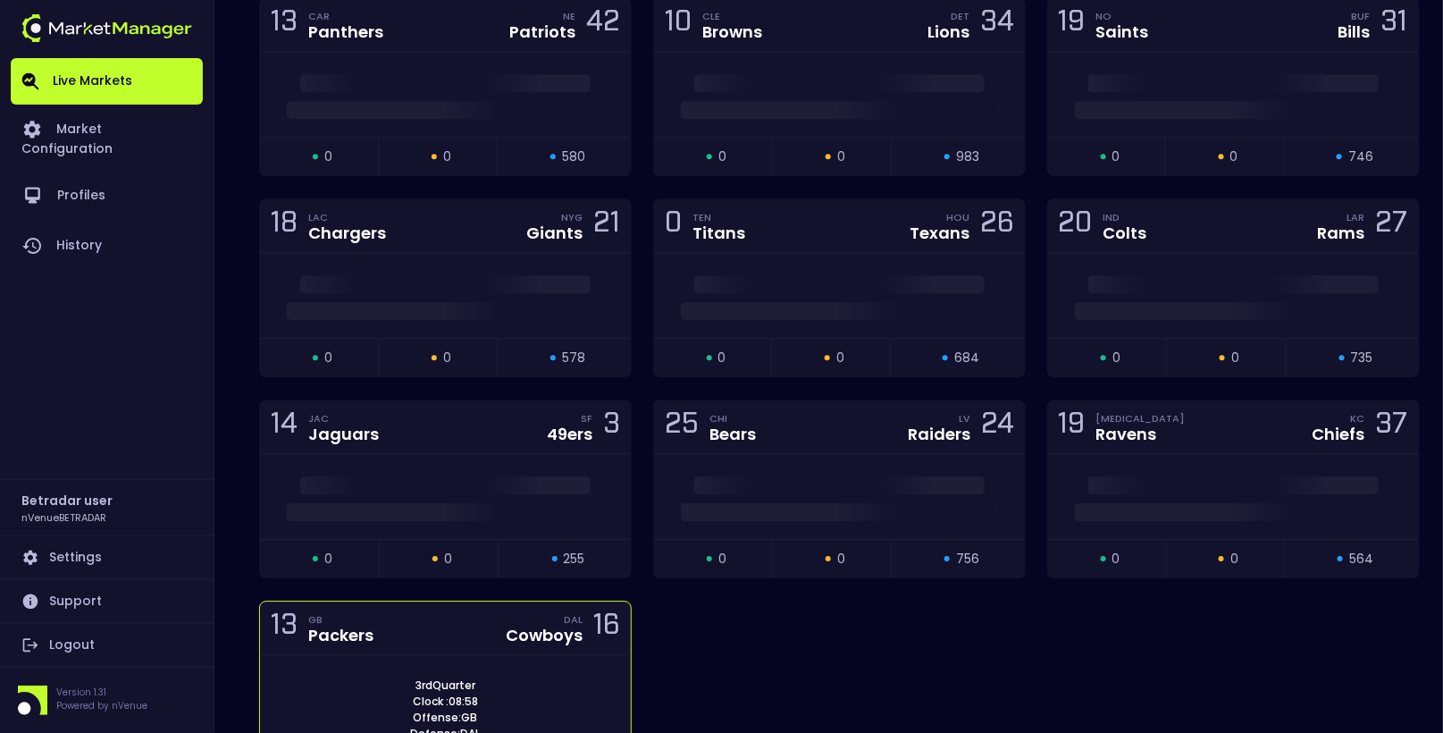
click at [438, 631] on div "13 GB Packers DAL Cowboys 16" at bounding box center [445, 628] width 371 height 54
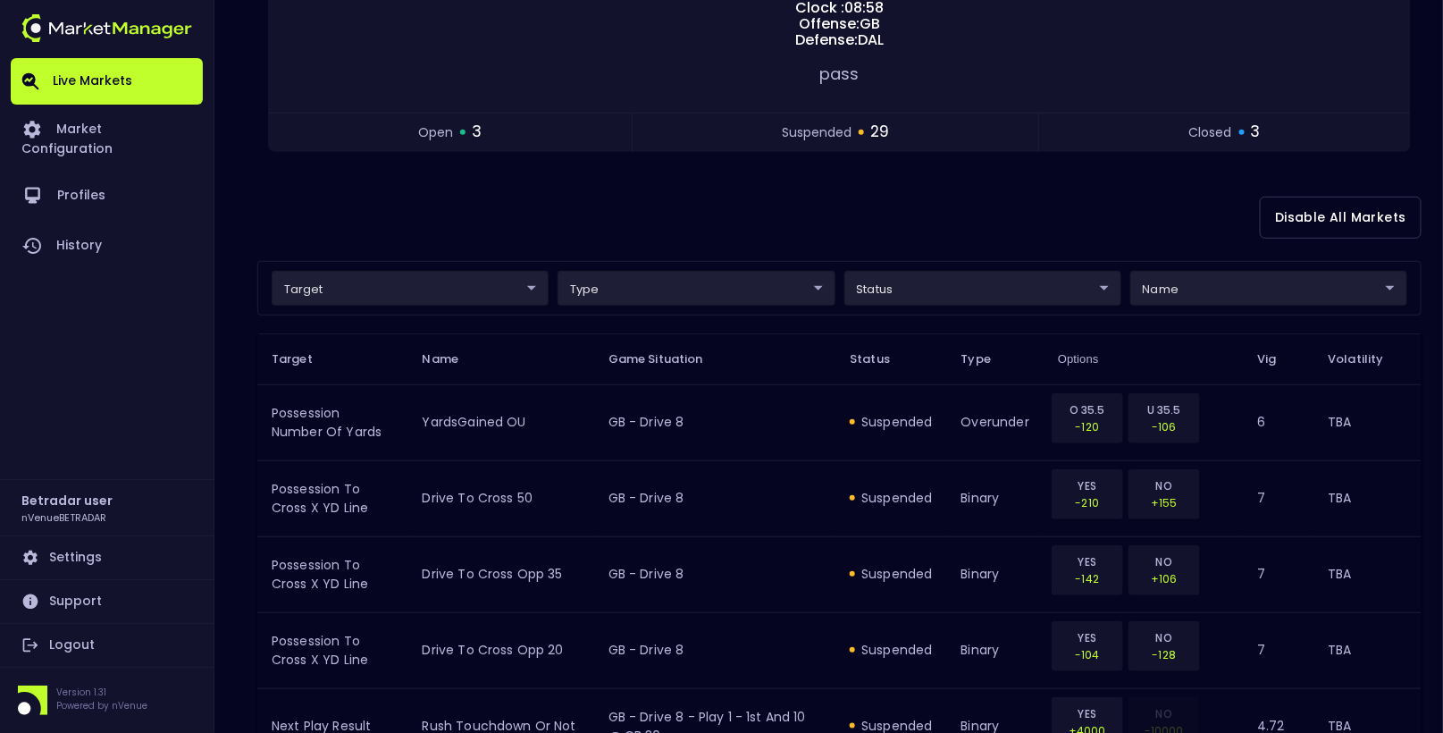
scroll to position [421, 0]
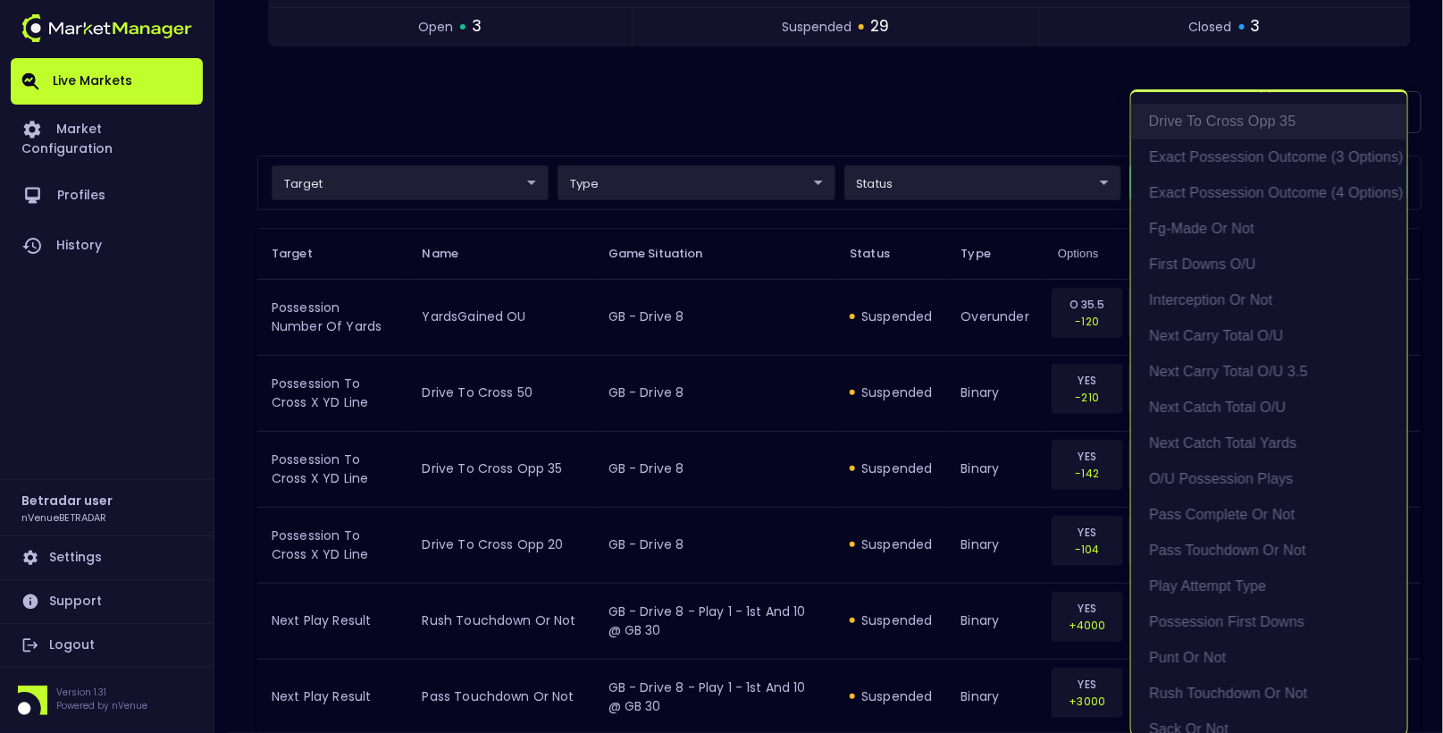
scroll to position [204, 0]
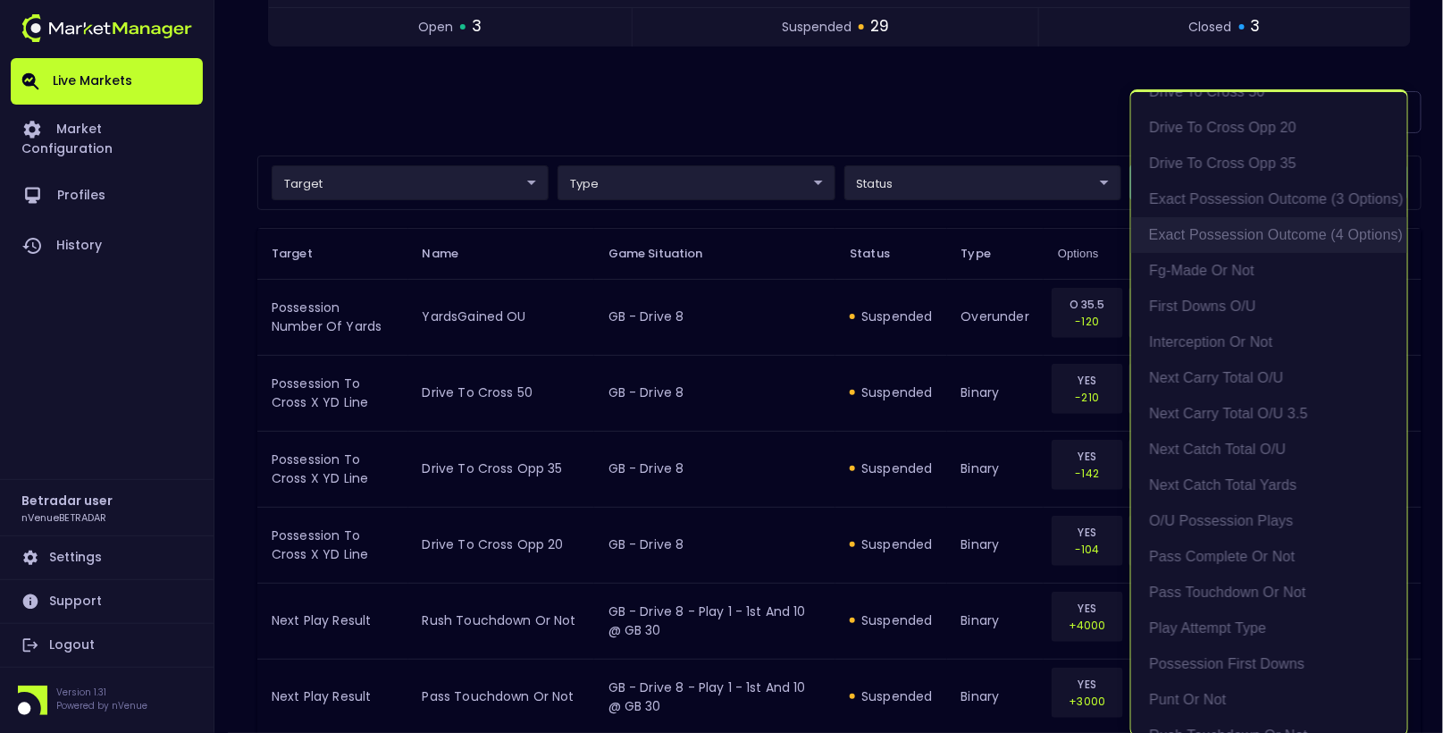
click at [1227, 227] on li "exact possession outcome (4 options)" at bounding box center [1269, 235] width 276 height 36
type input "Possession Result"
type input "group"
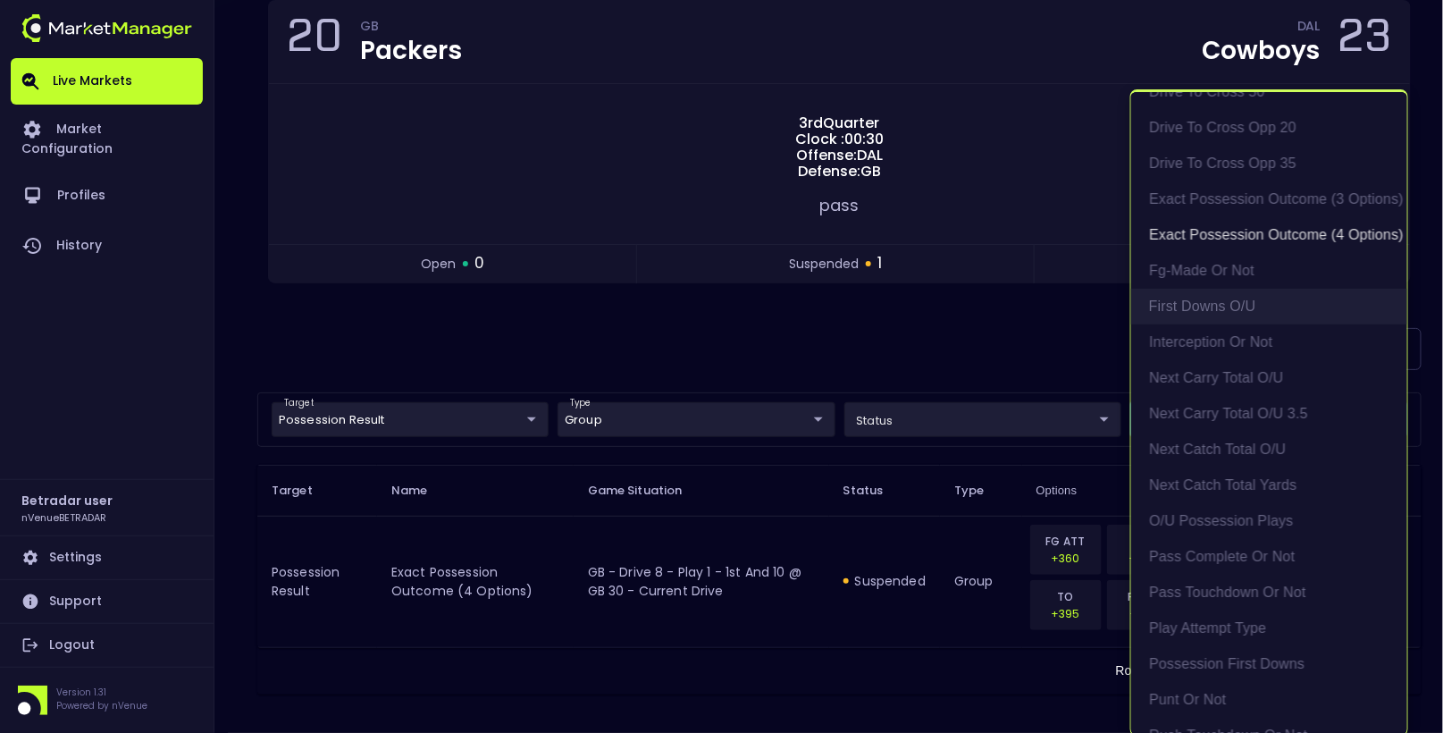
scroll to position [514, 0]
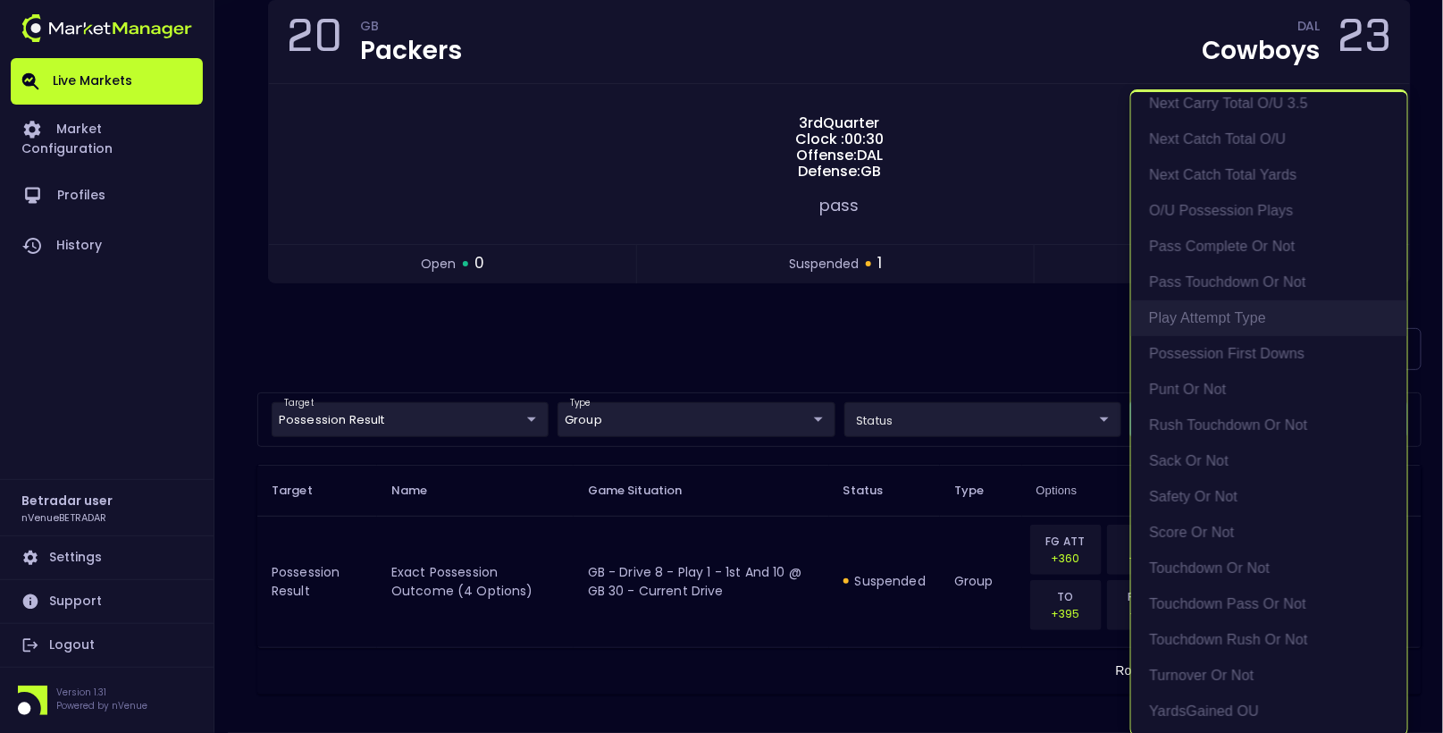
click at [1212, 324] on li "Play Attempt Type" at bounding box center [1269, 318] width 276 height 36
type input "exact possession outcome (4 options),Play Attempt Type"
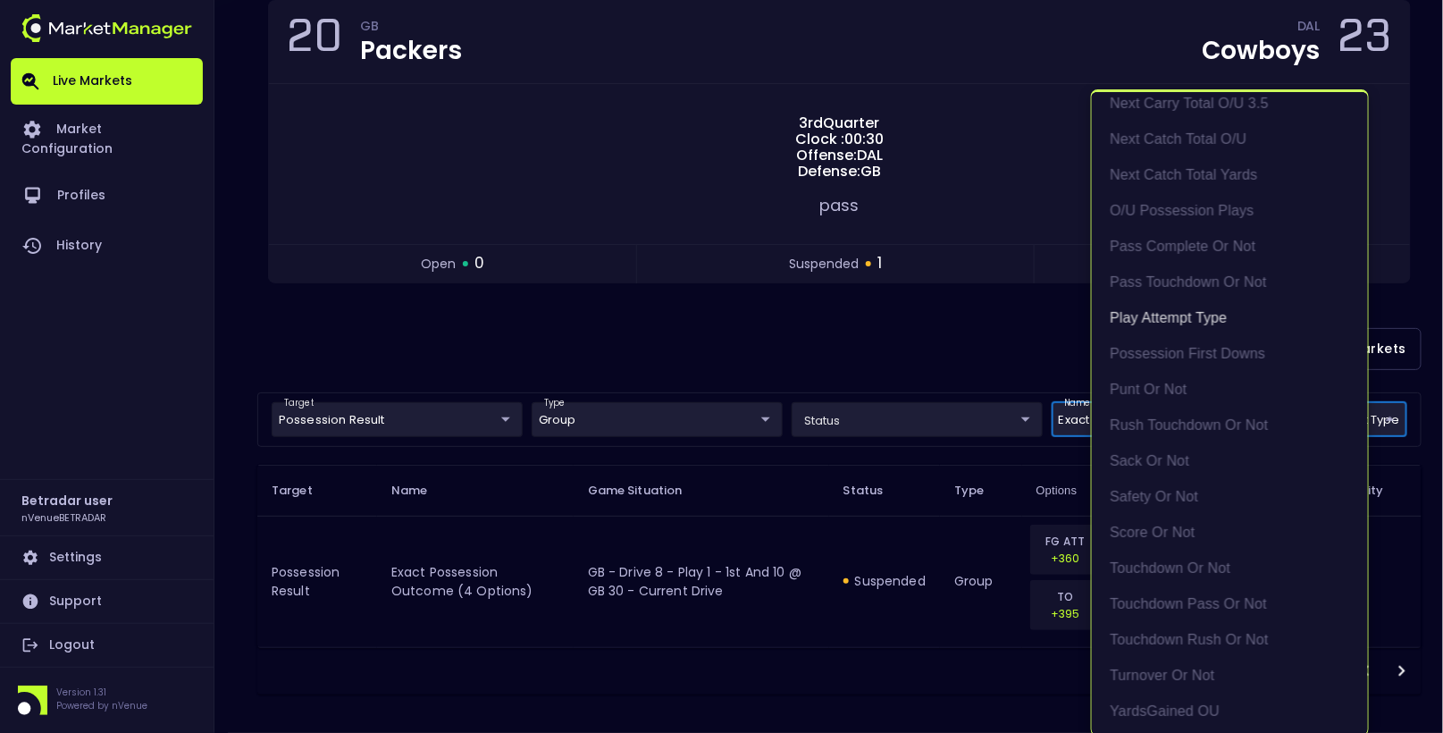
click at [574, 340] on div at bounding box center [721, 366] width 1443 height 733
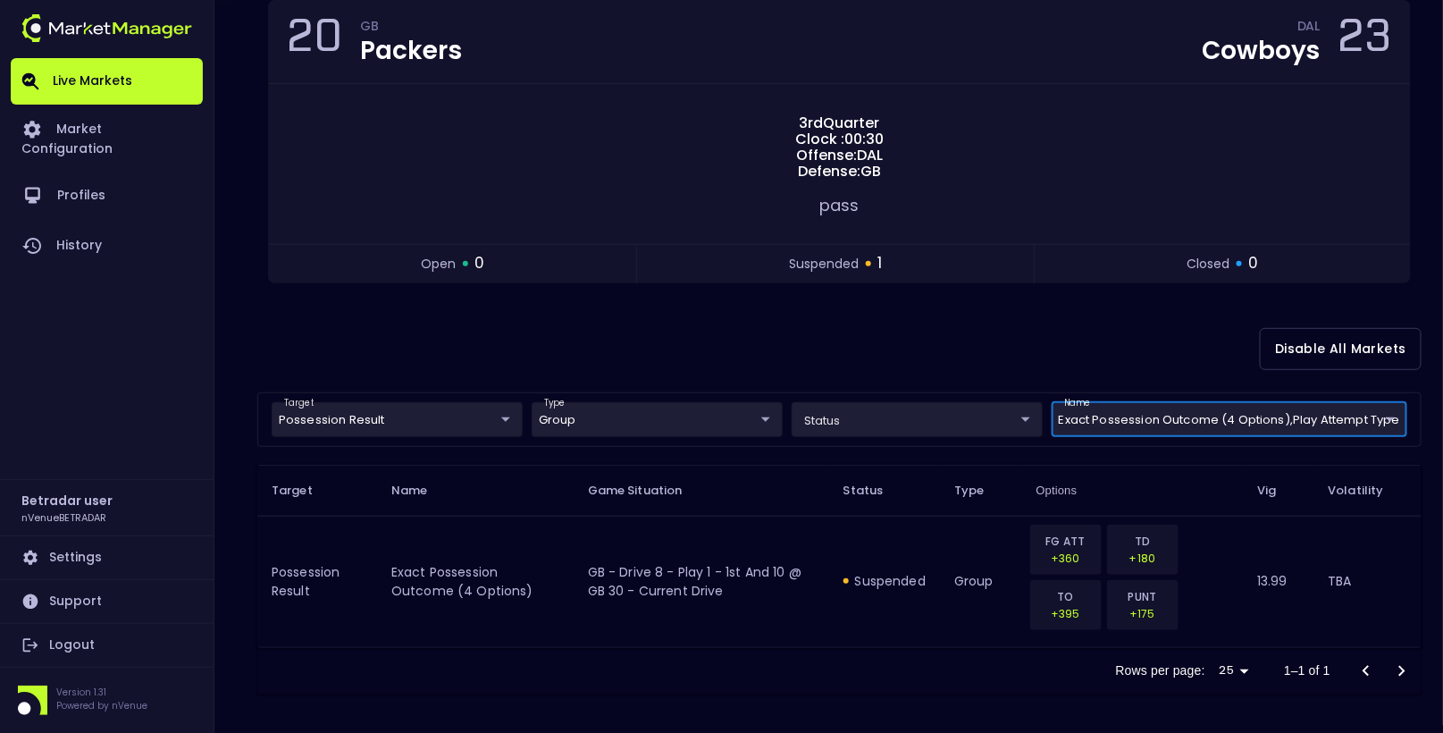
scroll to position [0, 0]
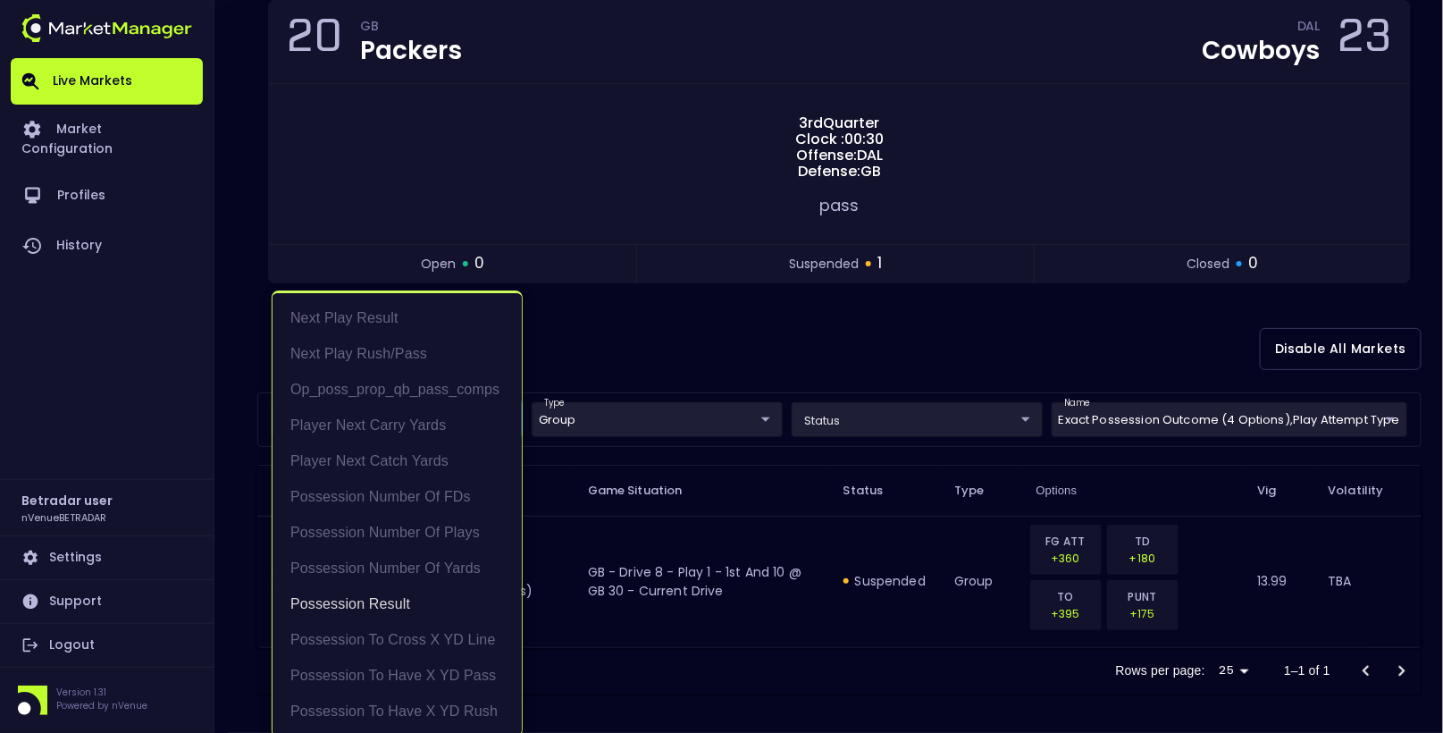
click at [421, 411] on body "Live Markets Market Configuration Profiles History Betradar user nVenueBETRADAR…" at bounding box center [721, 276] width 1443 height 921
click at [409, 348] on li "Next Play Rush/Pass" at bounding box center [397, 354] width 249 height 36
type input "Possession Result,Next Play Rush/Pass"
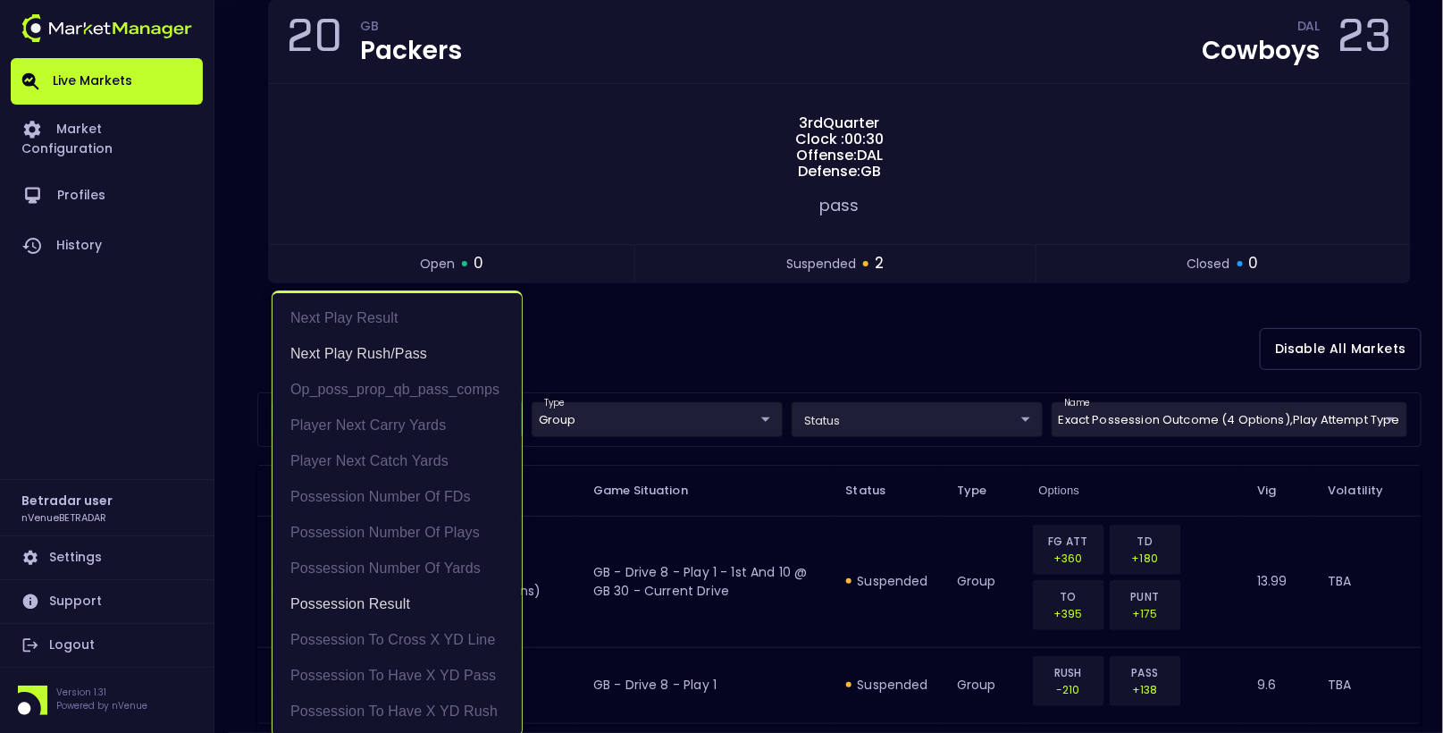
click at [655, 355] on div at bounding box center [721, 366] width 1443 height 733
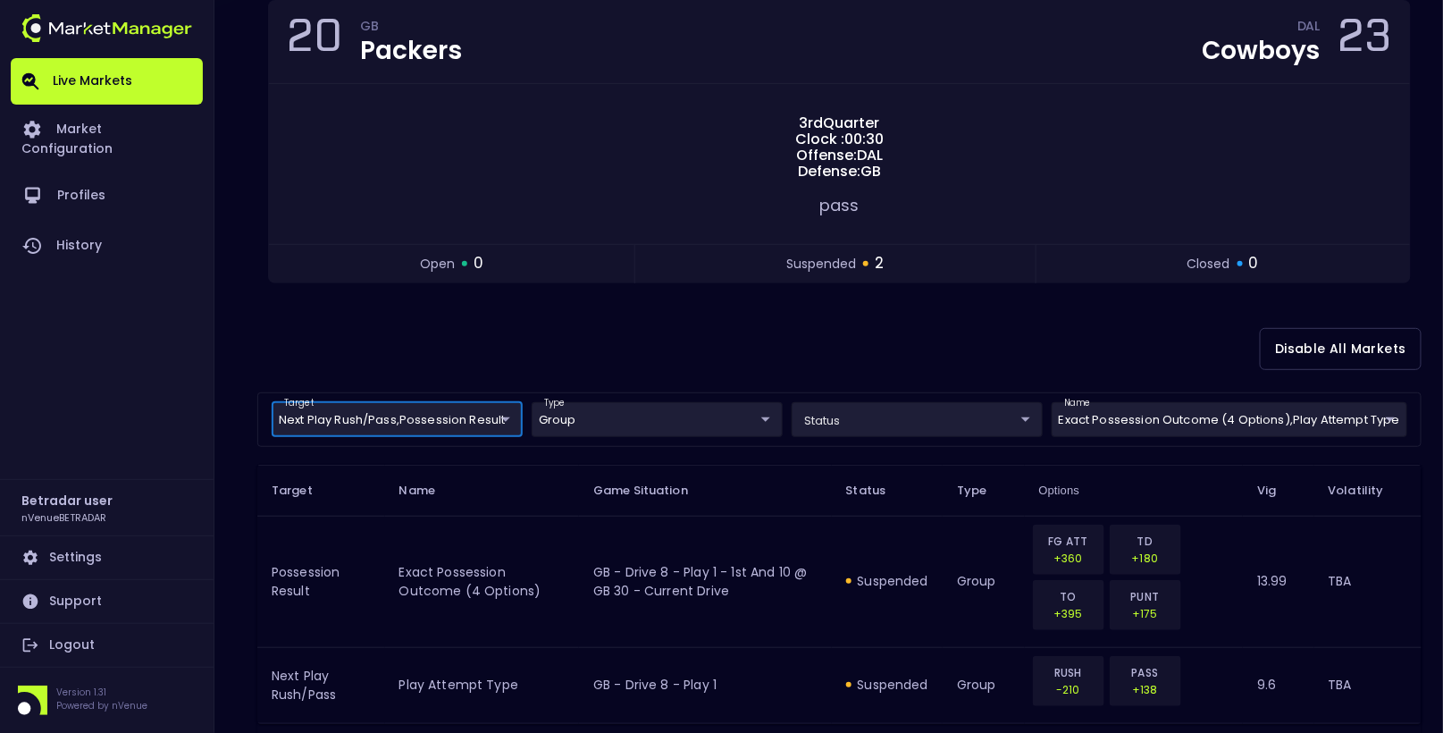
scroll to position [259, 0]
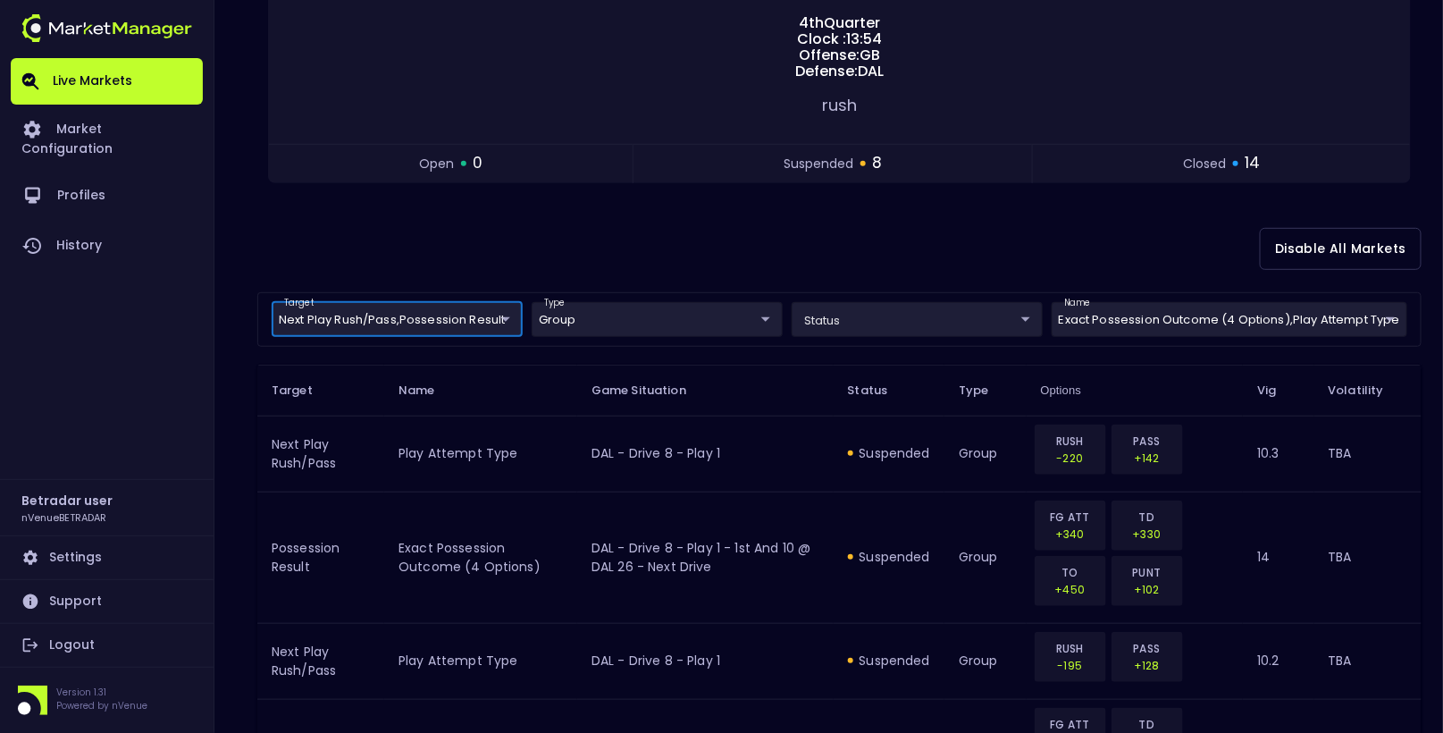
click at [833, 234] on div "Disable All Markets" at bounding box center [839, 249] width 1164 height 87
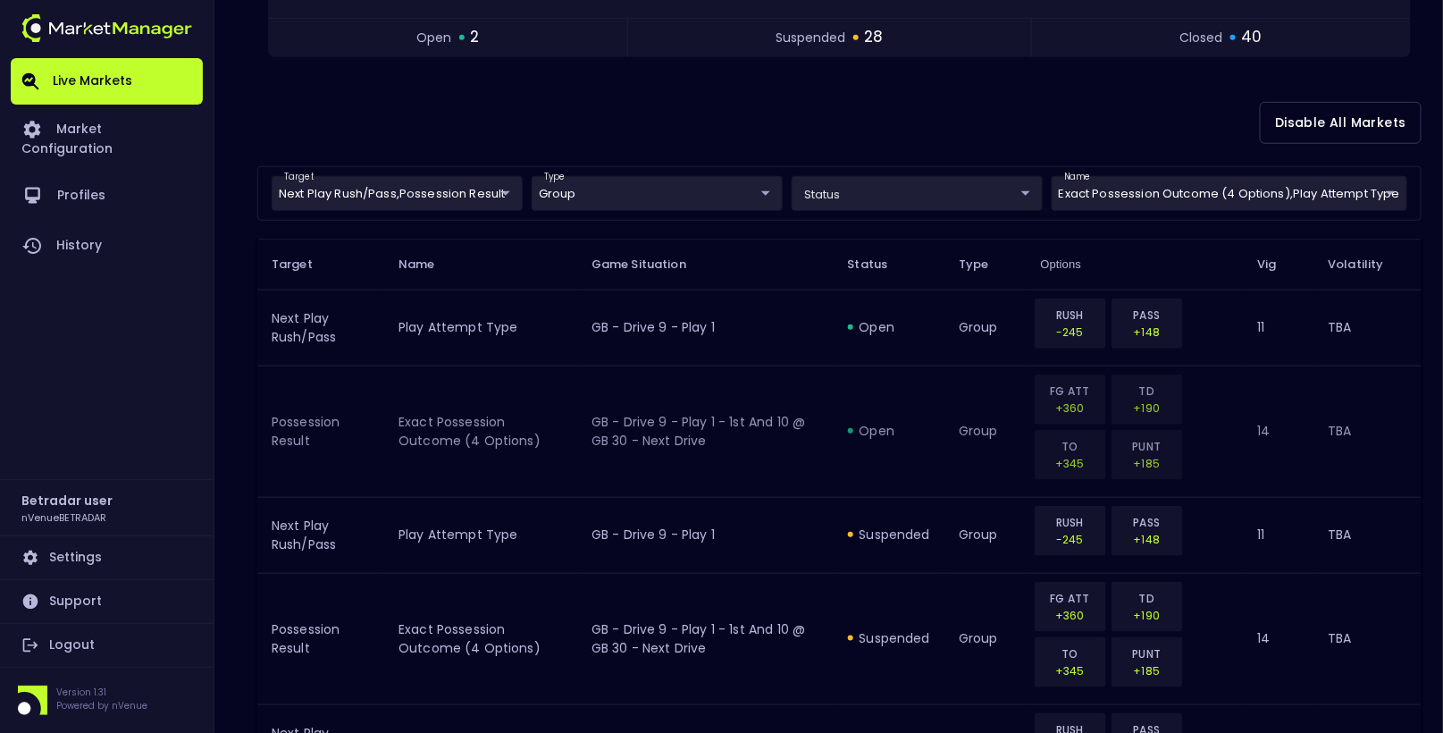
scroll to position [407, 0]
click at [709, 143] on div "Disable All Markets" at bounding box center [839, 125] width 1164 height 87
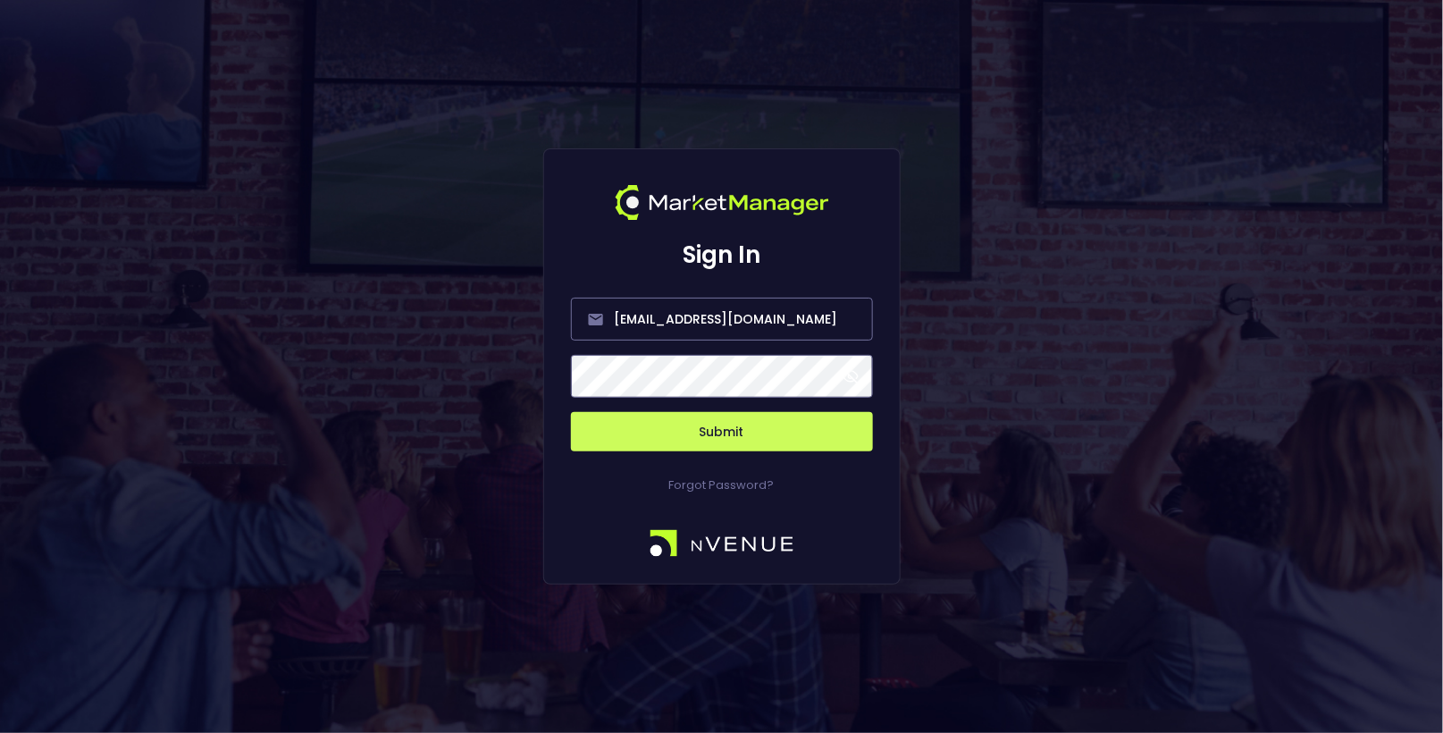
click at [725, 423] on button "Submit" at bounding box center [722, 431] width 302 height 39
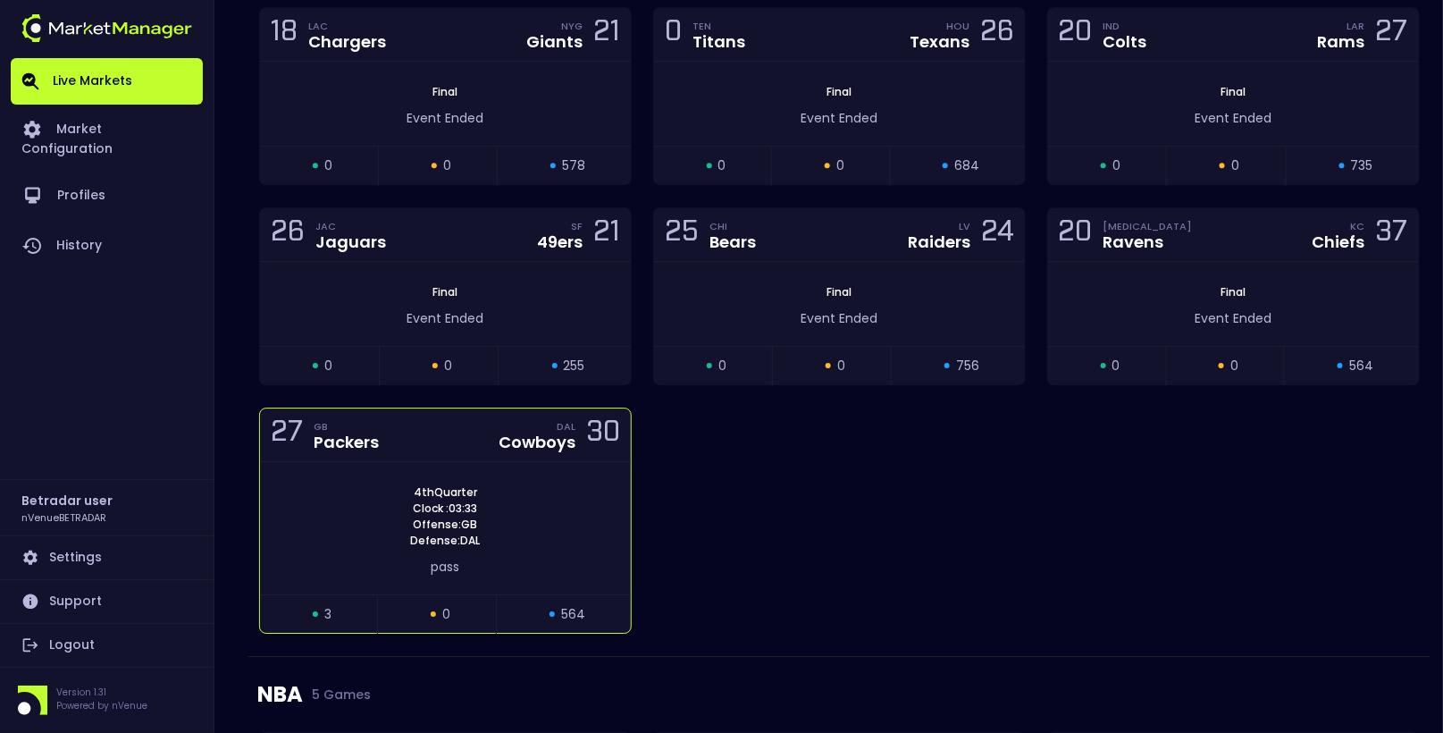
click at [564, 484] on div "4th Quarter Clock : 03:33 Offense: GB Defense: DAL" at bounding box center [445, 516] width 371 height 64
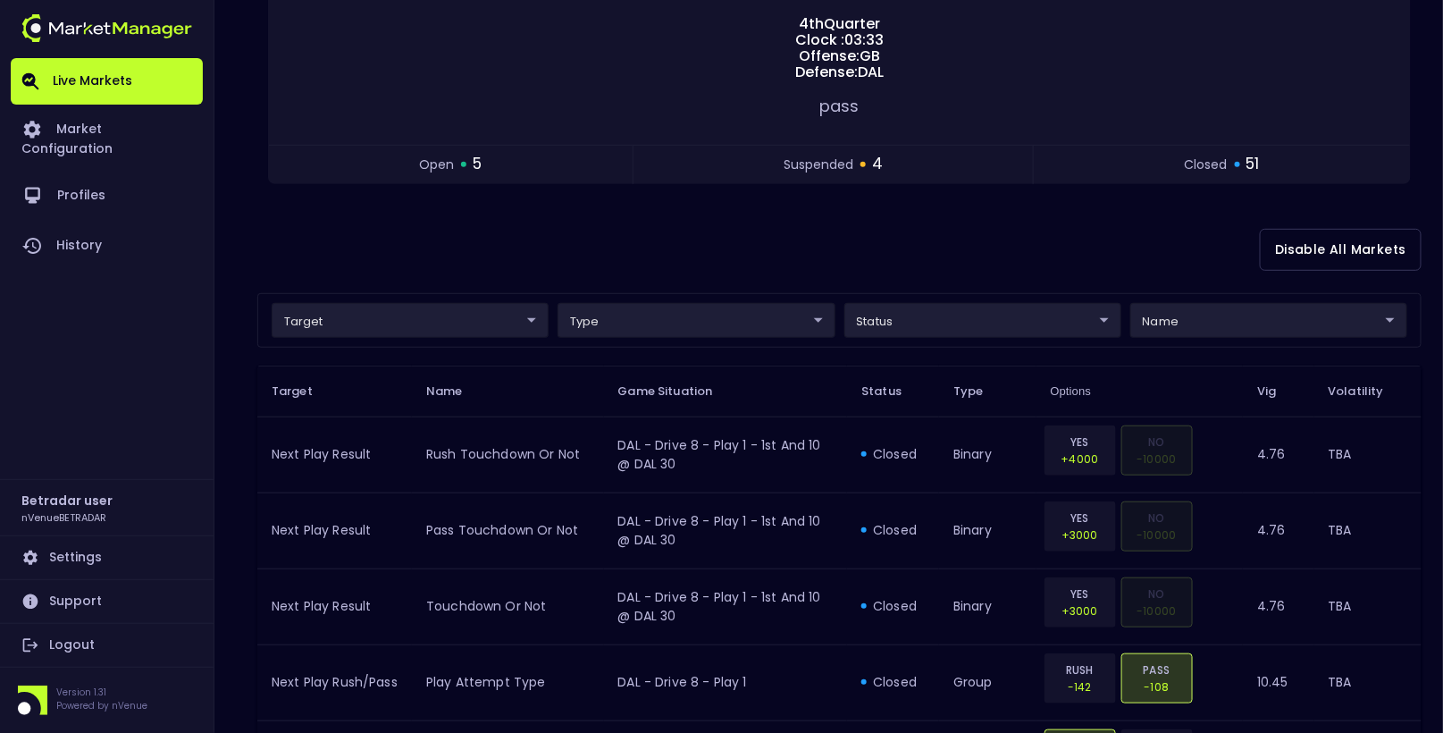
scroll to position [292, 0]
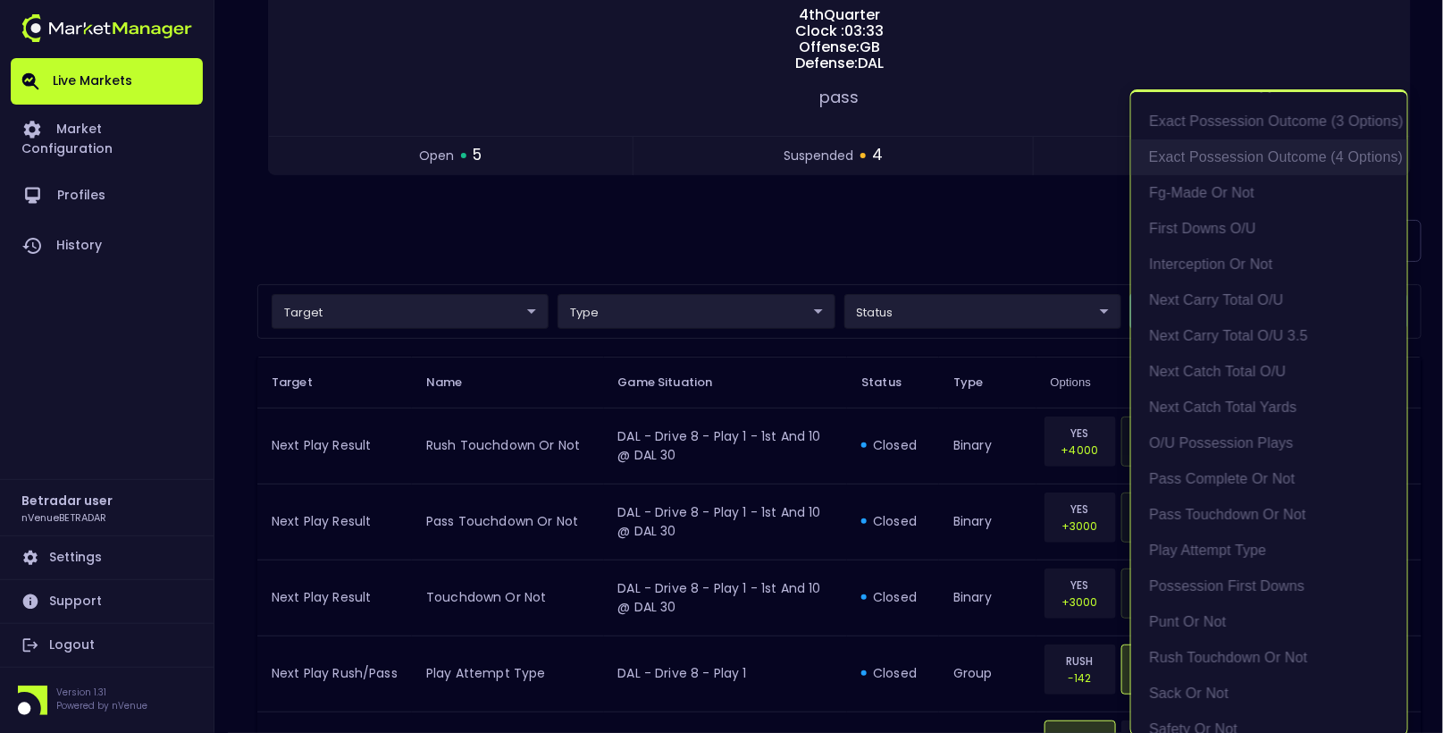
scroll to position [253, 0]
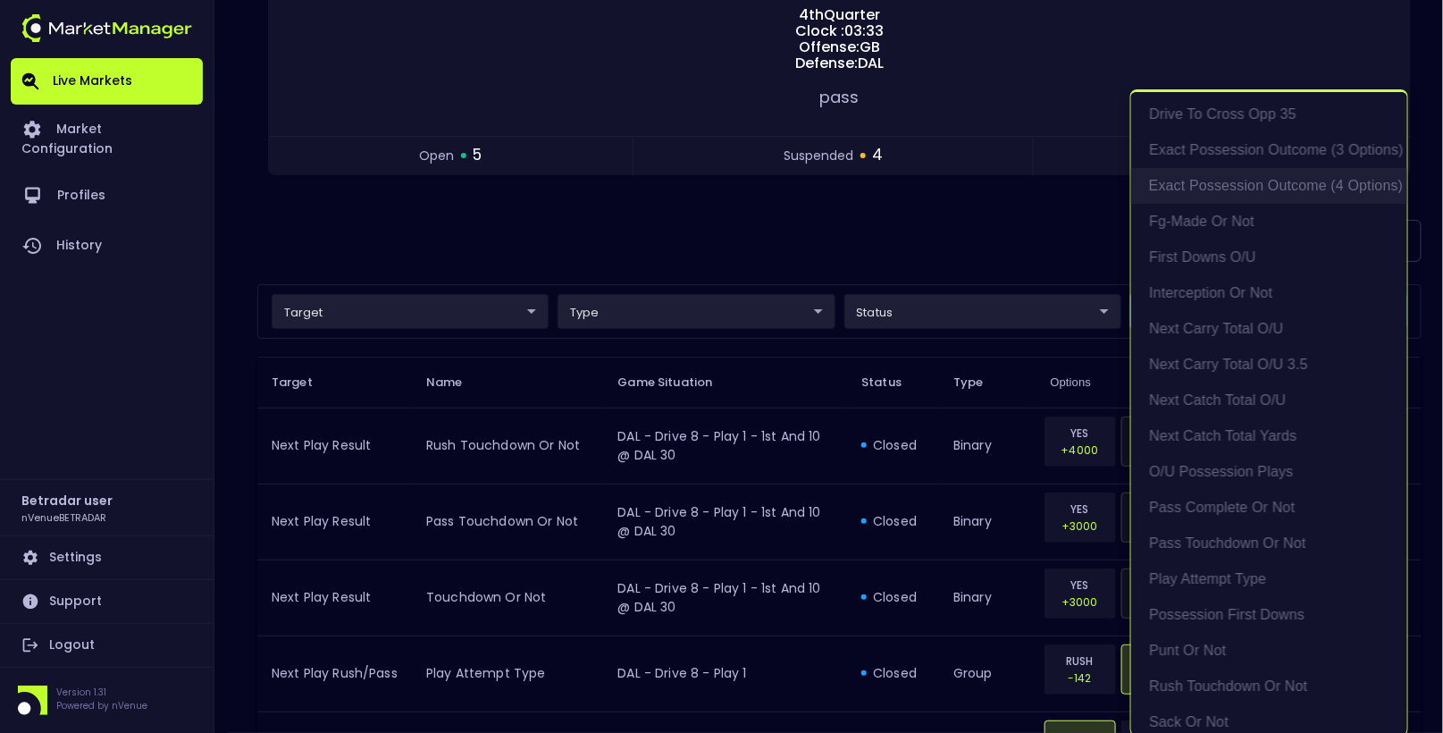
click at [1209, 188] on li "exact possession outcome (4 options)" at bounding box center [1269, 186] width 276 height 36
type input "Possession Result"
type input "group"
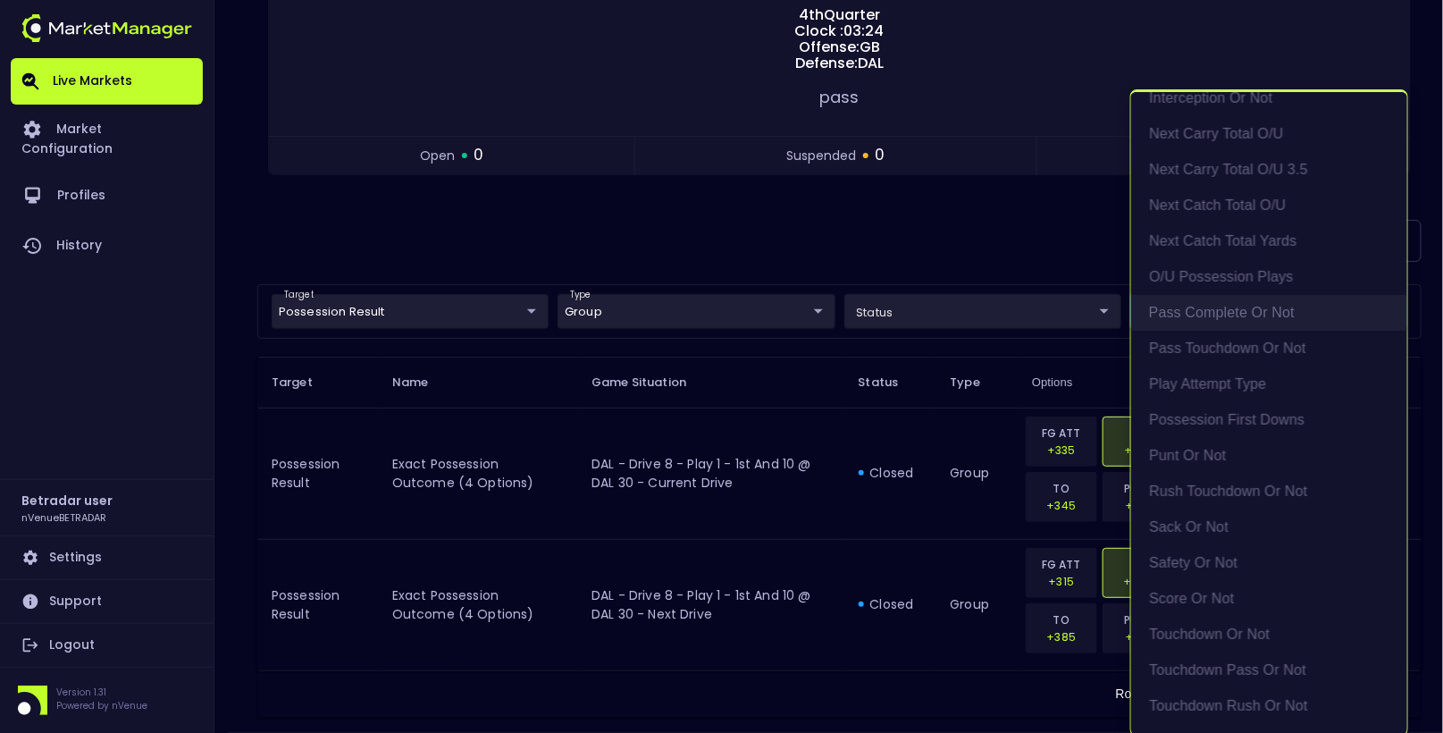
scroll to position [453, 0]
click at [1189, 378] on li "Play Attempt Type" at bounding box center [1269, 379] width 276 height 36
type input "exact possession outcome (4 options),Play Attempt Type"
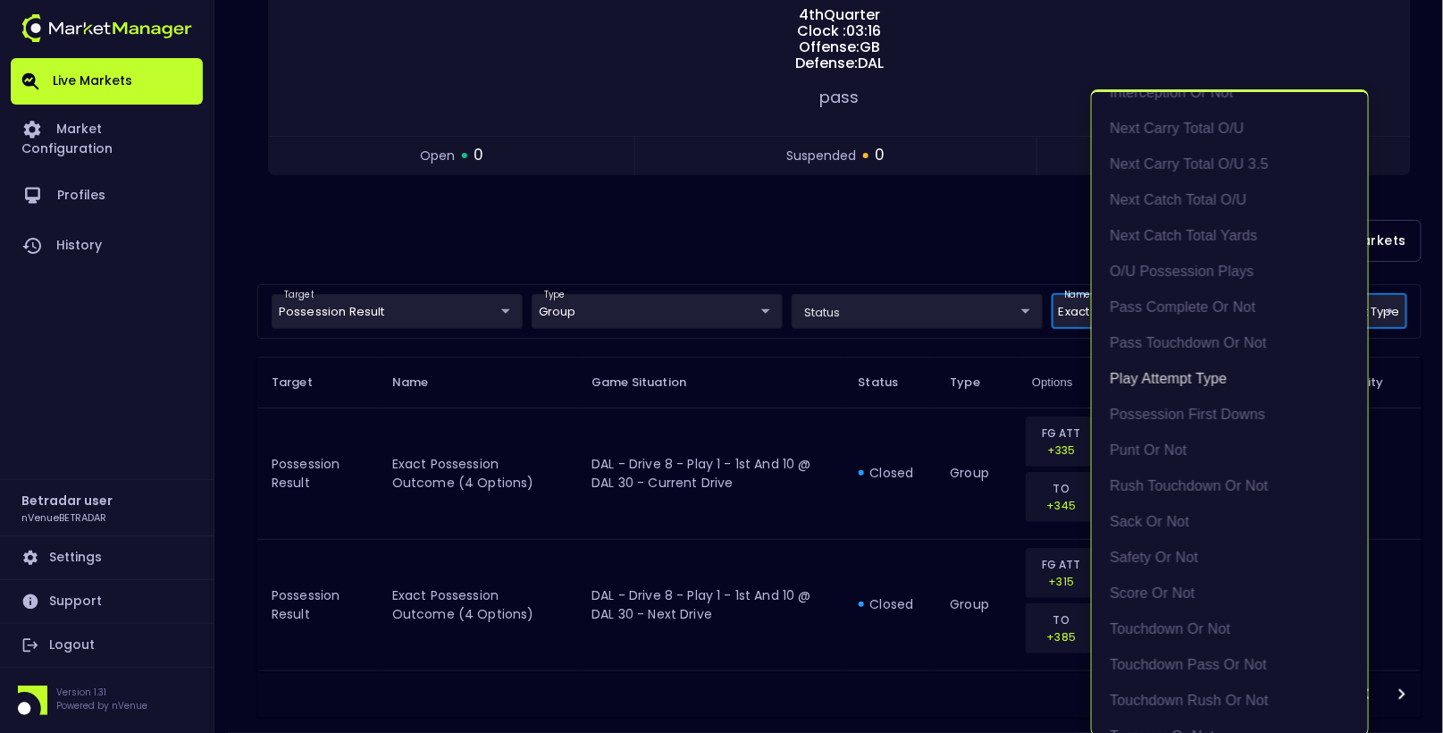
click at [616, 192] on div at bounding box center [721, 366] width 1443 height 733
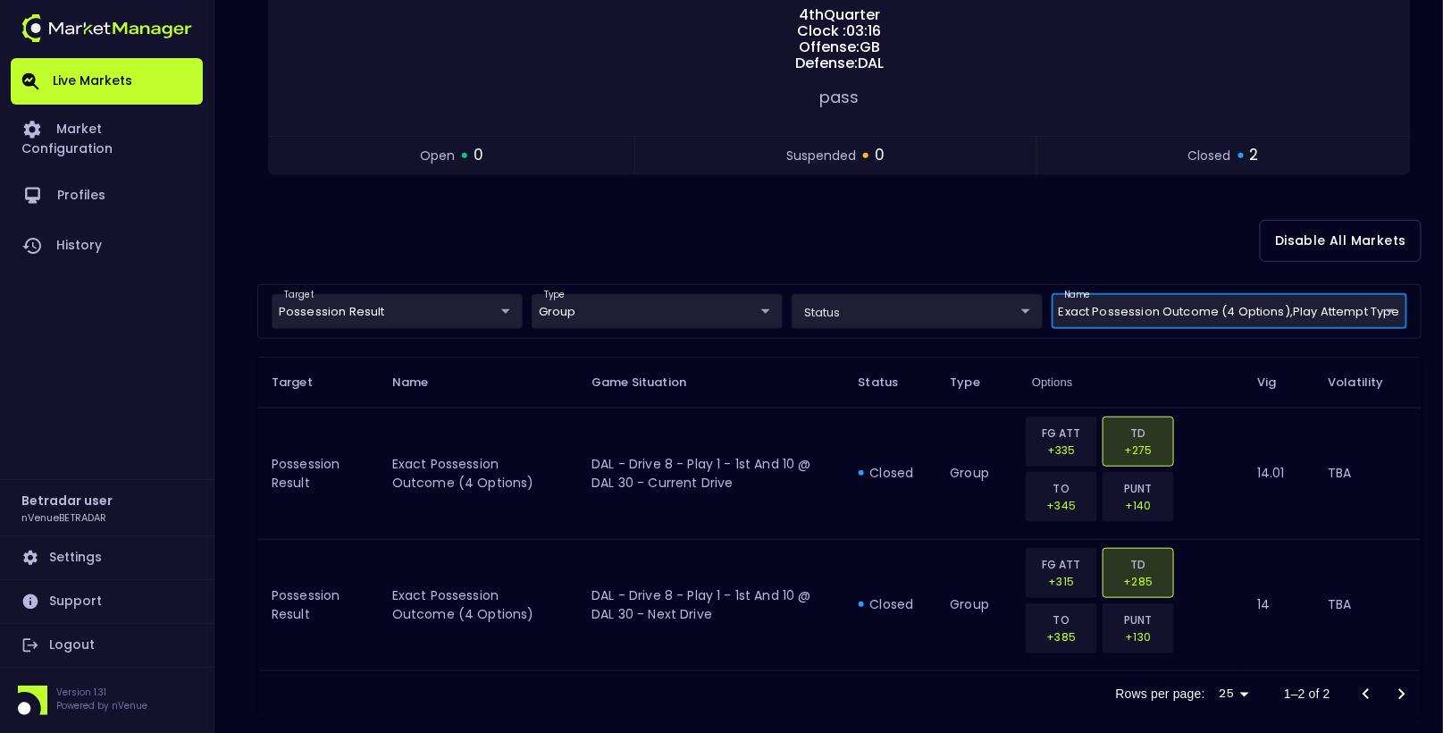
scroll to position [0, 0]
click at [354, 315] on body "Live Markets Market Configuration Profiles History Betradar user nVenueBETRADAR…" at bounding box center [721, 234] width 1443 height 1053
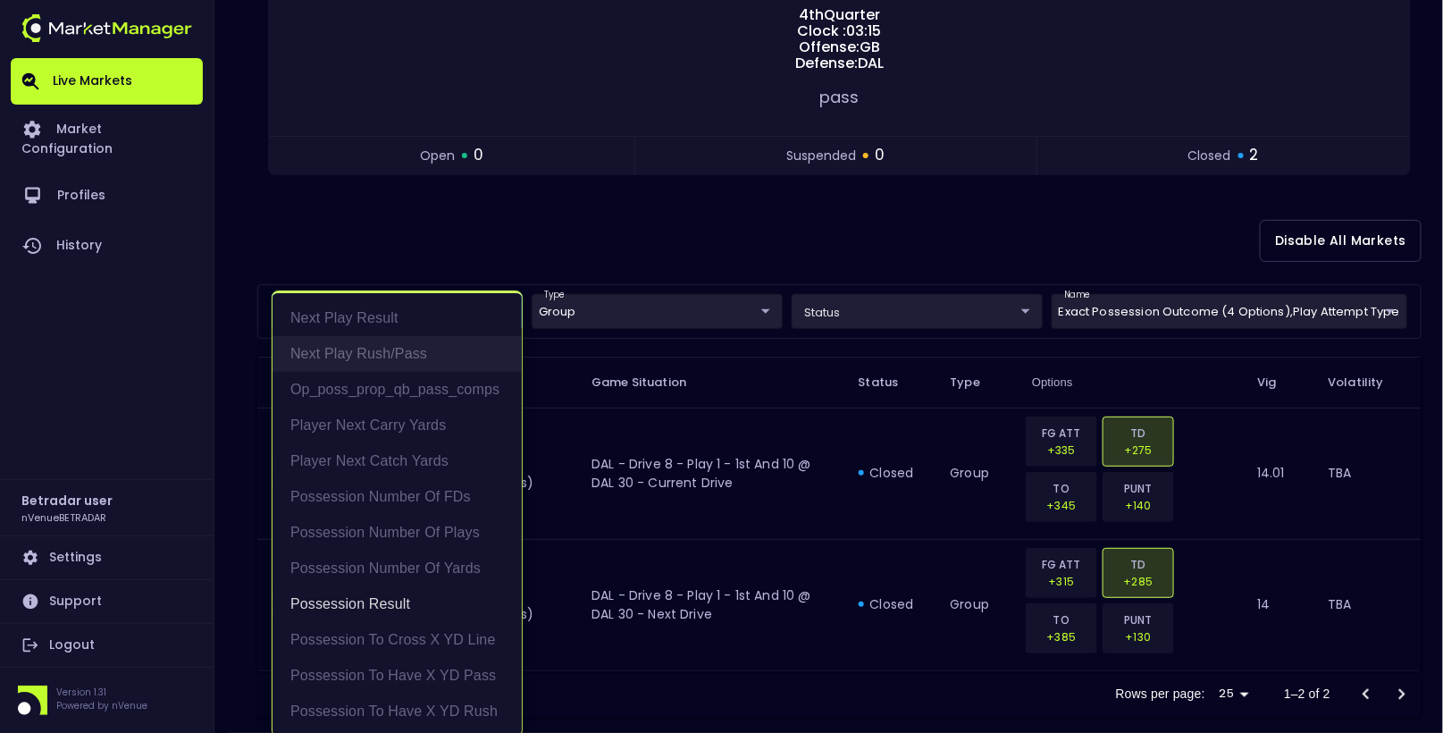
click at [390, 351] on li "Next Play Rush/Pass" at bounding box center [397, 354] width 249 height 36
type input "Possession Result,Next Play Rush/Pass"
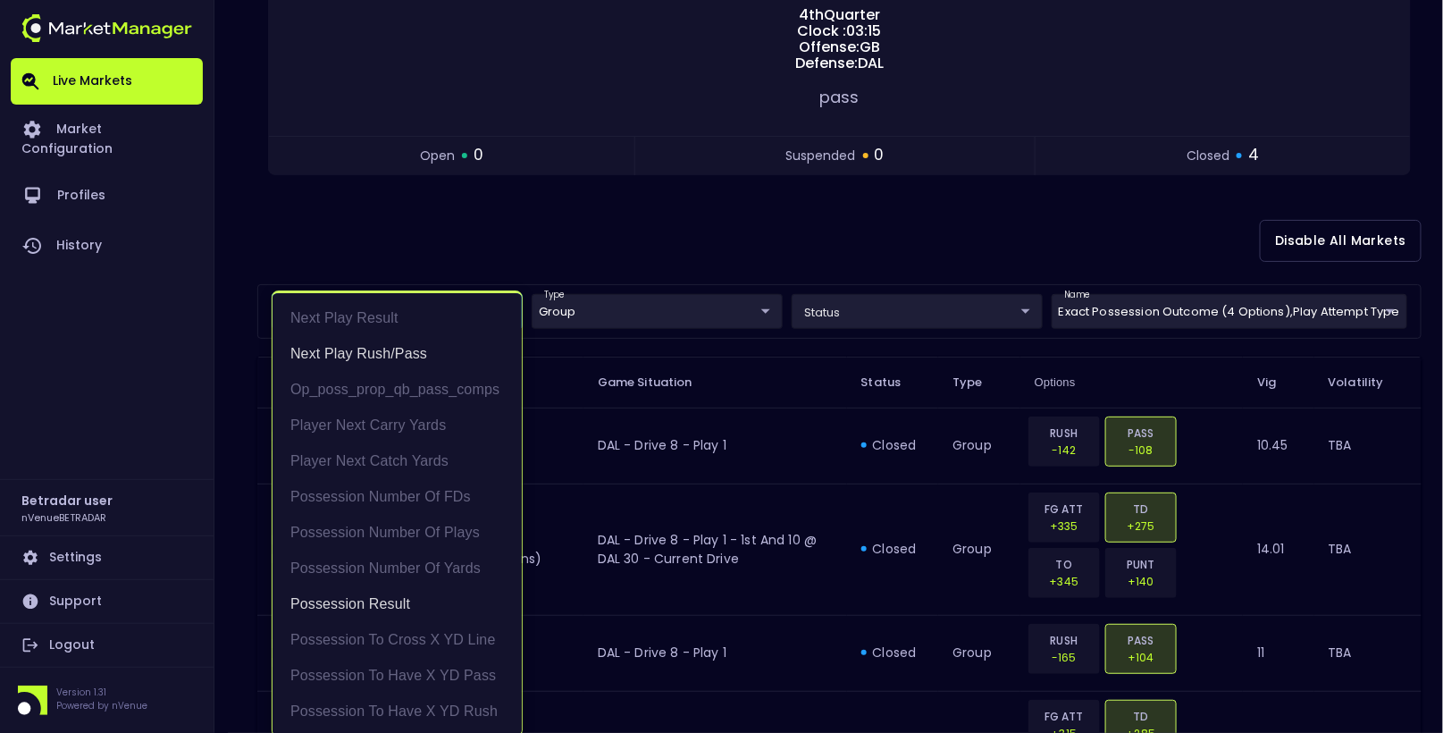
click at [691, 232] on div at bounding box center [721, 366] width 1443 height 733
